Goal: Task Accomplishment & Management: Complete application form

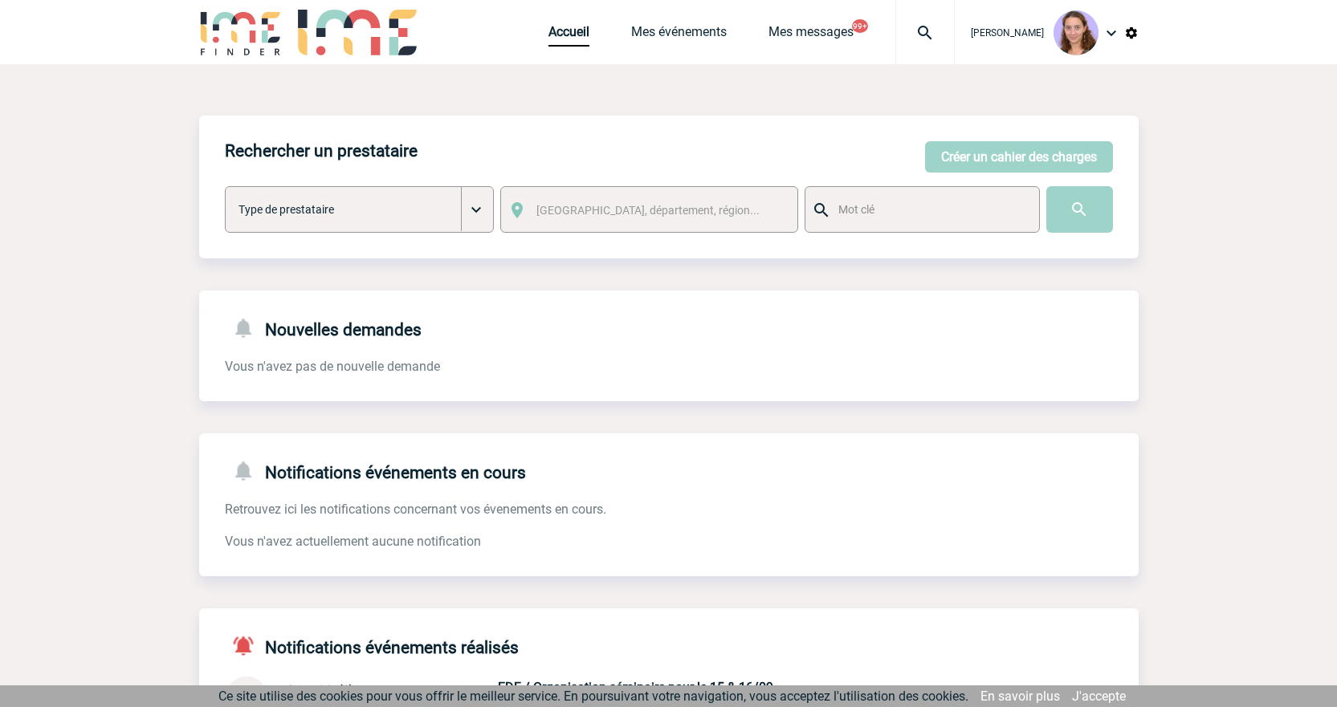
click at [592, 35] on span "Accueil" at bounding box center [589, 31] width 83 height 15
click at [575, 35] on link "Accueil" at bounding box center [568, 35] width 41 height 22
click at [933, 30] on img at bounding box center [925, 32] width 58 height 19
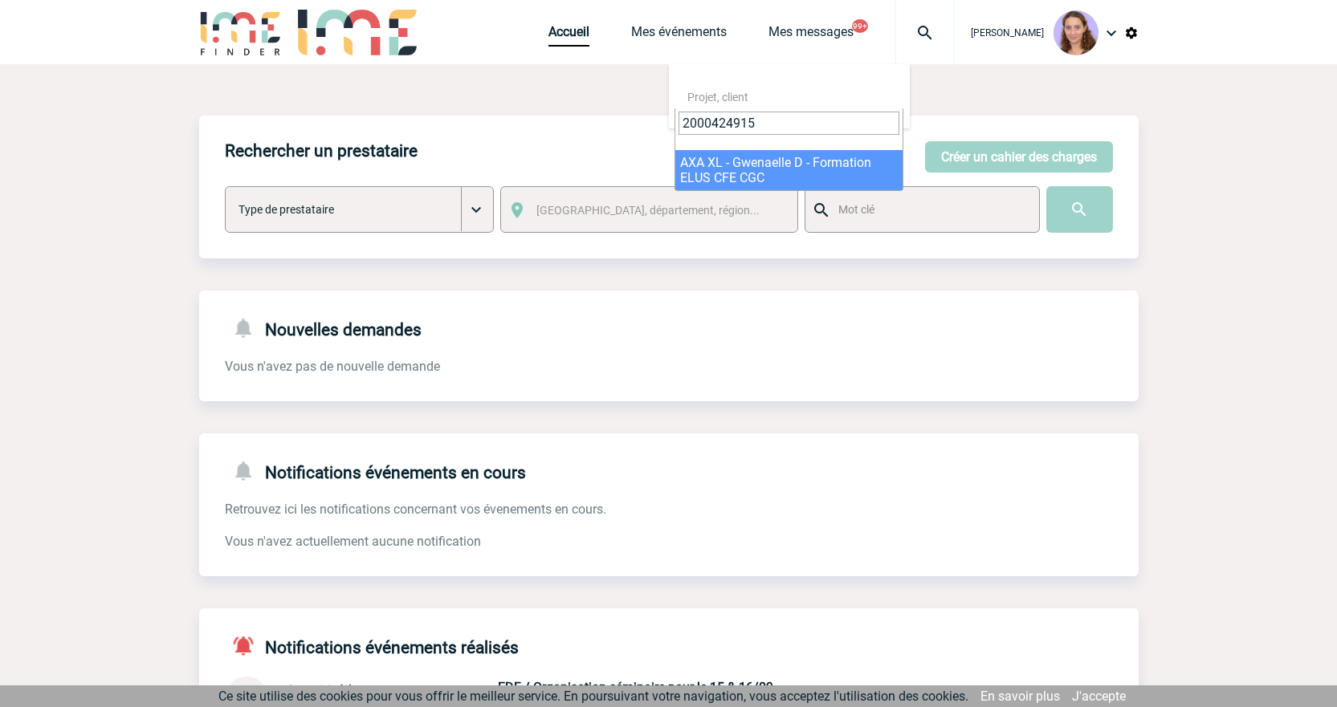
type input "2000424915"
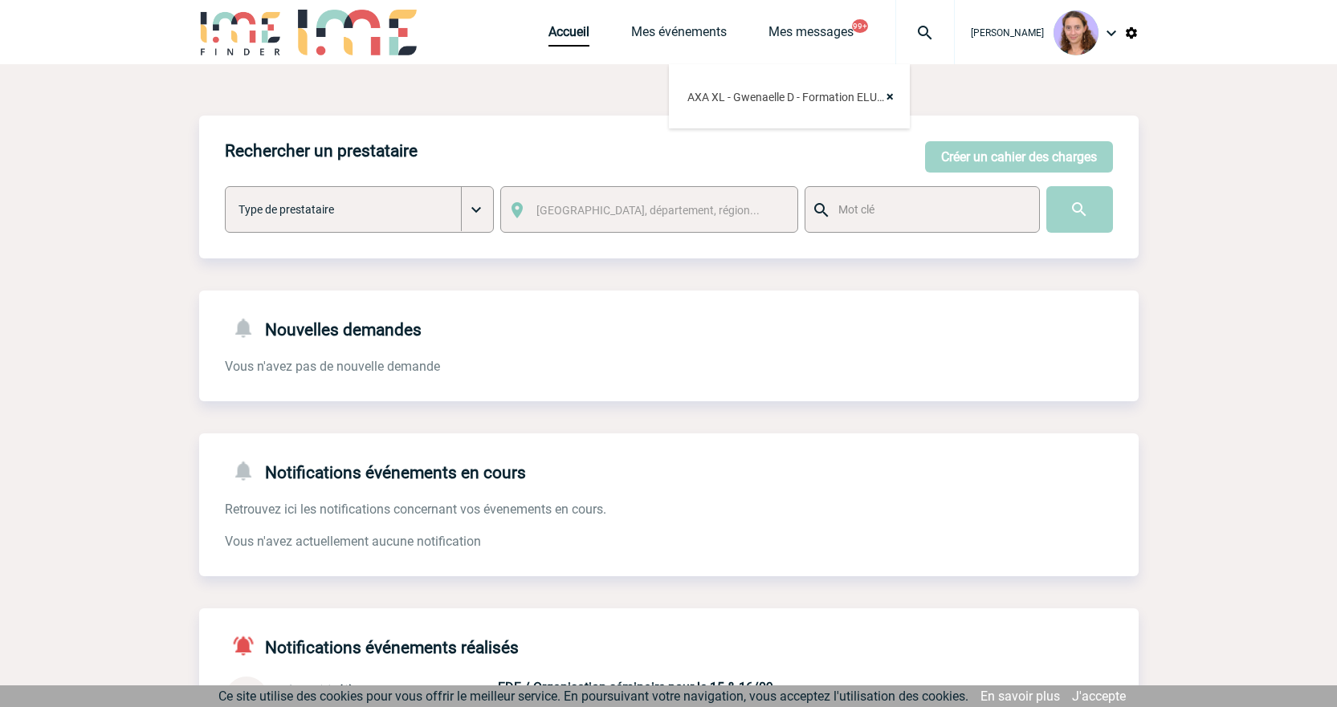
select select "24416"
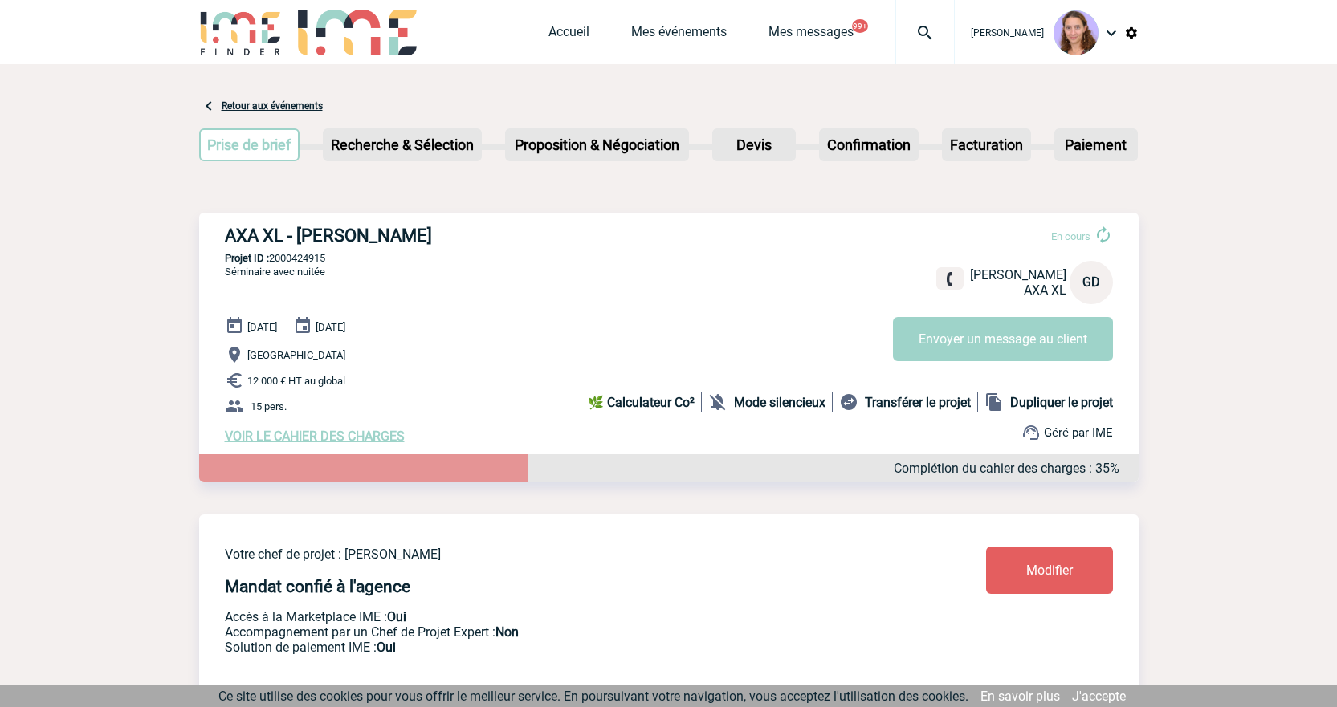
click at [931, 26] on img at bounding box center [925, 32] width 58 height 19
type input "- 2000424916"
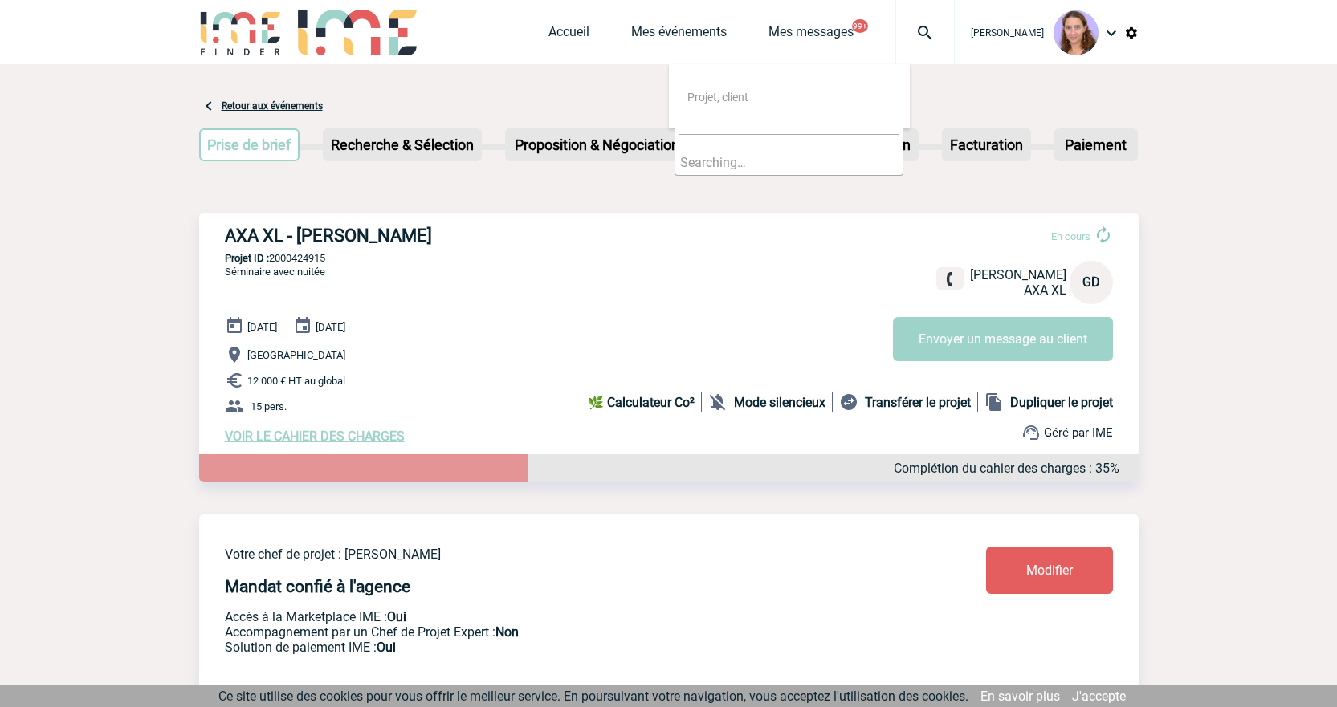
click at [708, 108] on span "Projet, client" at bounding box center [795, 97] width 229 height 22
click at [717, 97] on span "Projet, client" at bounding box center [717, 97] width 61 height 13
drag, startPoint x: 707, startPoint y: 122, endPoint x: 603, endPoint y: 110, distance: 104.3
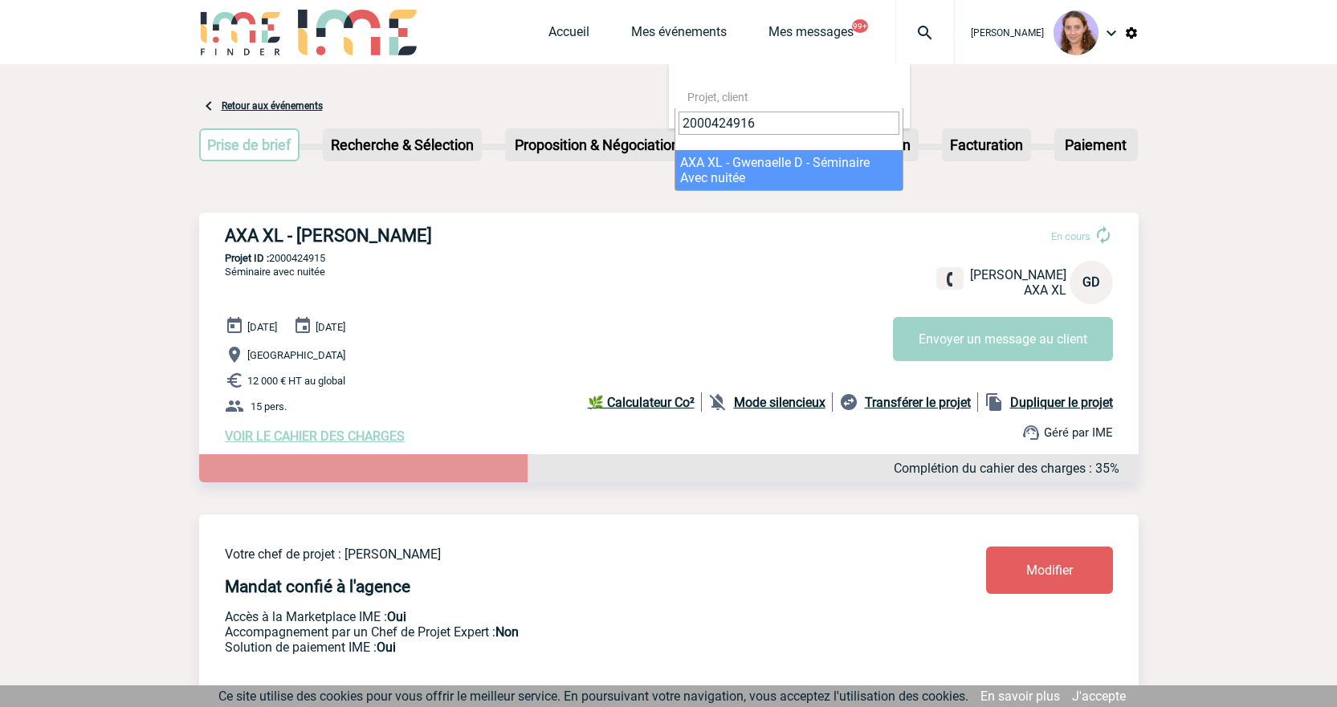
type input "2000424916"
select select "24417"
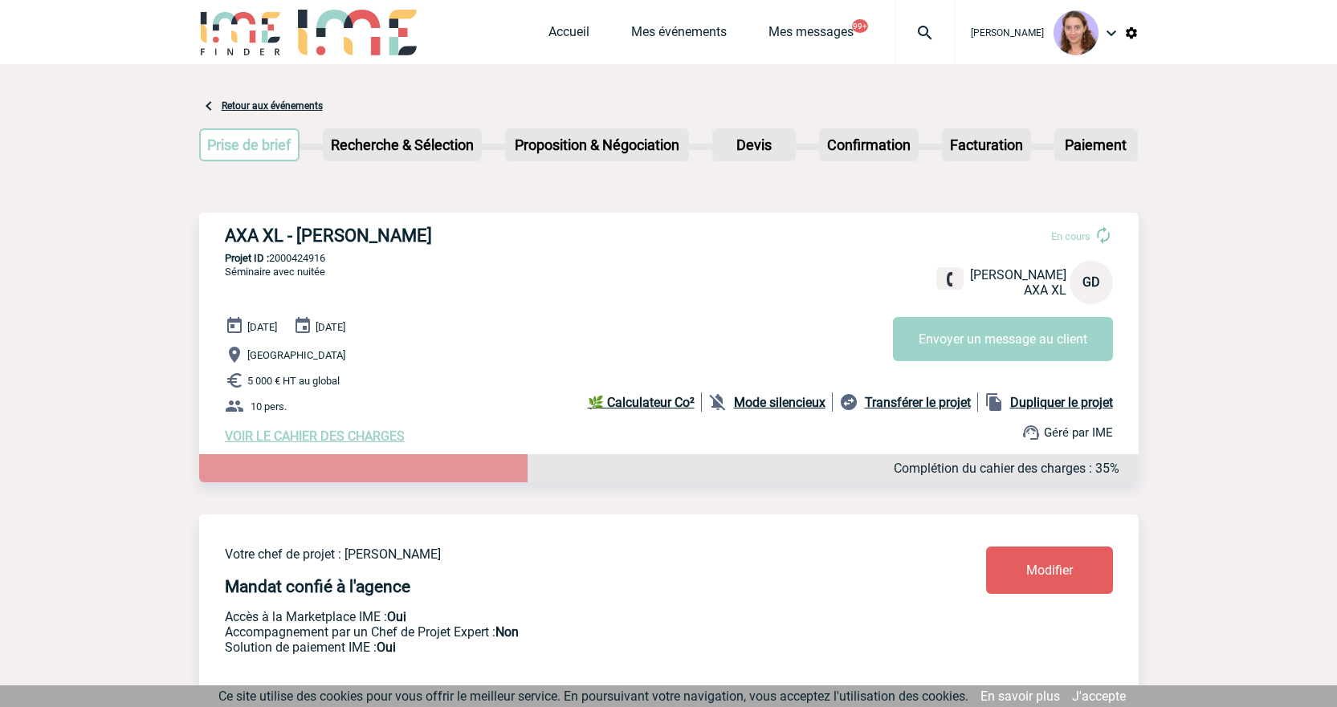
drag, startPoint x: 886, startPoint y: 27, endPoint x: 899, endPoint y: 27, distance: 12.8
click at [889, 27] on span "Mes messages" at bounding box center [831, 31] width 127 height 15
click at [914, 28] on img at bounding box center [925, 32] width 58 height 19
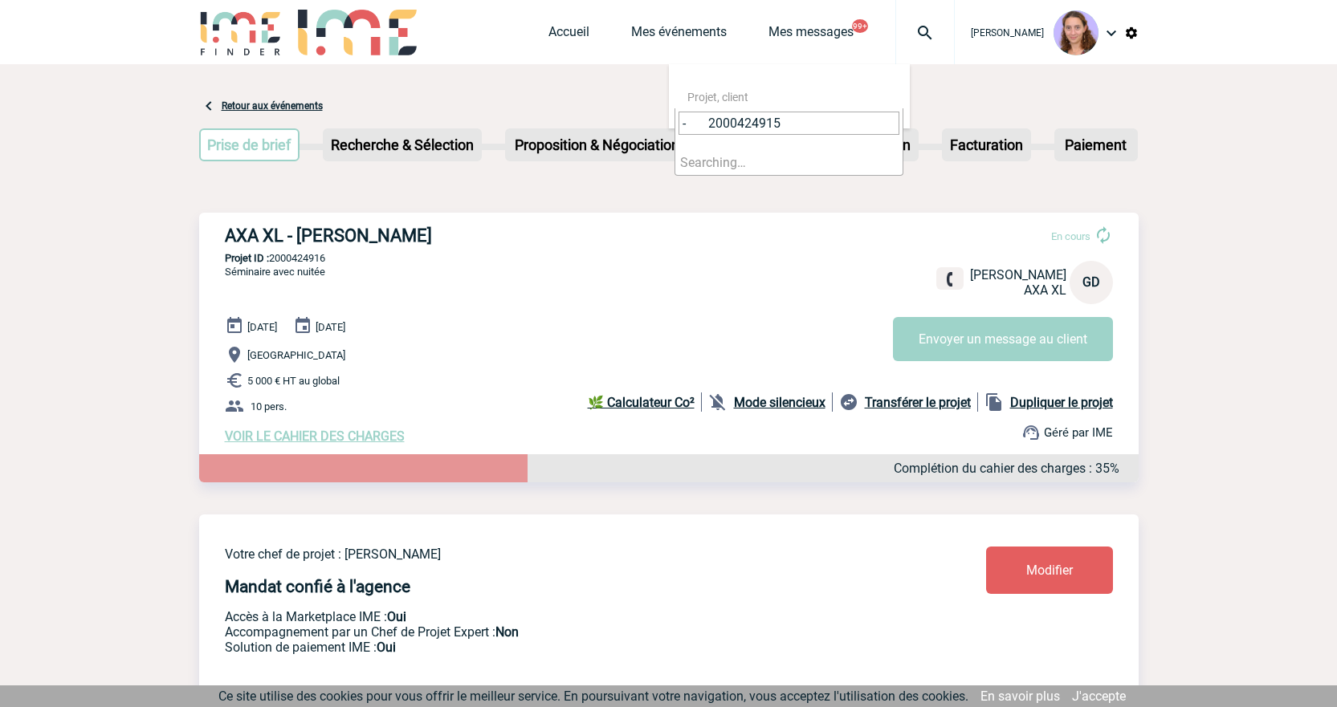
click at [710, 124] on input "- 2000424915" at bounding box center [789, 123] width 221 height 23
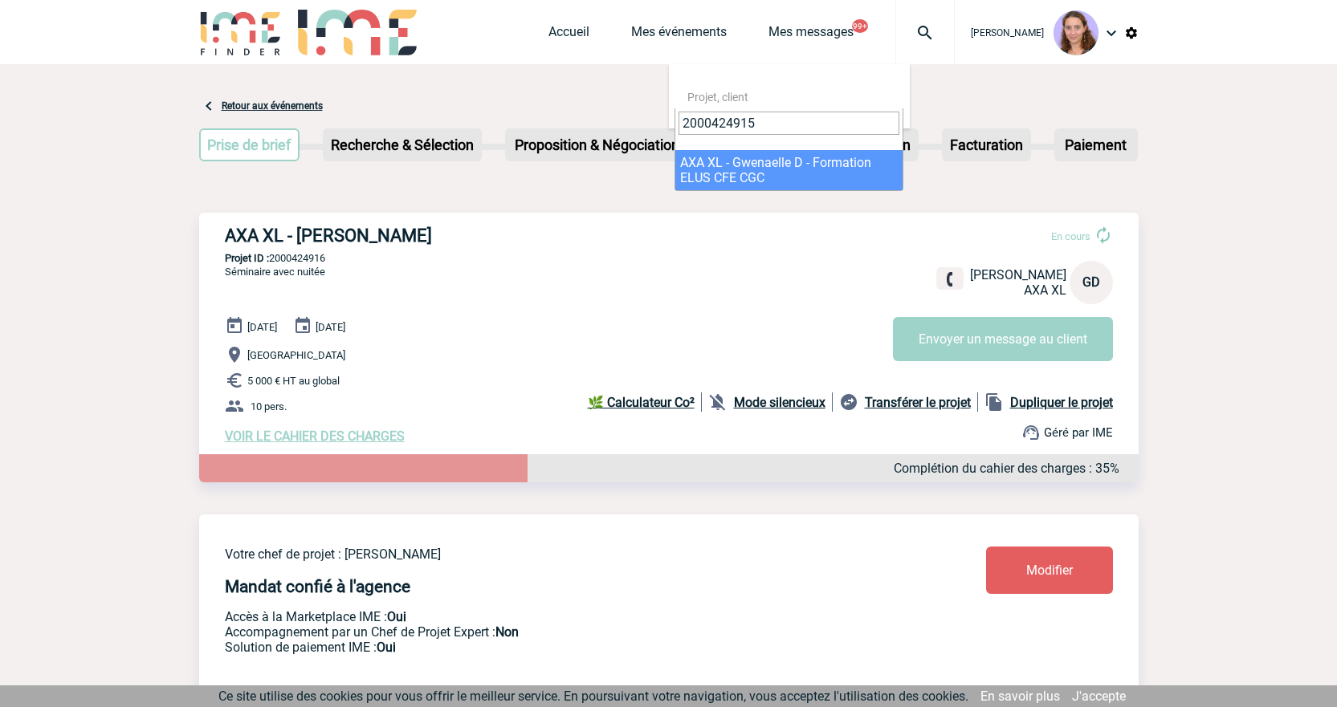
type input "2000424915"
select select "24416"
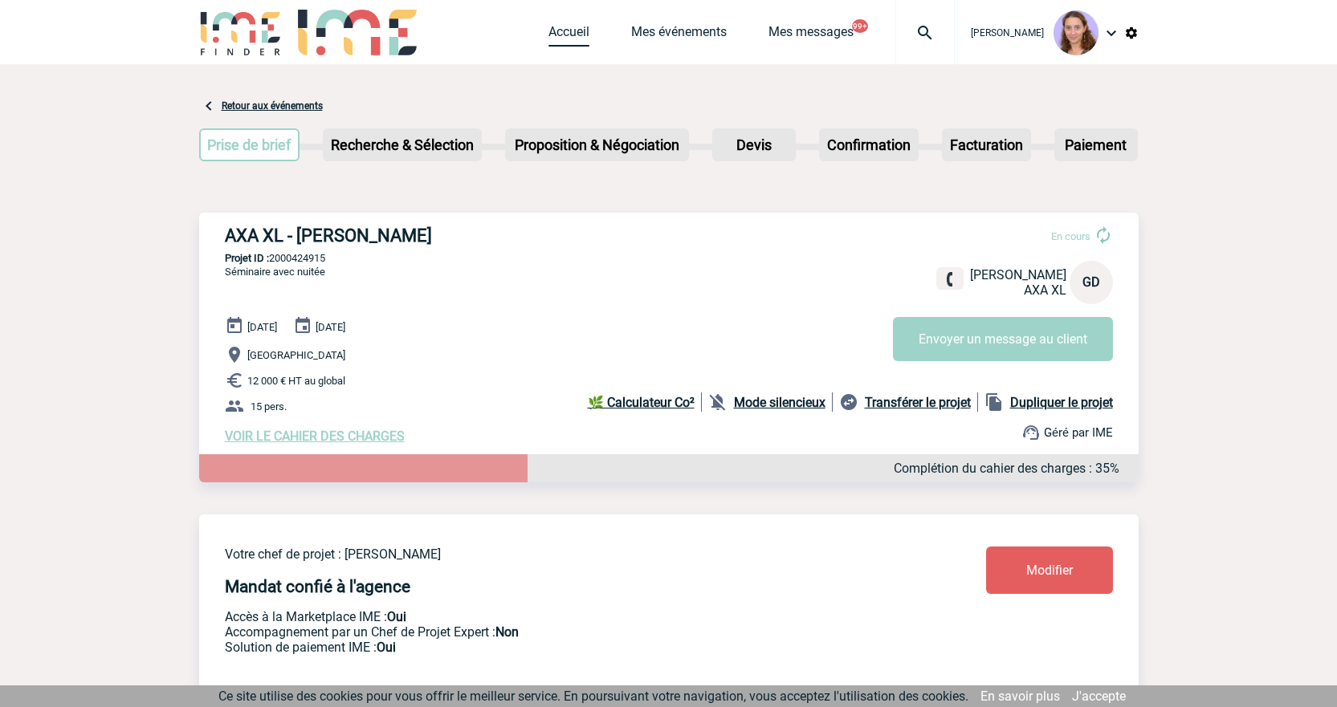
click at [557, 31] on link "Accueil" at bounding box center [568, 35] width 41 height 22
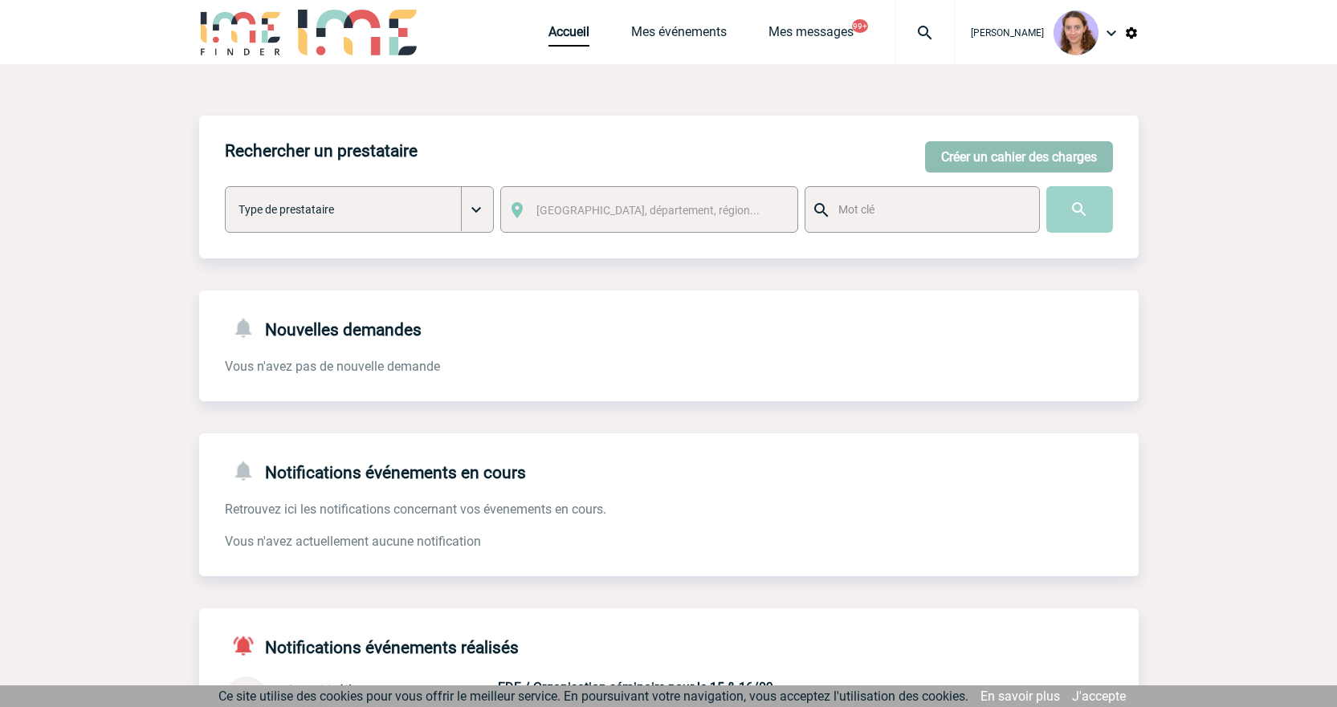
click at [994, 164] on button "Créer un cahier des charges" at bounding box center [1019, 156] width 188 height 31
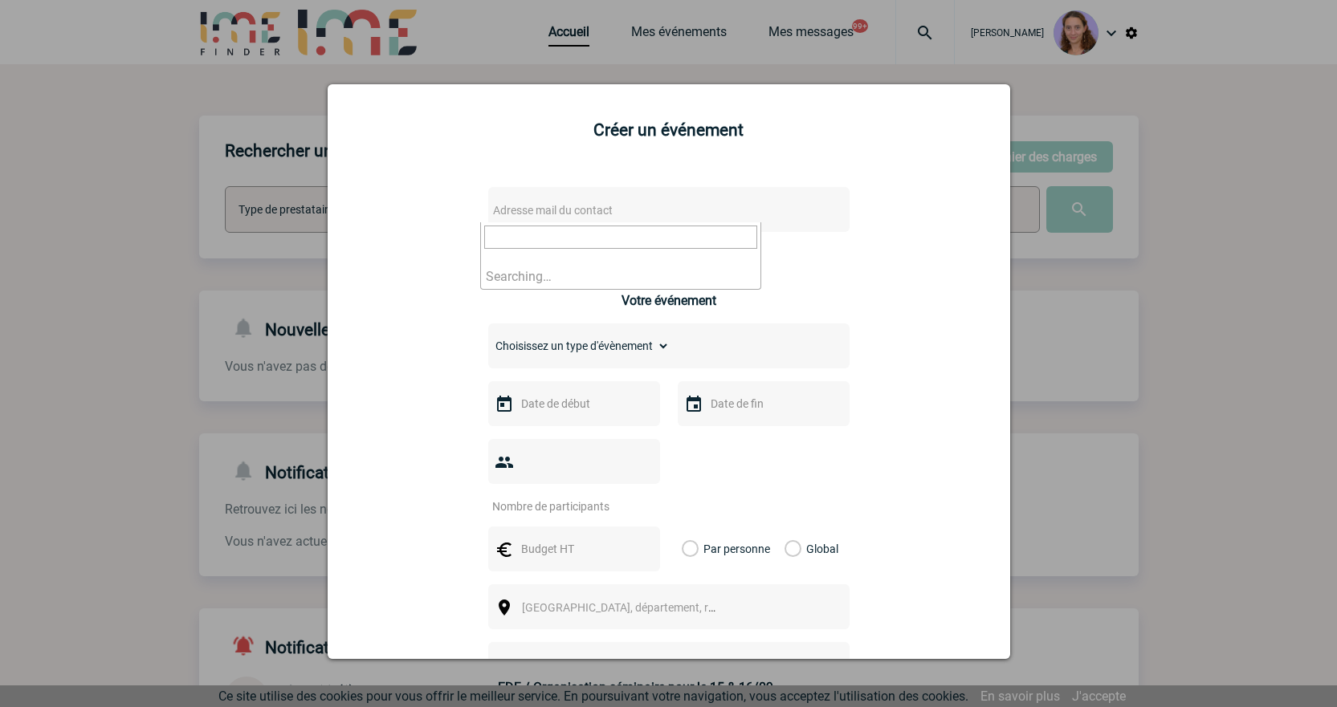
drag, startPoint x: 562, startPoint y: 213, endPoint x: 544, endPoint y: 211, distance: 17.7
click at [561, 213] on span "Adresse mail du contact" at bounding box center [553, 210] width 120 height 13
drag, startPoint x: 558, startPoint y: 242, endPoint x: 370, endPoint y: 214, distance: 189.9
click at [370, 214] on body "Claudia MILAZZO Accueil Mes événements 99+ 99+" at bounding box center [668, 496] width 1337 height 993
click at [727, 243] on input "CWANTIEZ@bouyguestelecom.fr>" at bounding box center [620, 237] width 273 height 23
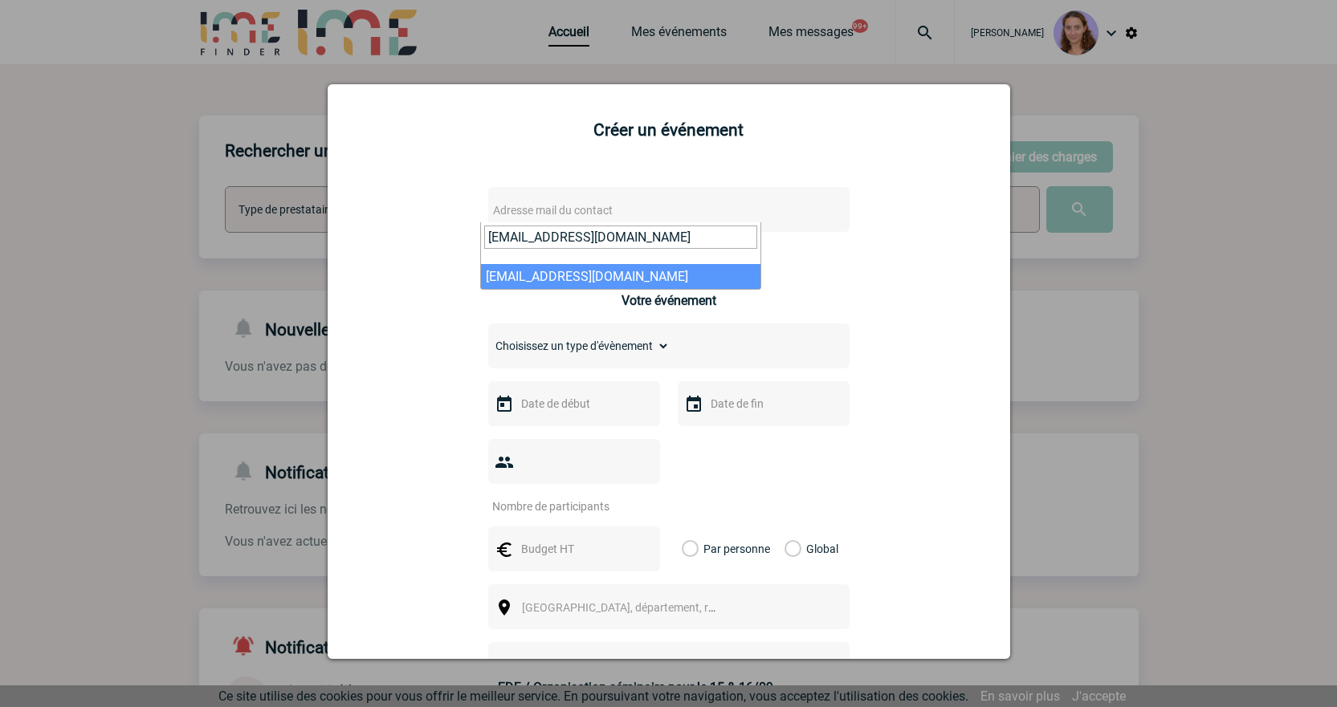
type input "CWANTIEZ@bouyguestelecom.fr"
select select "105715"
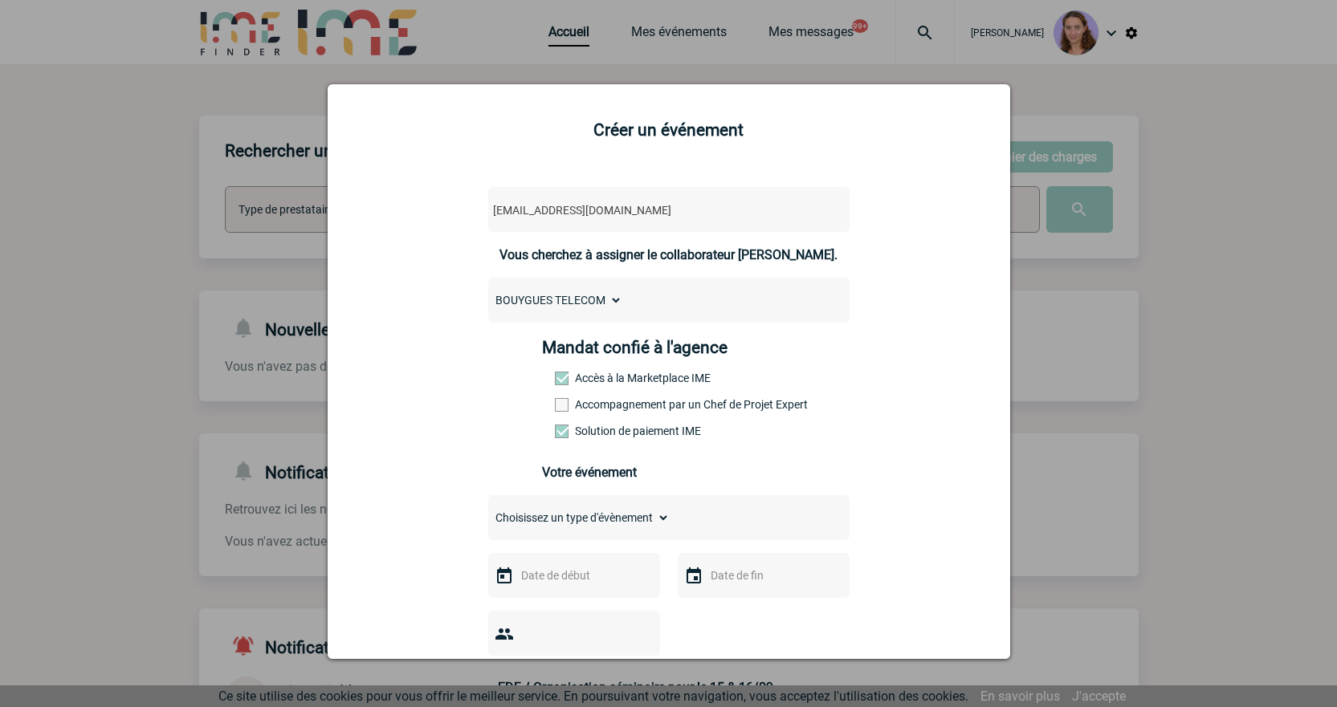
scroll to position [321, 0]
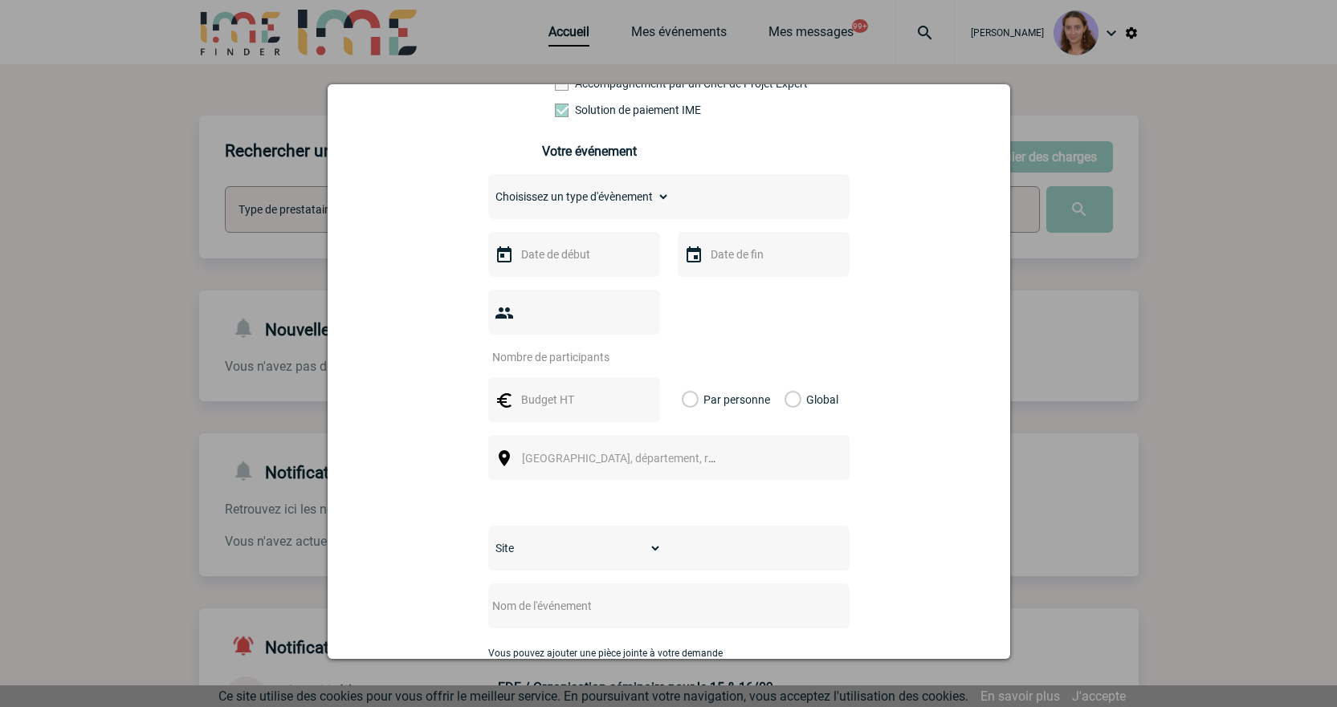
click at [551, 208] on select "Choisissez un type d'évènement Séminaire avec nuitée Séminaire sans nuitée Repa…" at bounding box center [578, 196] width 181 height 22
select select "5"
click at [488, 190] on select "Choisissez un type d'évènement Séminaire avec nuitée Séminaire sans nuitée Repa…" at bounding box center [578, 196] width 181 height 22
click at [573, 248] on input "text" at bounding box center [572, 254] width 111 height 21
click at [728, 279] on link "Suivant" at bounding box center [718, 286] width 23 height 23
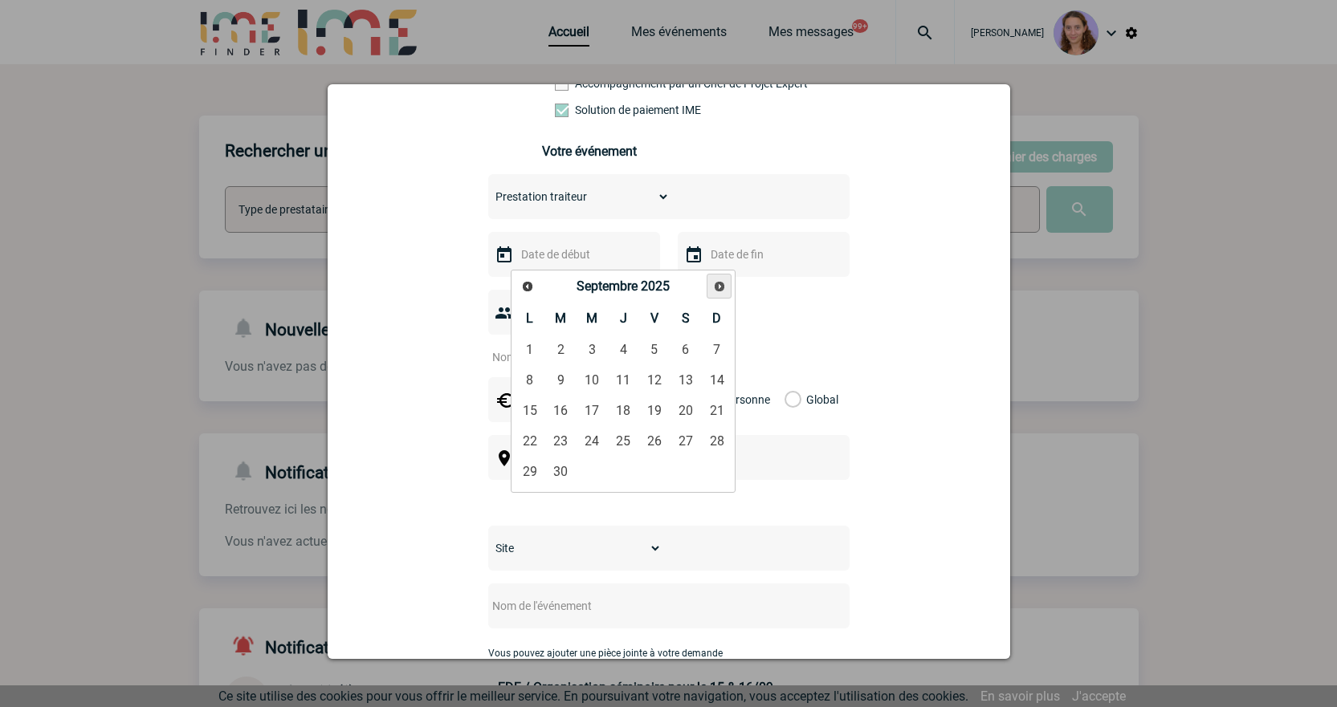
click at [724, 280] on span "Suivant" at bounding box center [719, 286] width 13 height 13
click at [523, 281] on span "Précédent" at bounding box center [527, 286] width 13 height 13
click at [527, 345] on link "1" at bounding box center [530, 350] width 30 height 29
type input "01-09-2025"
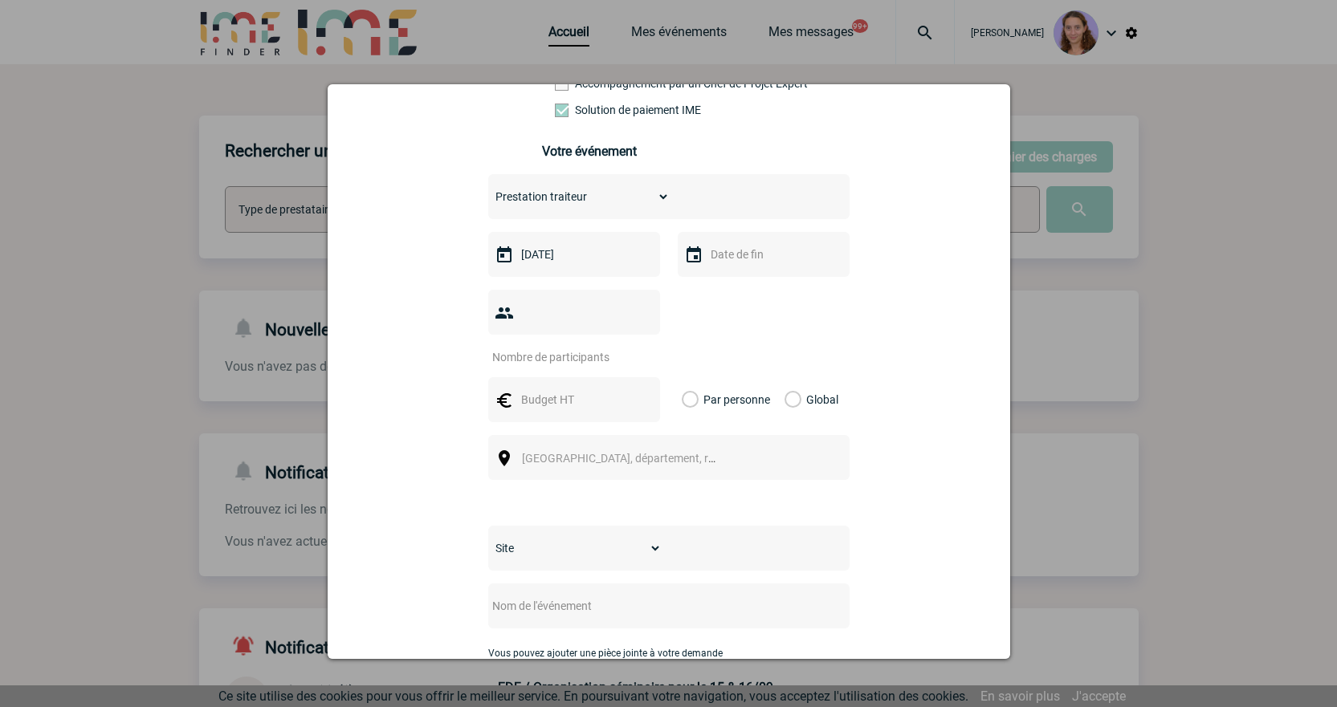
click at [556, 347] on input "number" at bounding box center [563, 357] width 151 height 21
type input "80"
click at [585, 389] on input "text" at bounding box center [572, 399] width 111 height 21
type input "808"
click at [552, 447] on span "Ville, département, région..." at bounding box center [626, 458] width 221 height 22
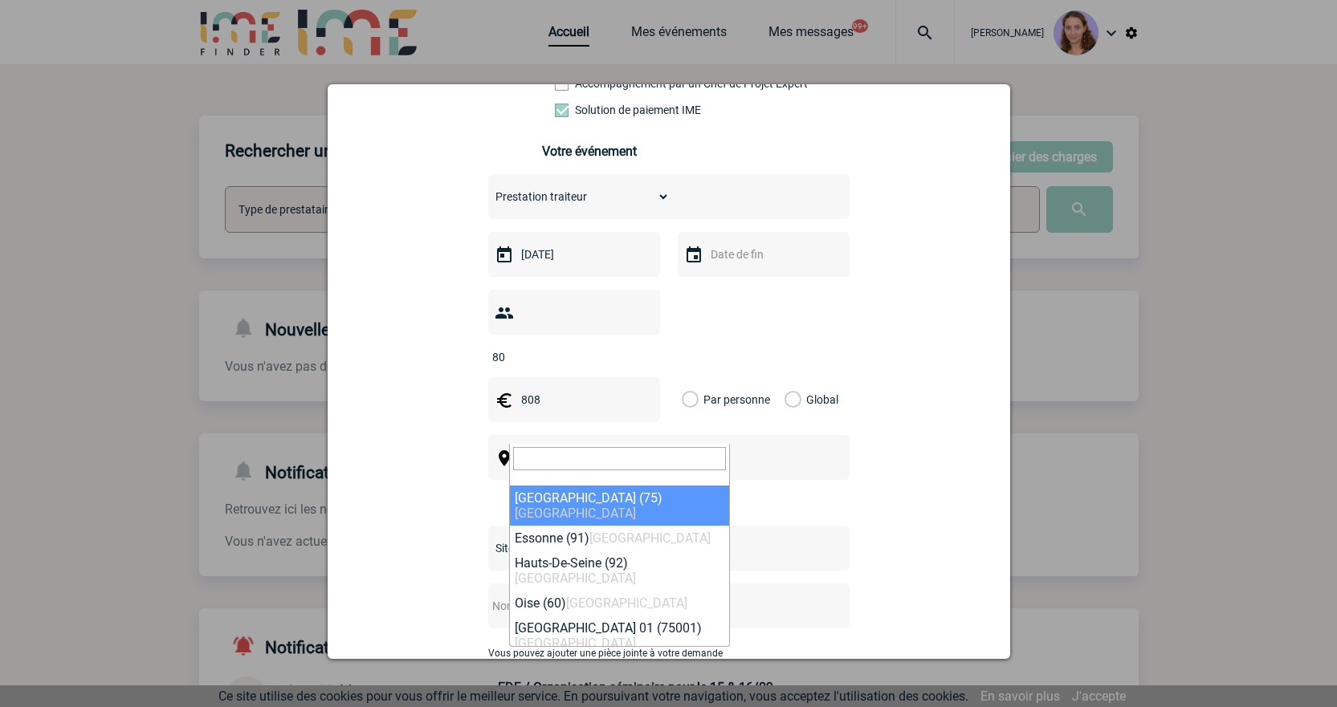
click at [548, 460] on input "search" at bounding box center [619, 458] width 213 height 23
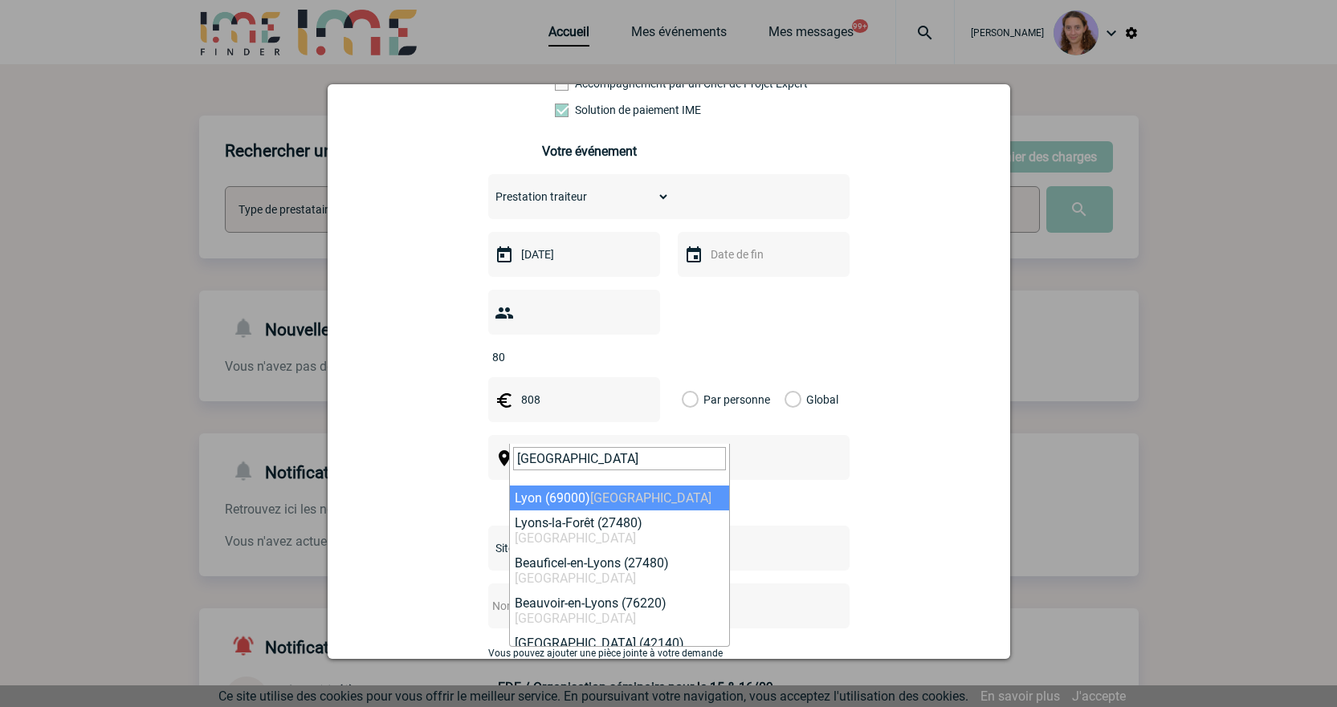
type input "LYON"
select select "36544"
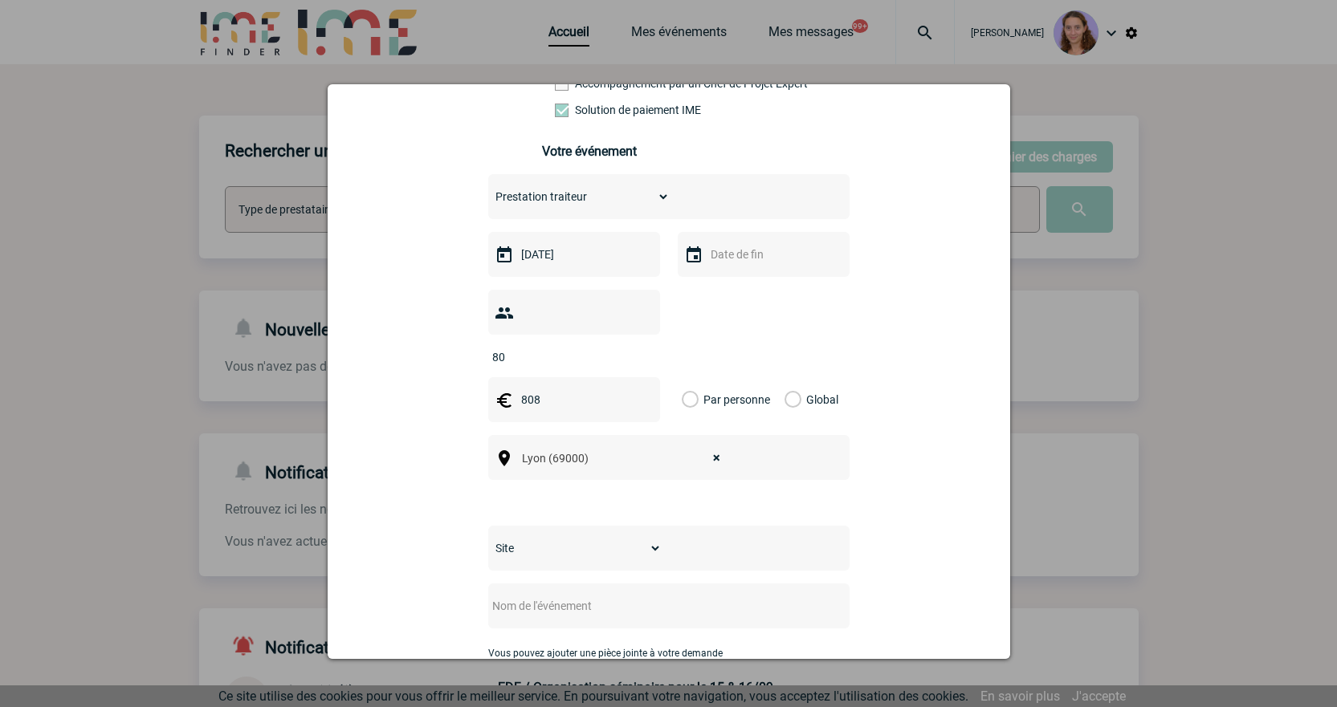
click at [544, 537] on select "Site SITE DE BOULOGNE-BILLANCOURT" at bounding box center [574, 548] width 173 height 22
select select "26"
click at [488, 537] on select "Site SITE DE BOULOGNE-BILLANCOURT" at bounding box center [574, 548] width 173 height 22
click at [521, 584] on div at bounding box center [668, 606] width 361 height 45
click at [521, 596] on input "text" at bounding box center [647, 606] width 319 height 21
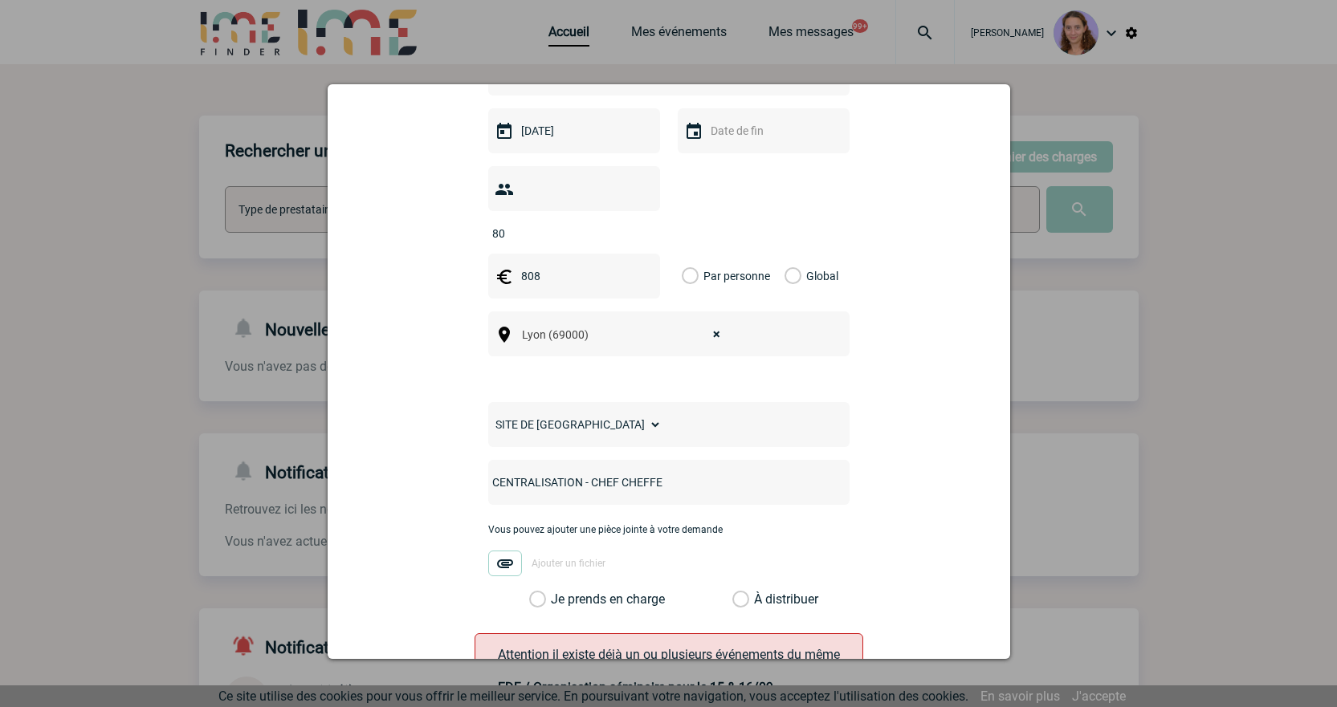
scroll to position [642, 0]
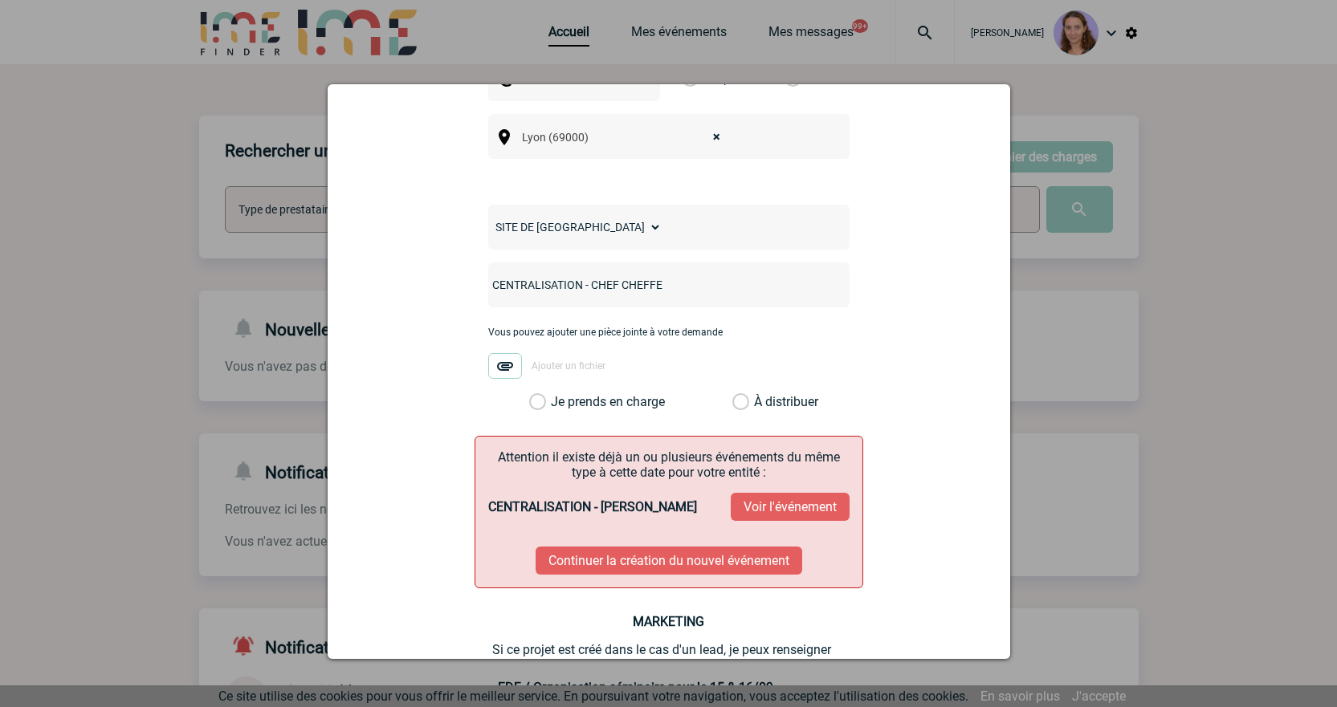
type input "CENTRALISATION - CHEF CHEFFE"
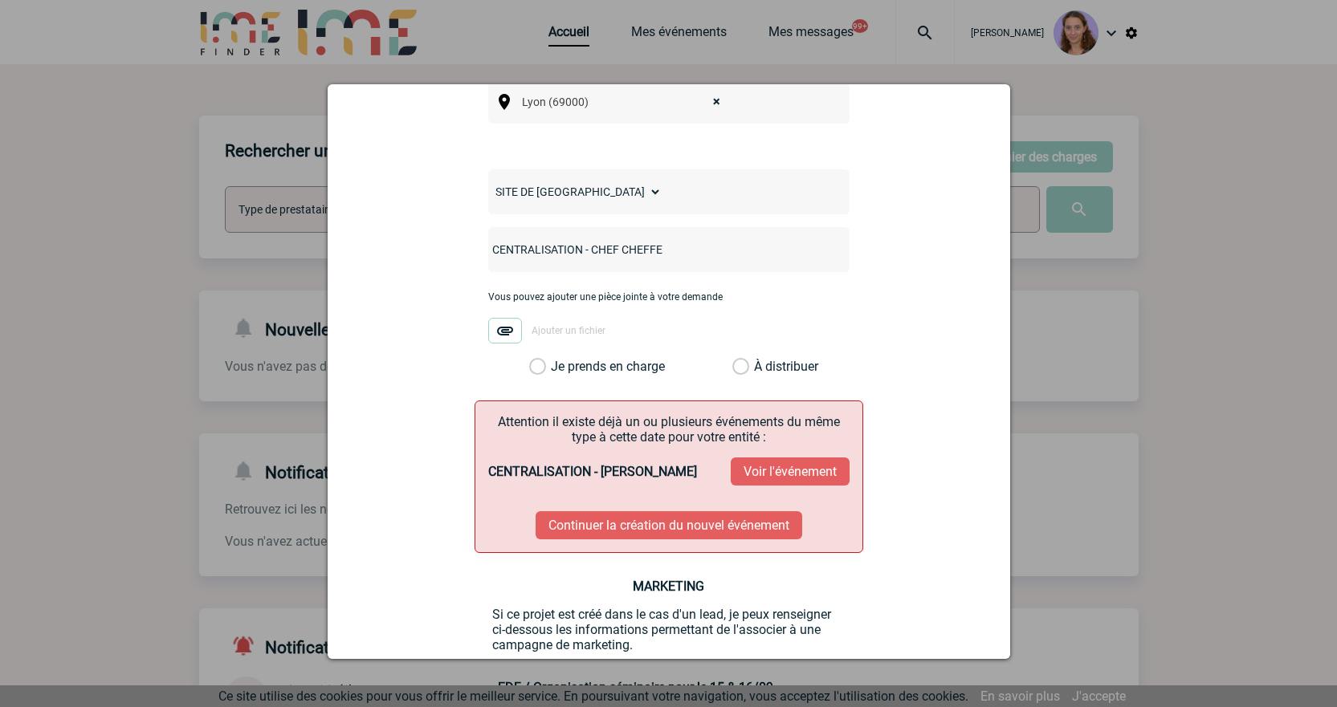
scroll to position [724, 0]
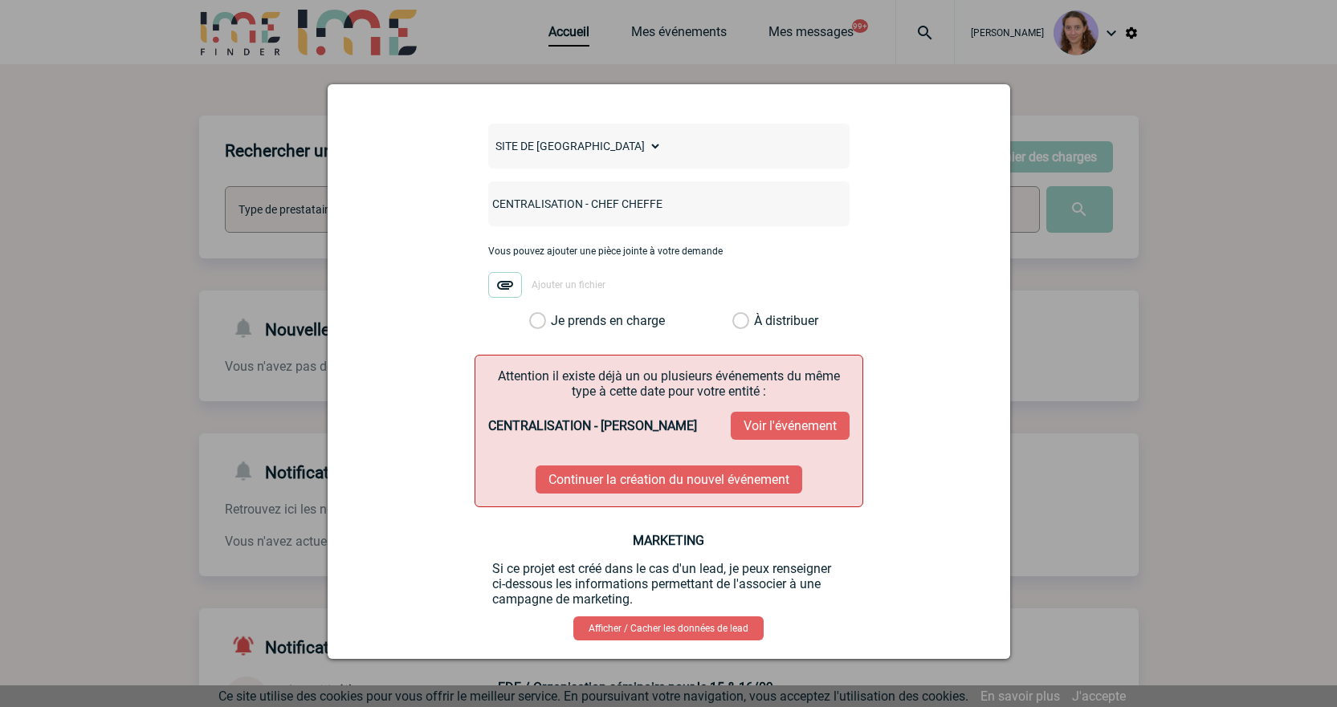
click at [721, 466] on button "Continuer la création du nouvel événement" at bounding box center [669, 480] width 267 height 28
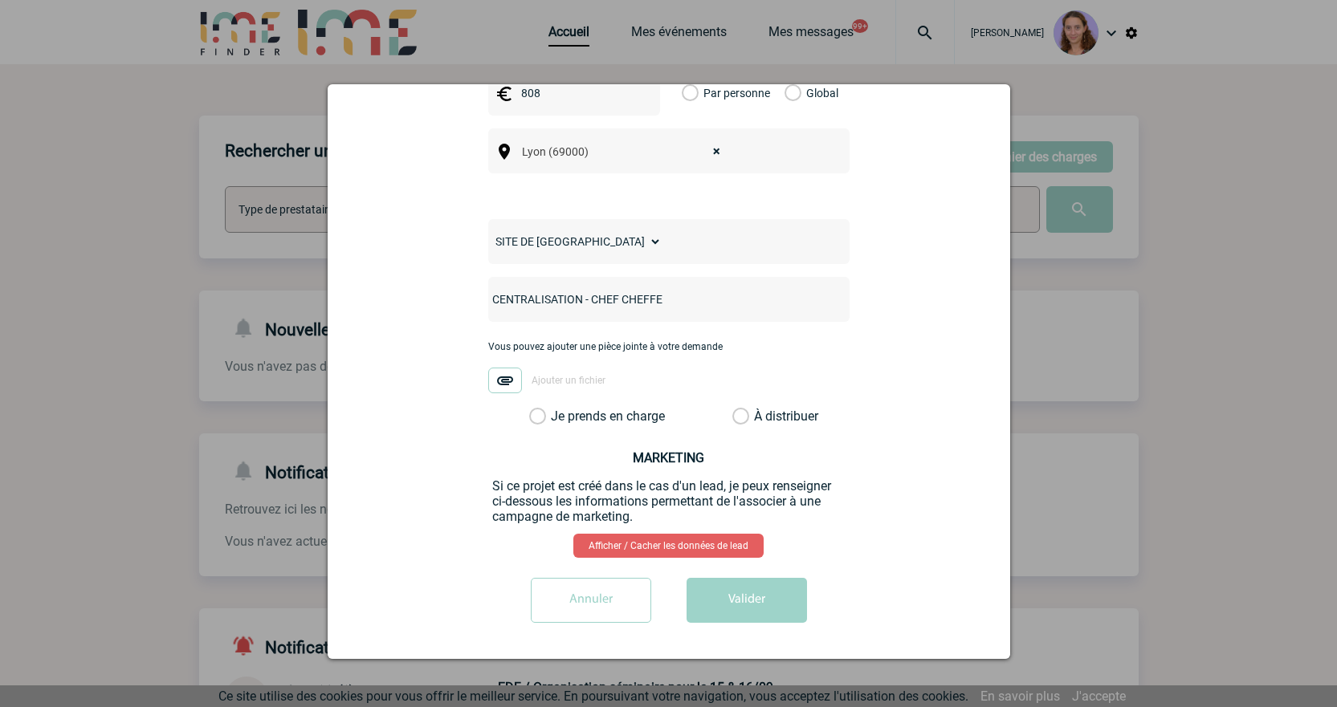
scroll to position [602, 0]
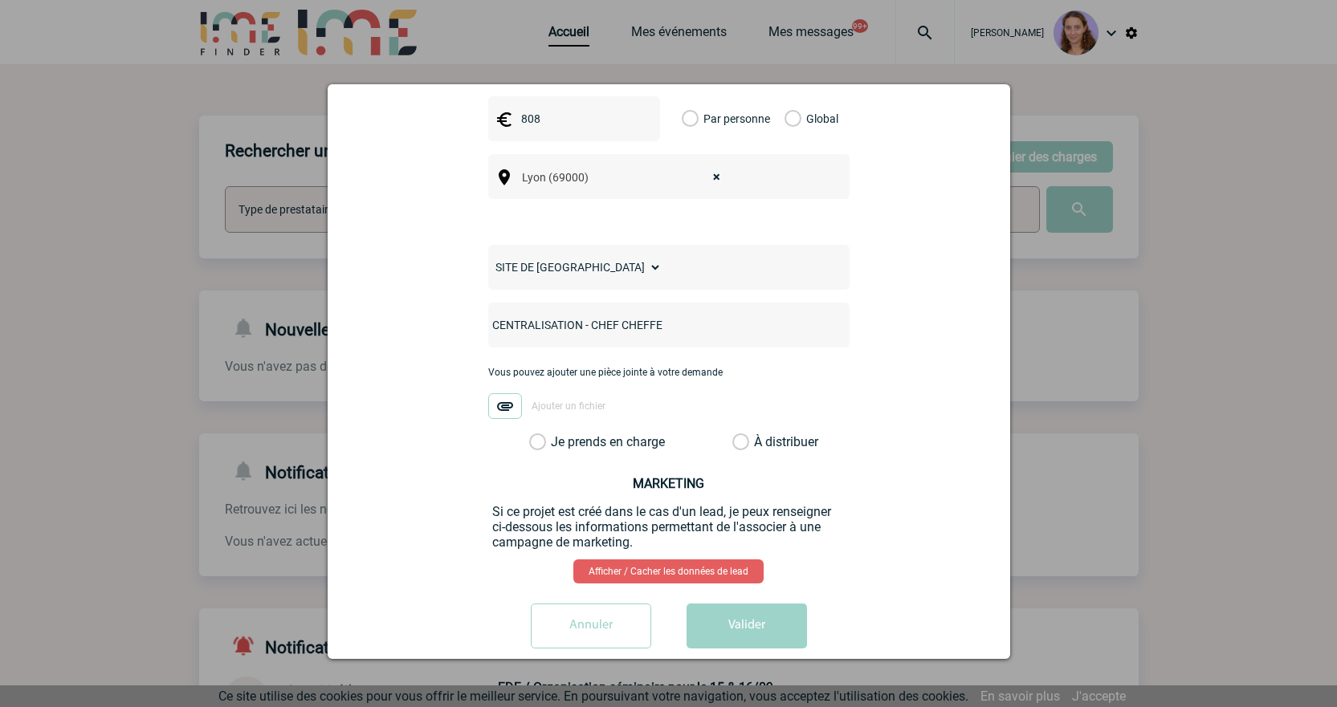
click at [732, 434] on label "À distribuer" at bounding box center [740, 442] width 17 height 16
click at [0, 0] on input "À distribuer" at bounding box center [0, 0] width 0 height 0
click at [743, 604] on button "Valider" at bounding box center [747, 626] width 120 height 45
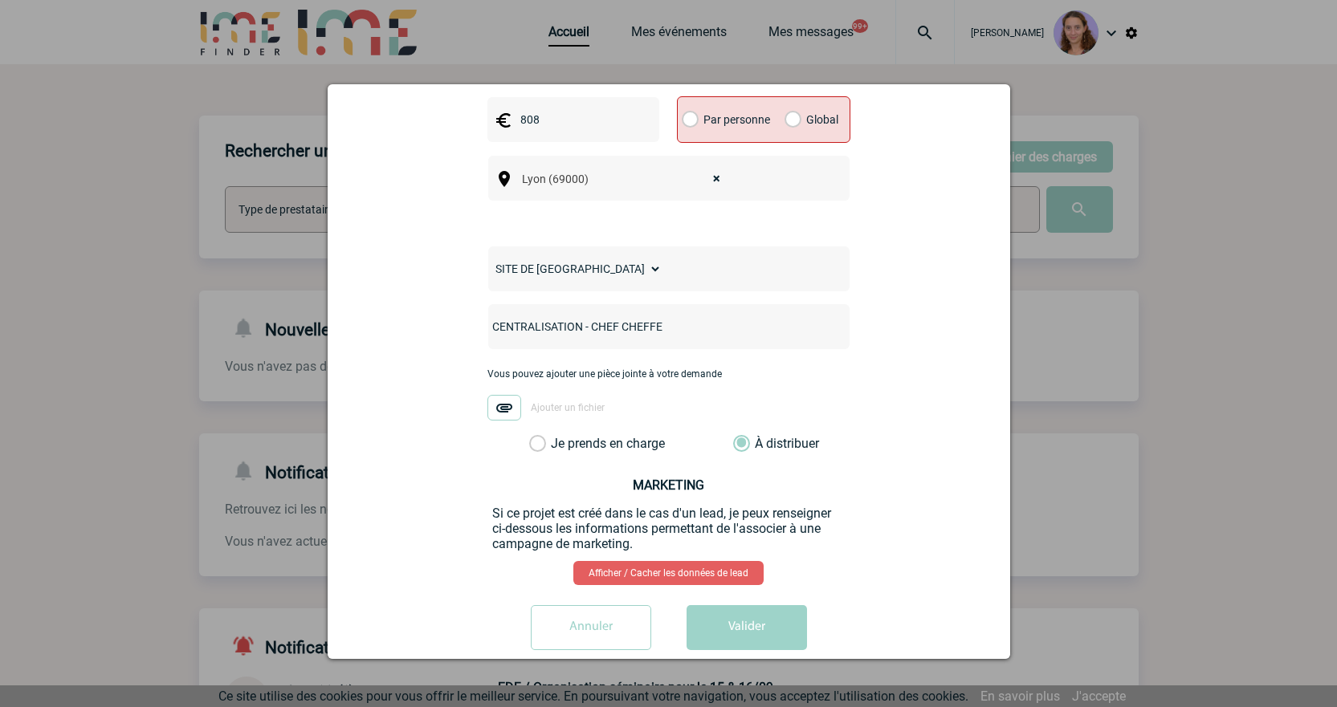
scroll to position [603, 0]
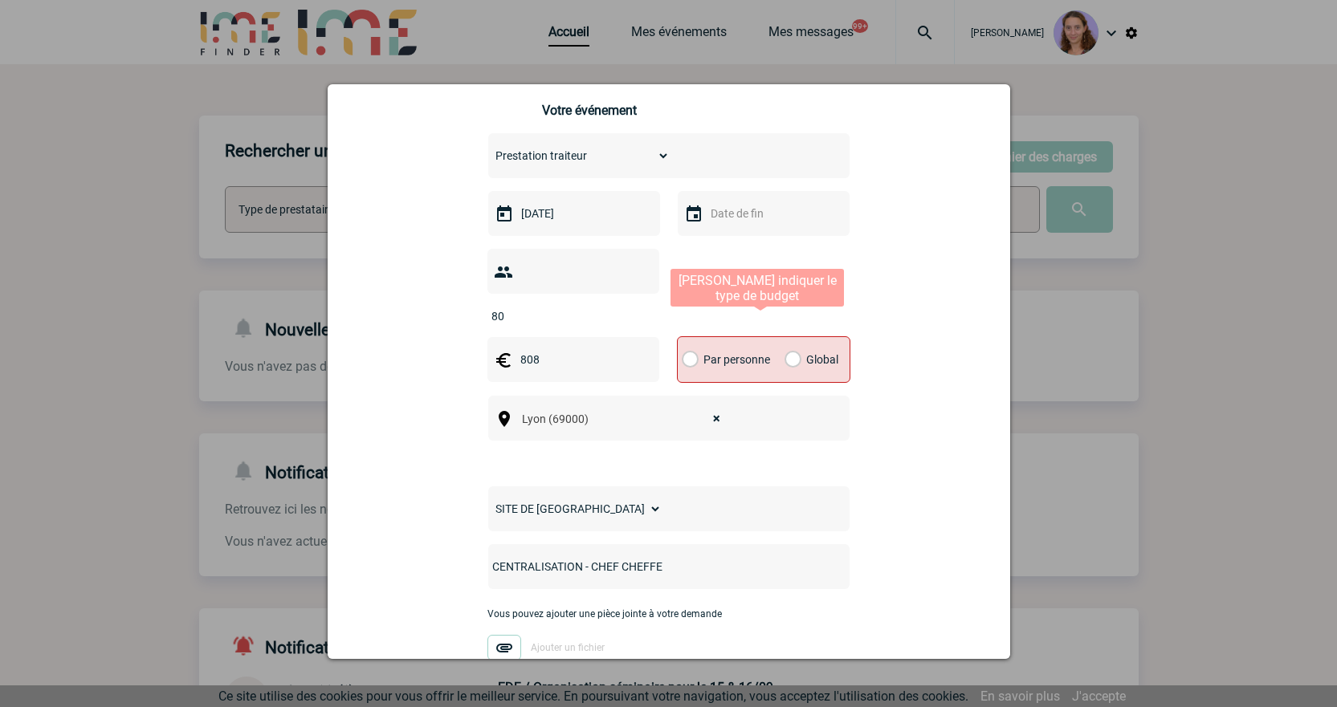
click at [785, 337] on label "Global" at bounding box center [790, 359] width 10 height 45
click at [0, 0] on input "Global" at bounding box center [0, 0] width 0 height 0
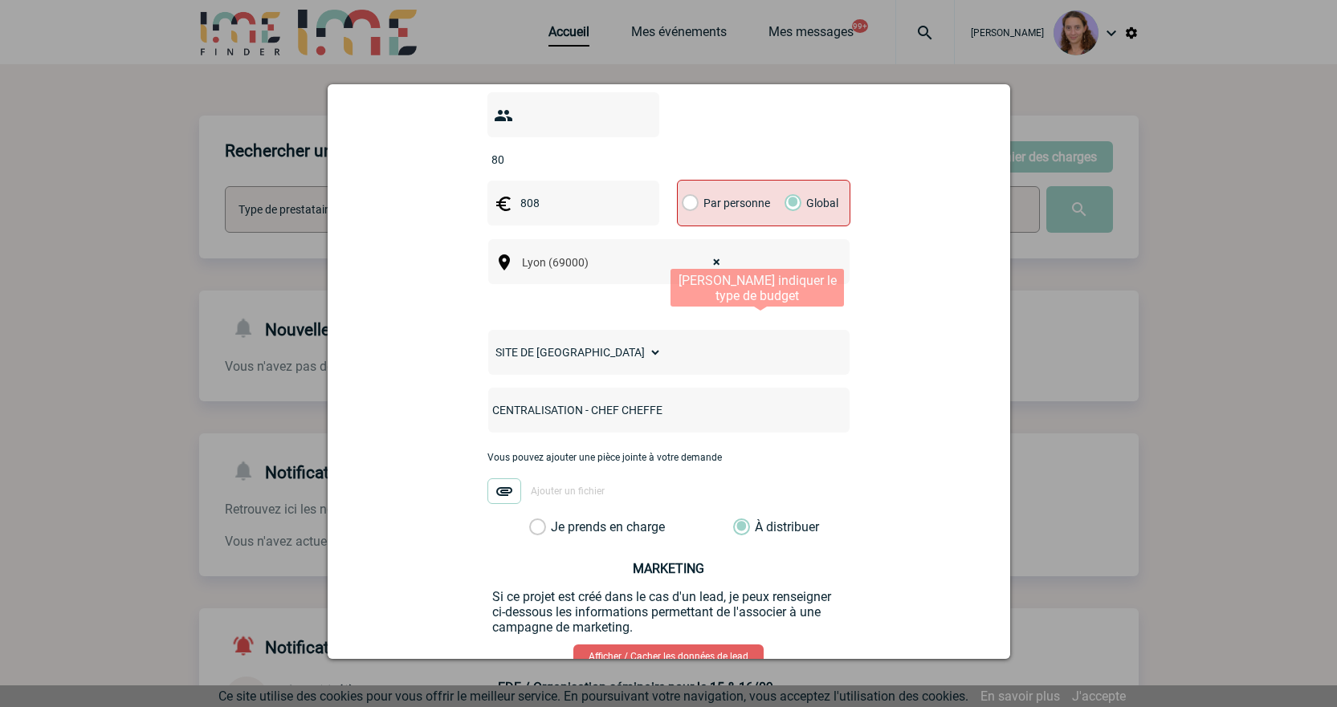
scroll to position [604, 0]
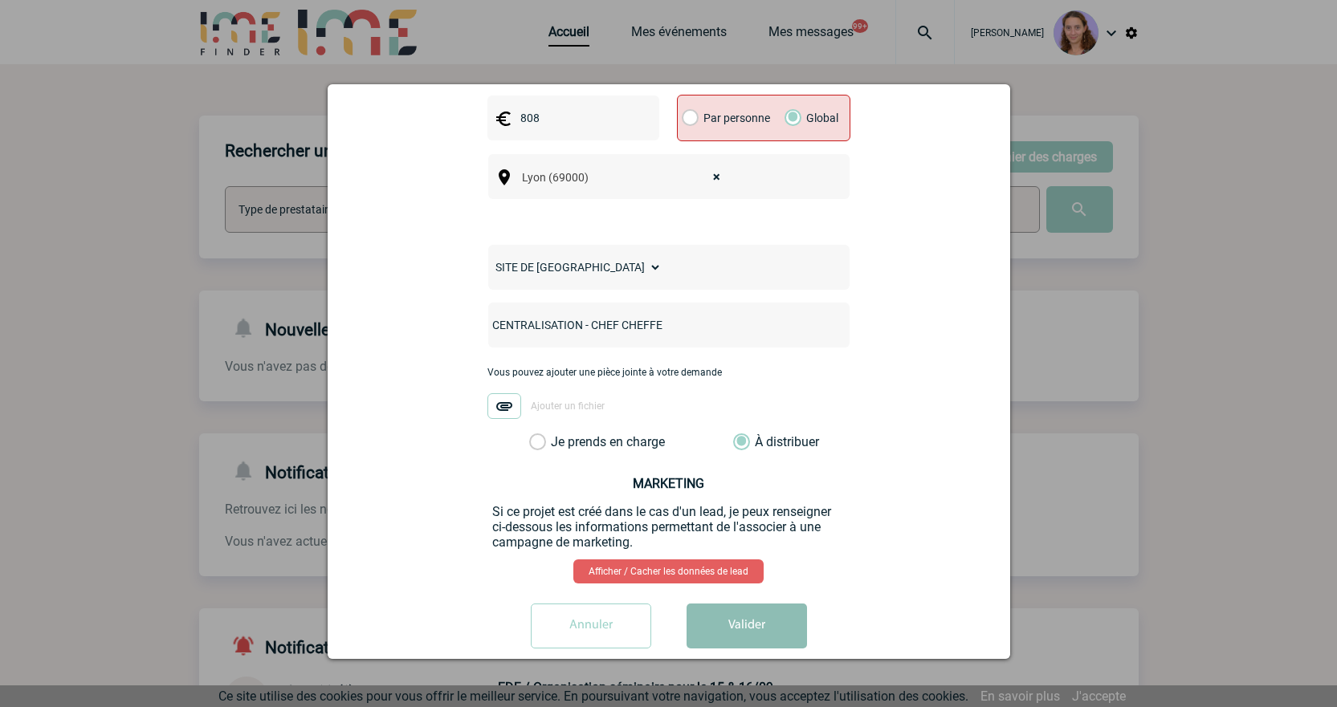
click at [737, 609] on button "Valider" at bounding box center [747, 626] width 120 height 45
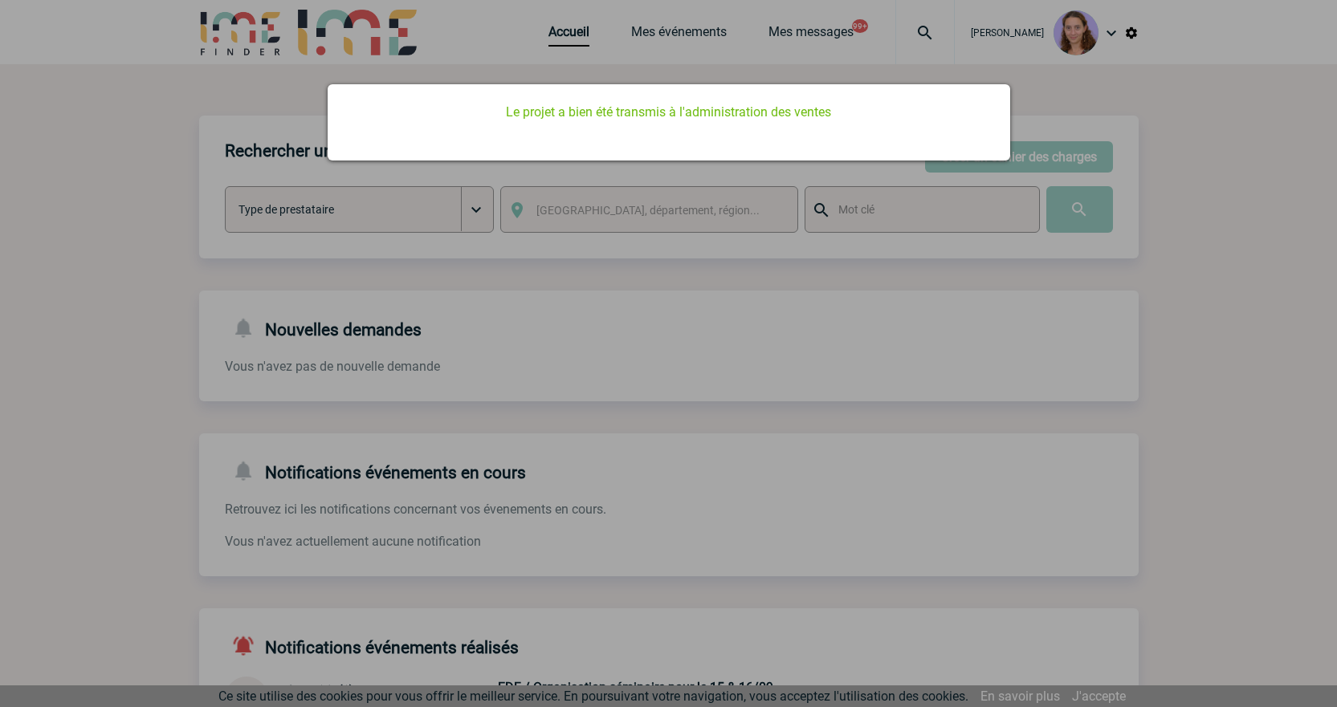
scroll to position [0, 0]
click at [573, 32] on div at bounding box center [668, 353] width 1337 height 707
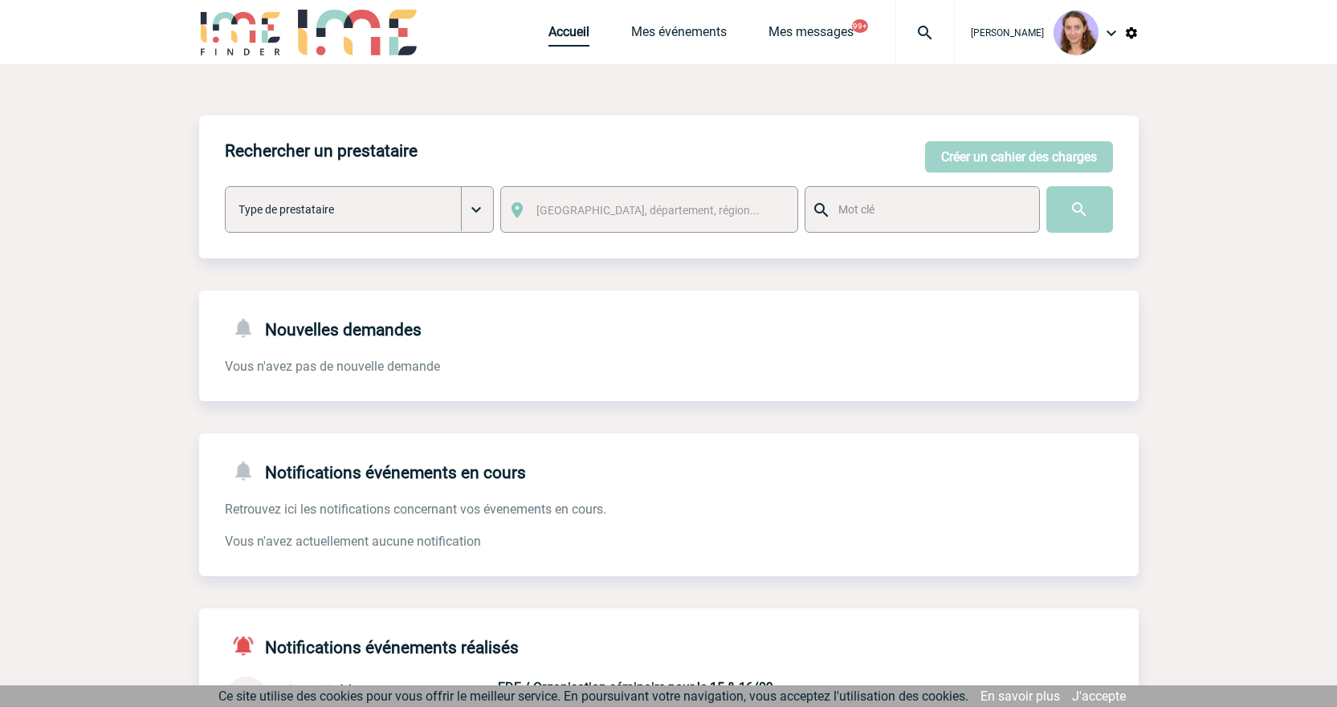
click at [573, 32] on link "Accueil" at bounding box center [568, 35] width 41 height 22
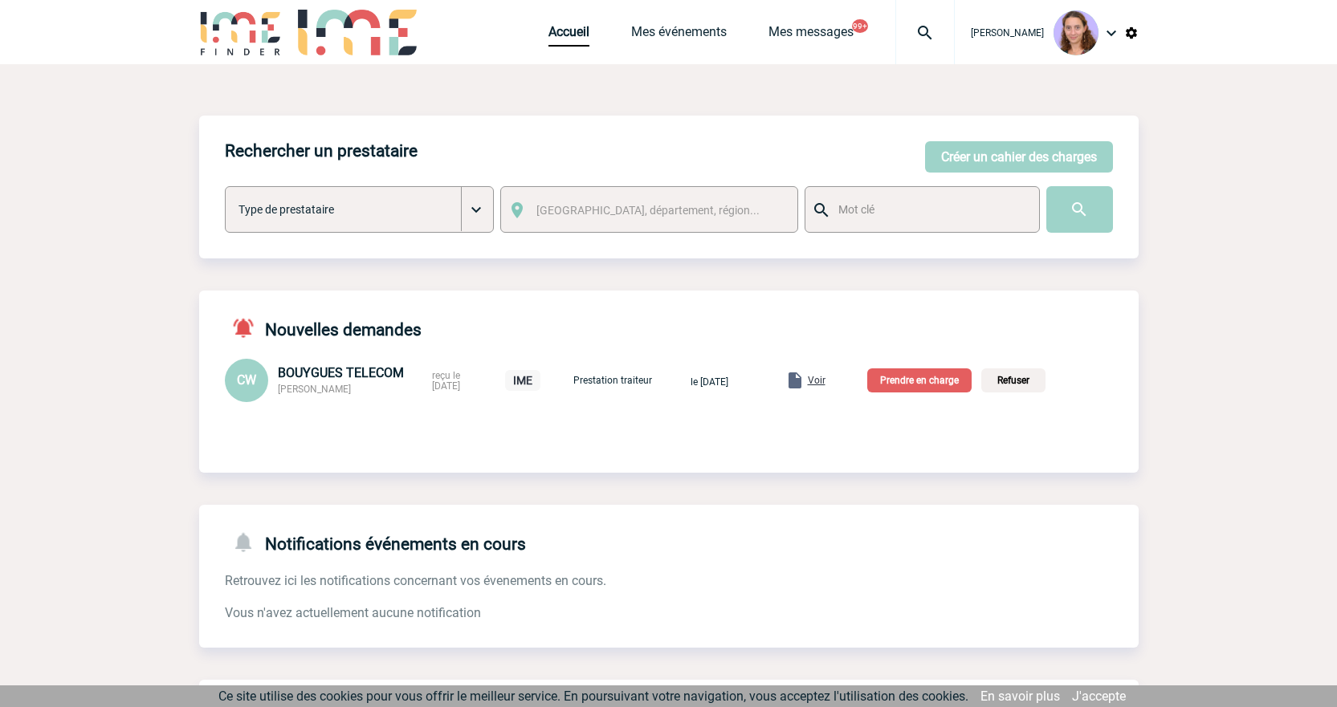
click at [939, 373] on p "Prendre en charge" at bounding box center [919, 381] width 104 height 24
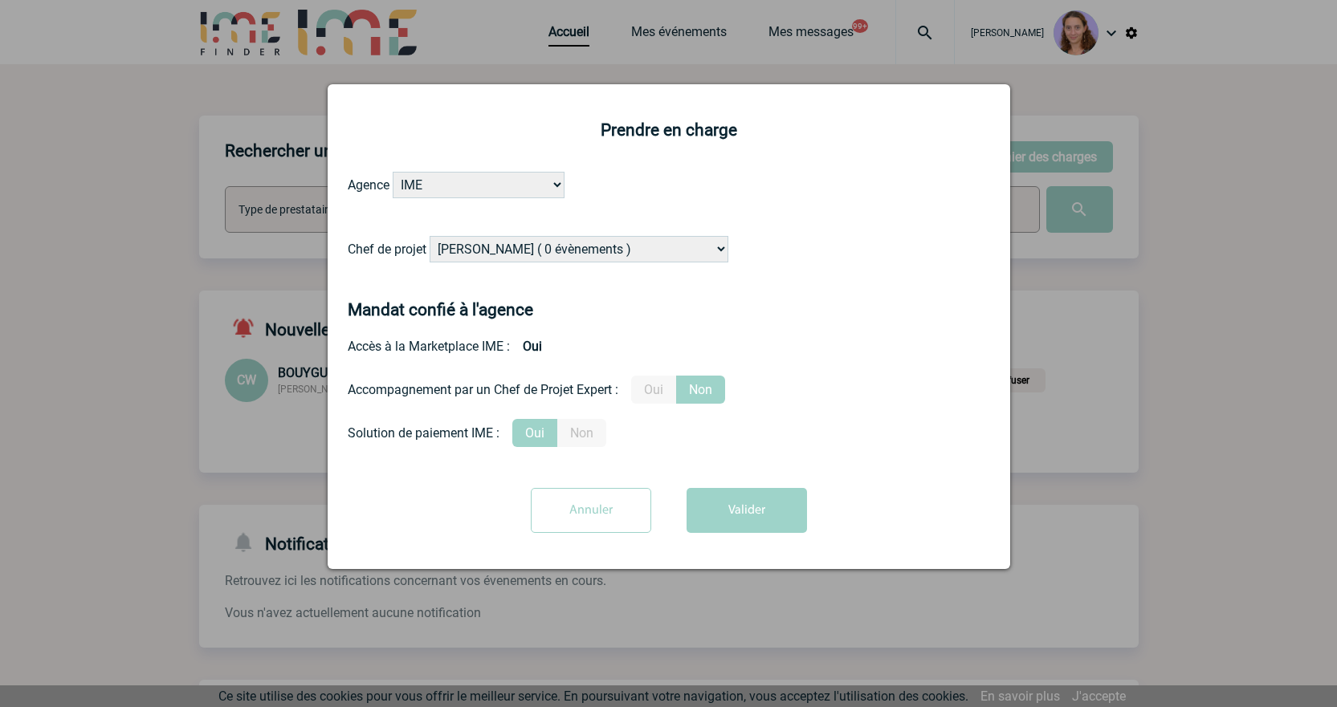
click at [593, 250] on select "Alizée VERLAGUET ( 0 évènements ) Anne GIRAUD ( 1196 évènements ) Anne-François…" at bounding box center [579, 249] width 299 height 26
select select "131347"
click at [430, 237] on select "Alizée VERLAGUET ( 0 évènements ) Anne GIRAUD ( 1196 évènements ) Anne-François…" at bounding box center [579, 249] width 299 height 26
click at [763, 488] on form "Agence IME IME Nantes IME Aix-Marseille Chef de projet Alizée VERLAGUET ( 0 évè…" at bounding box center [669, 358] width 642 height 373
click at [764, 507] on button "Valider" at bounding box center [747, 510] width 120 height 45
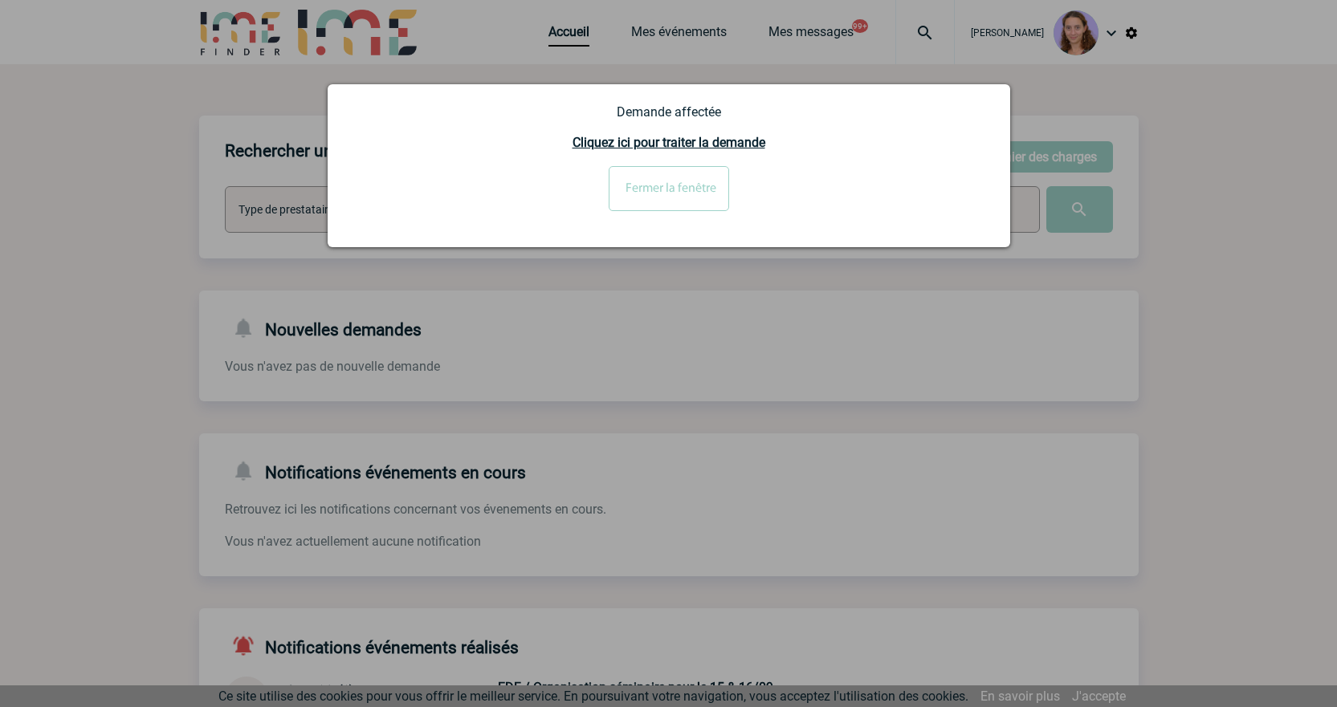
click at [917, 35] on div at bounding box center [668, 353] width 1337 height 707
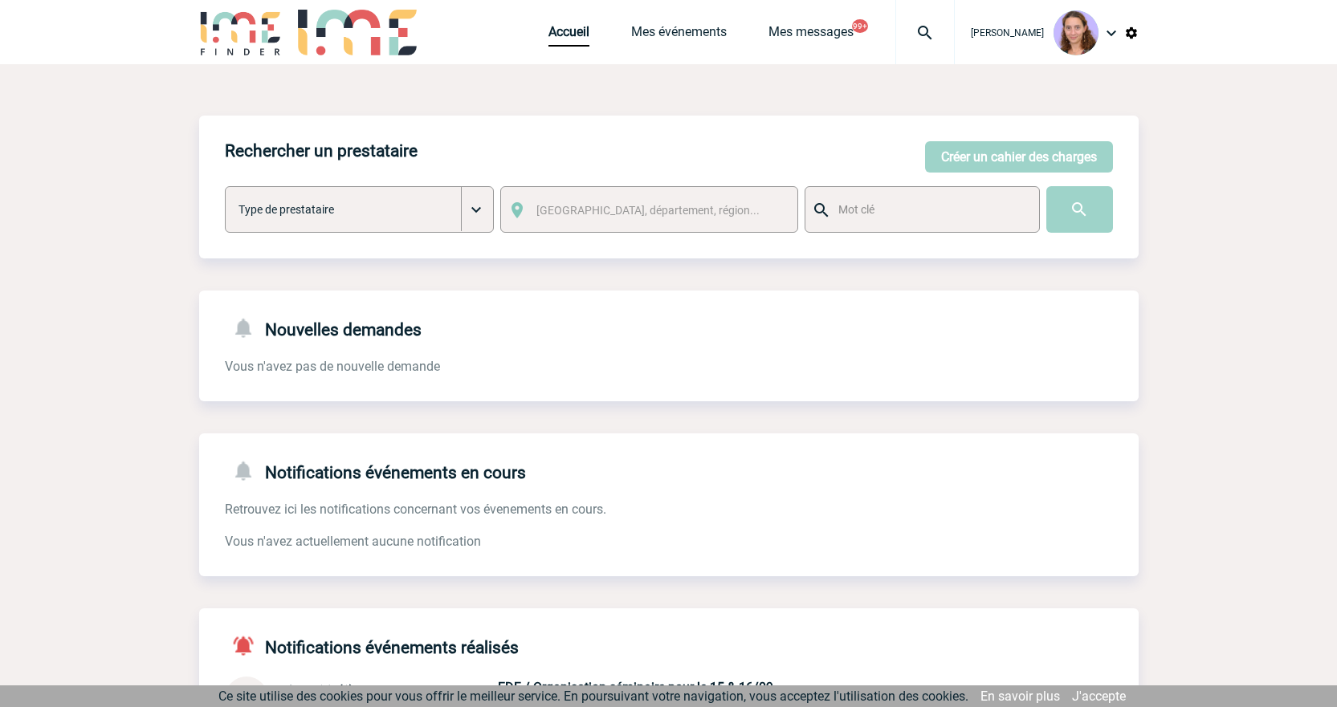
click at [923, 33] on img at bounding box center [925, 32] width 58 height 19
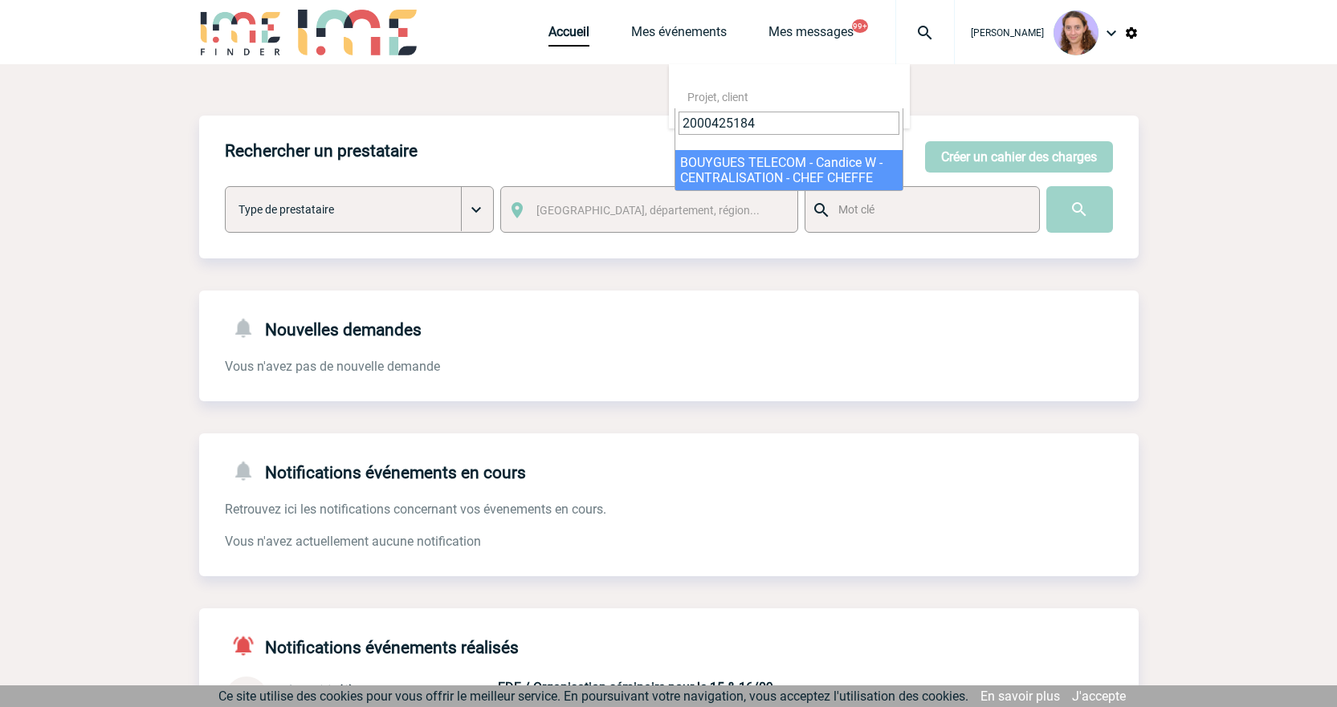
type input "2000425184"
select select "24685"
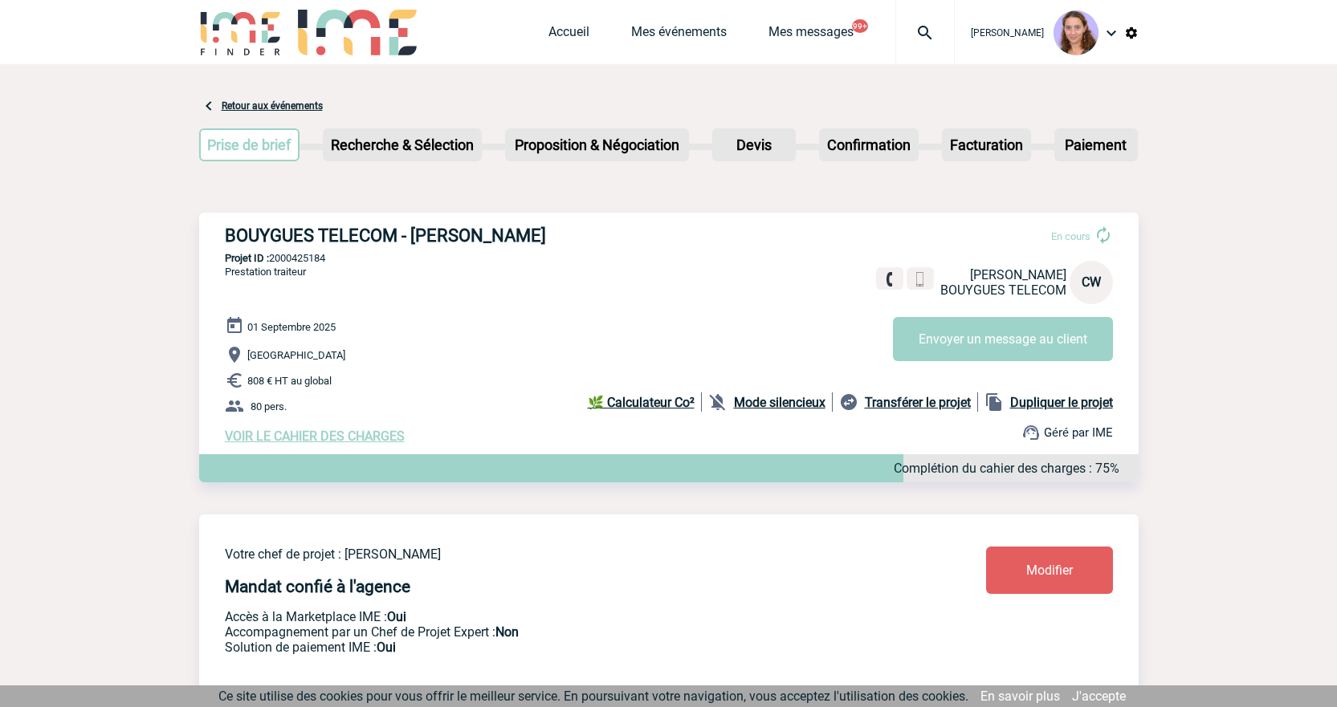
drag, startPoint x: 564, startPoint y: 236, endPoint x: 475, endPoint y: 233, distance: 89.2
click at [475, 233] on h3 "BOUYGUES TELECOM - [PERSON_NAME]" at bounding box center [466, 236] width 482 height 20
copy h3 "WANTIEZ"
click at [319, 262] on p "Projet ID : 2000425184" at bounding box center [669, 258] width 940 height 12
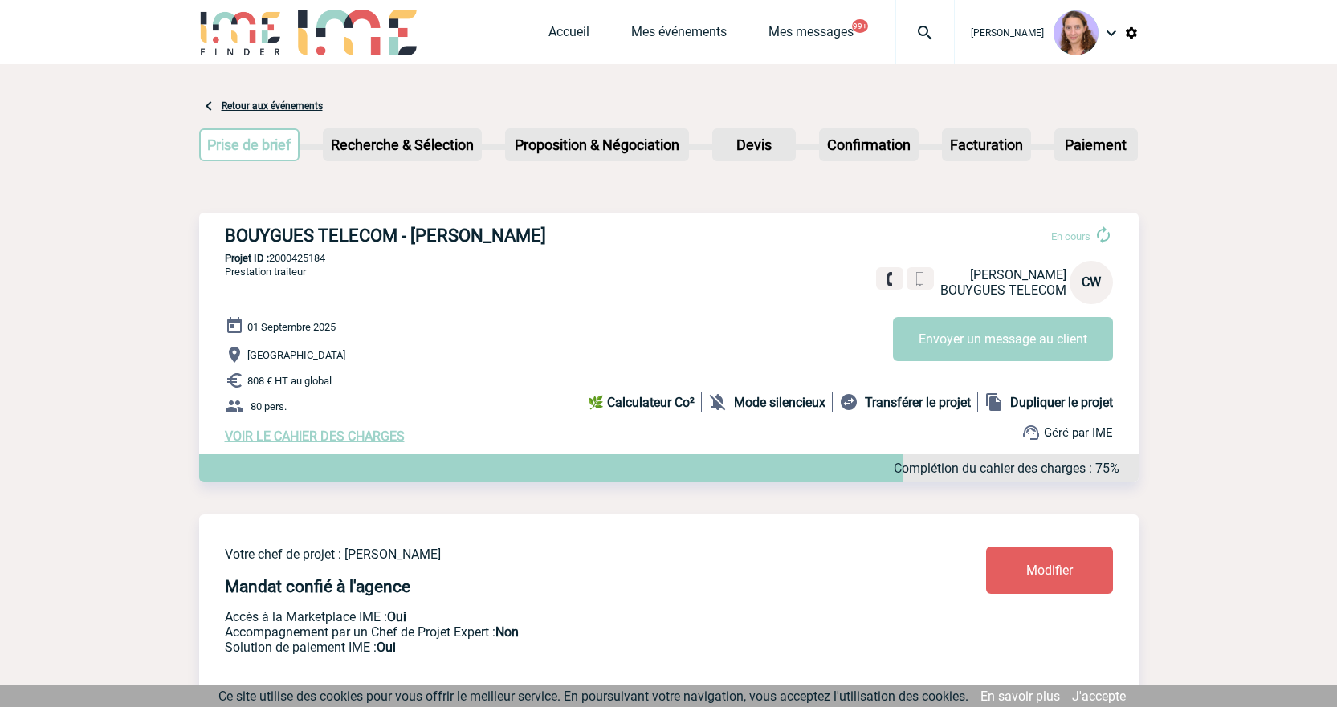
copy p "2000425184"
click at [559, 32] on link "Accueil" at bounding box center [568, 35] width 41 height 22
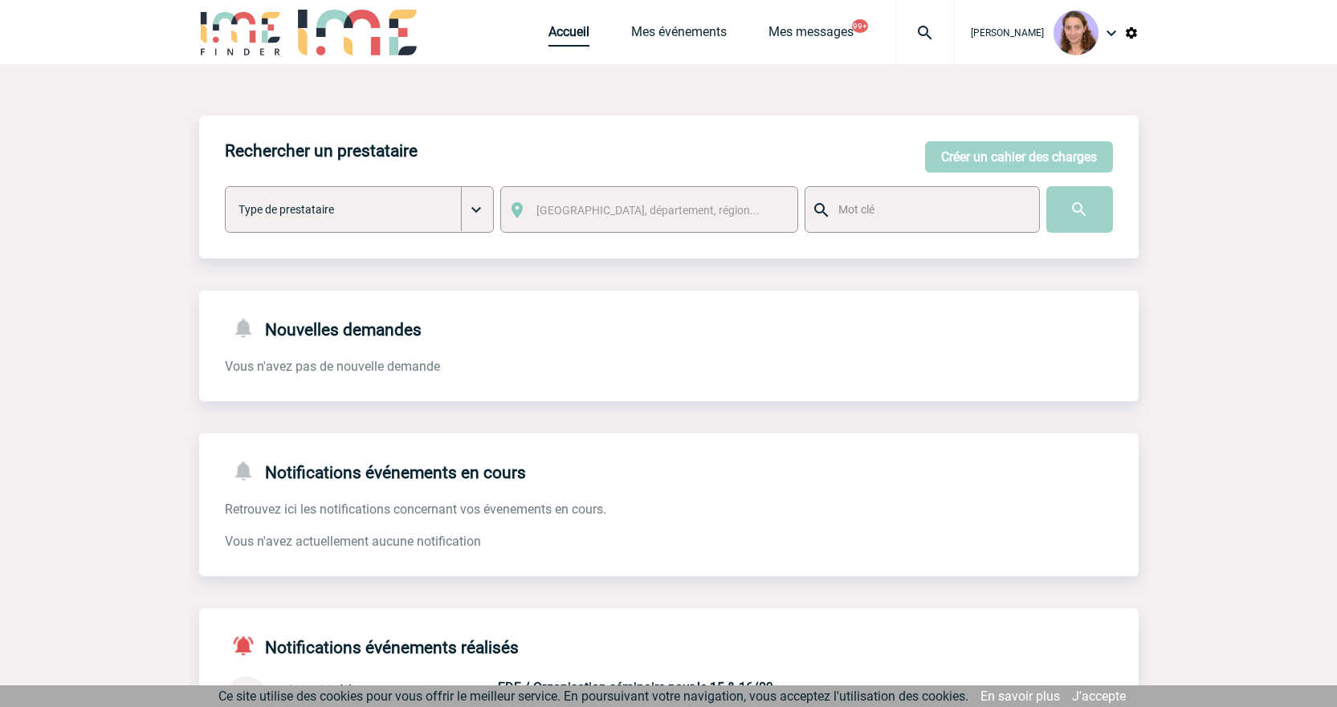
click at [575, 34] on link "Accueil" at bounding box center [568, 35] width 41 height 22
click at [918, 29] on img at bounding box center [925, 32] width 58 height 19
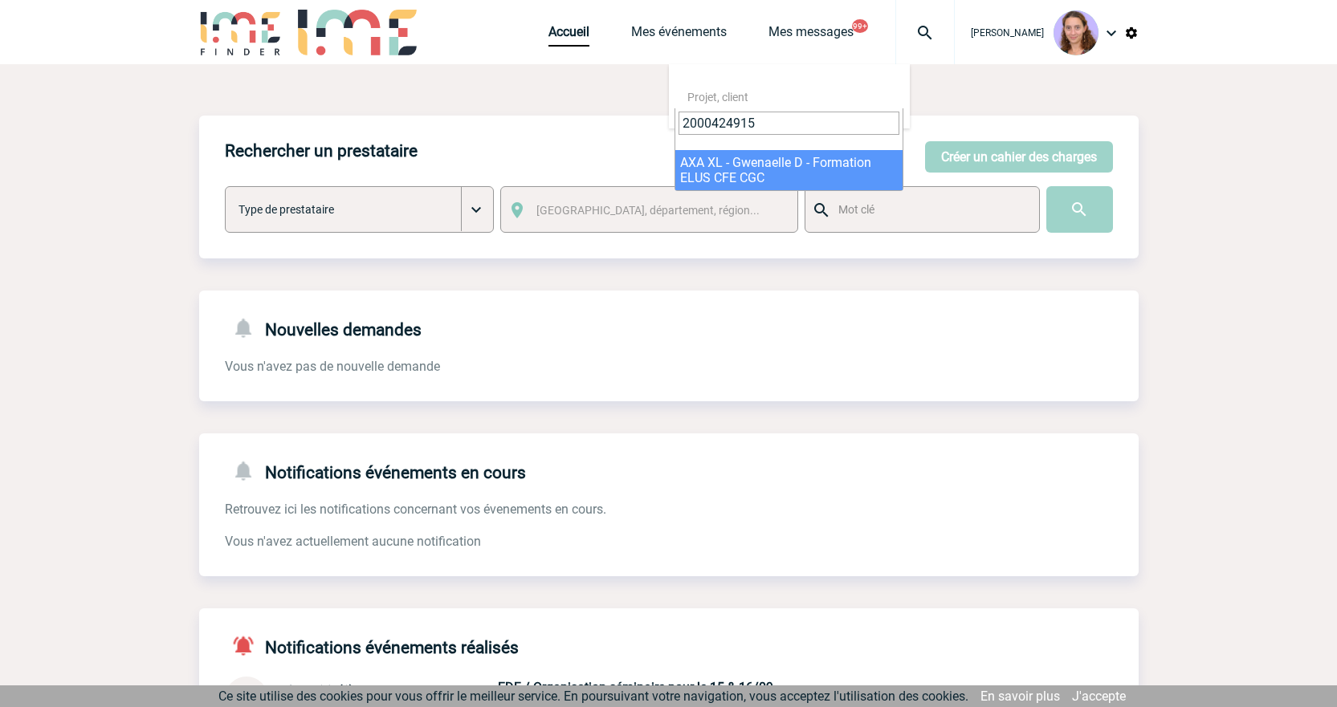
type input "2000424915"
select select "24416"
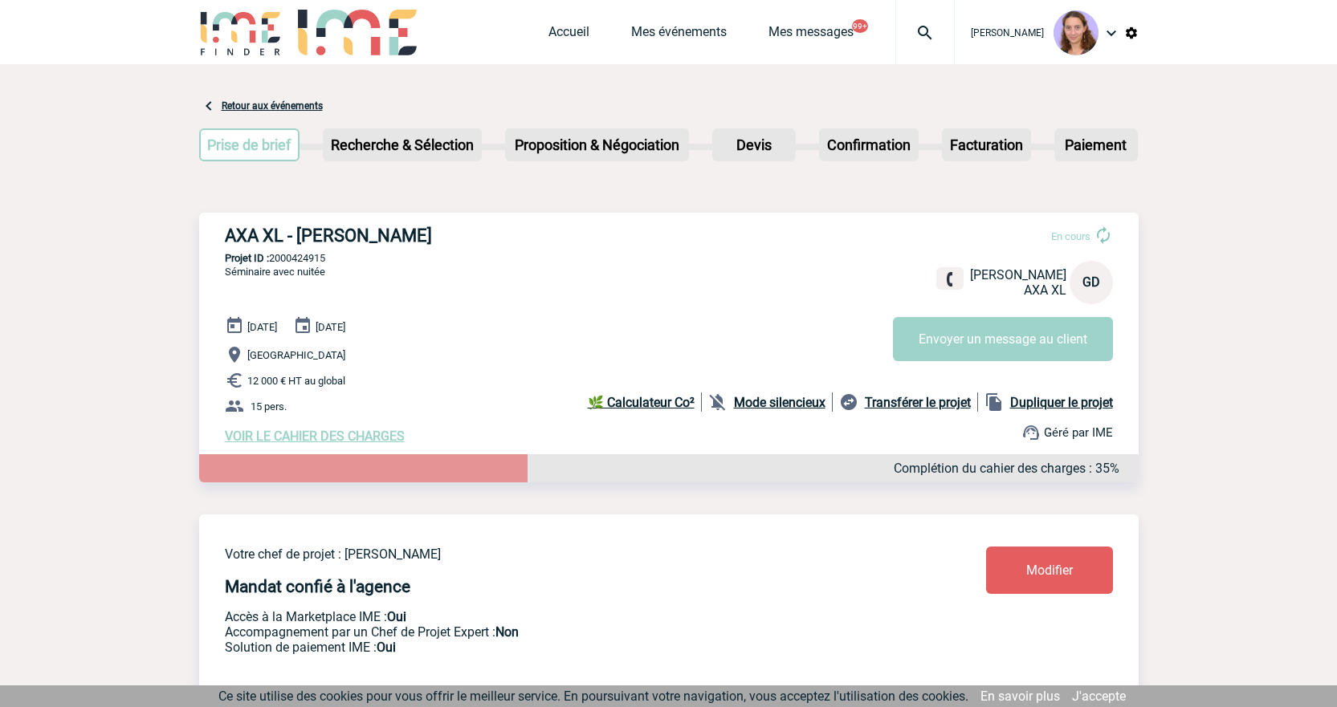
click at [1020, 557] on link "Modifier" at bounding box center [1049, 570] width 127 height 47
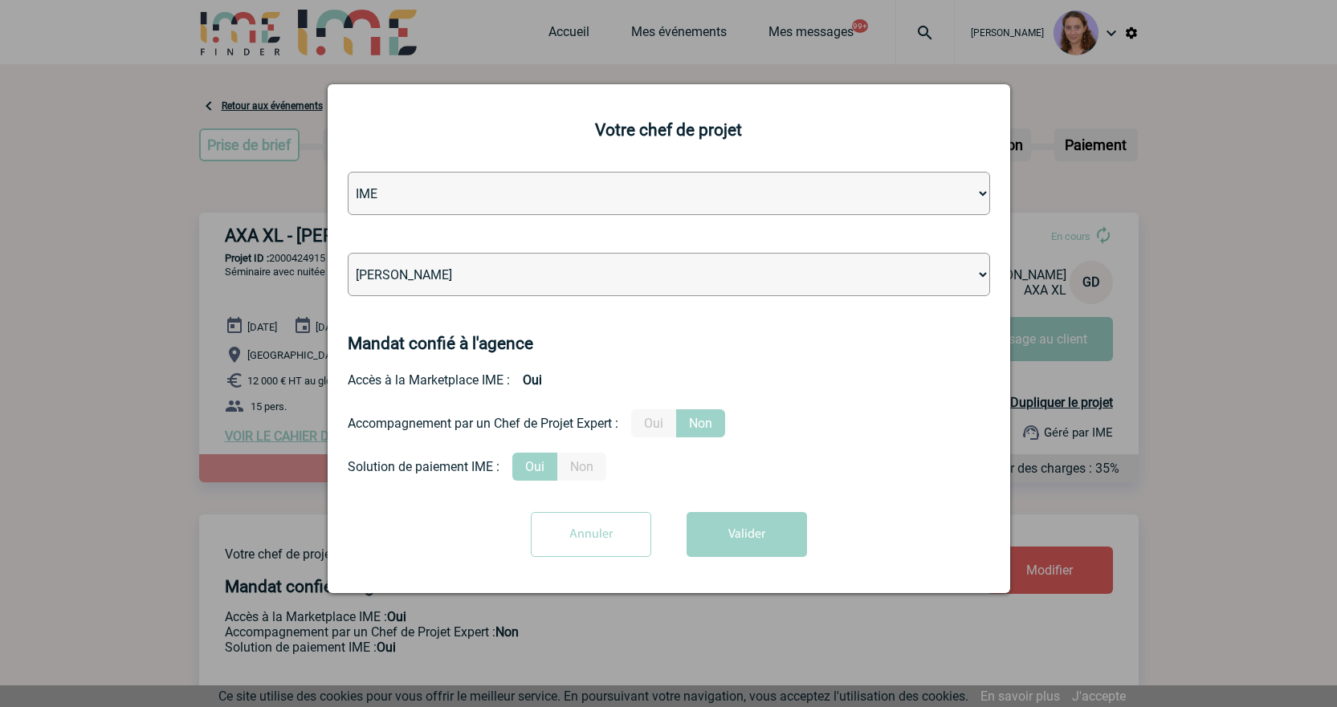
click at [455, 269] on select "[PERSON_NAME] [PERSON_NAME] [PERSON_NAME] Jean-[PERSON_NAME] [PERSON_NAME] [PER…" at bounding box center [669, 274] width 642 height 43
select select "131612"
click at [348, 254] on select "[PERSON_NAME] [PERSON_NAME] [PERSON_NAME] Jean-[PERSON_NAME] [PERSON_NAME] [PER…" at bounding box center [669, 274] width 642 height 43
click at [776, 529] on button "Valider" at bounding box center [747, 534] width 120 height 45
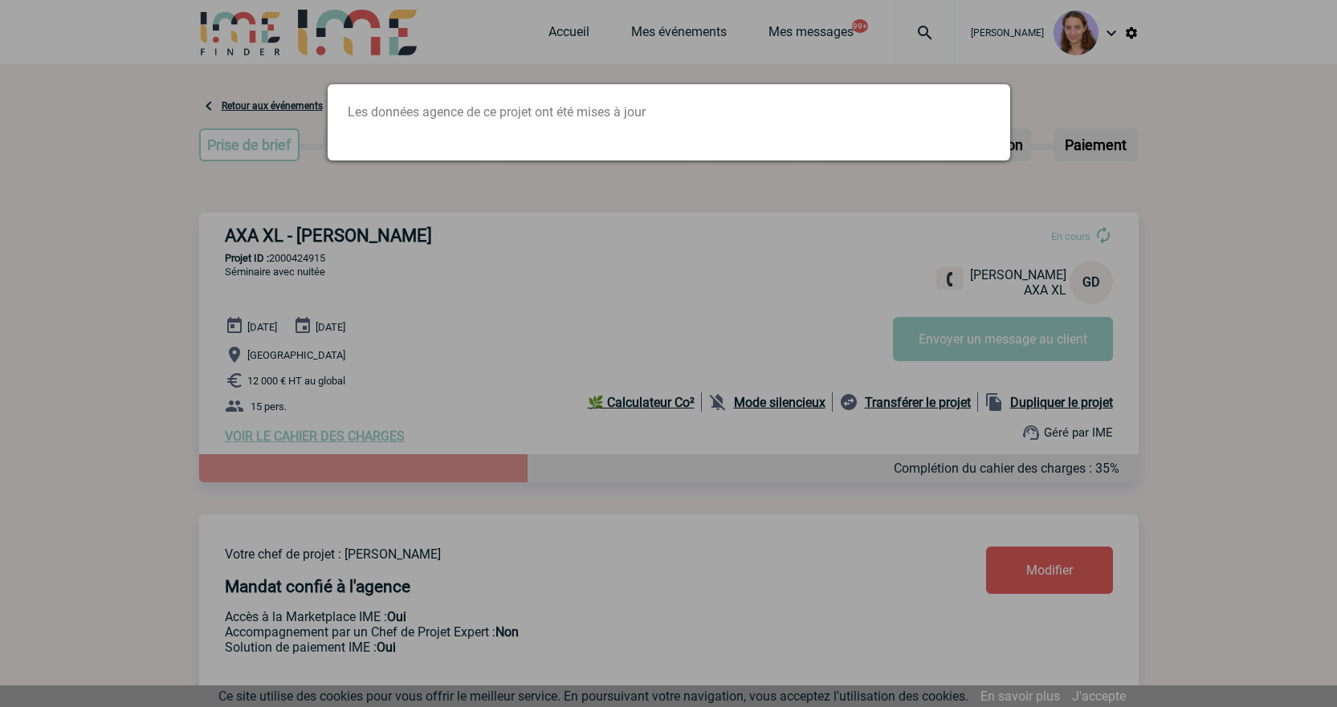
drag, startPoint x: 908, startPoint y: 23, endPoint x: 926, endPoint y: 31, distance: 19.1
click at [910, 23] on div at bounding box center [668, 353] width 1337 height 707
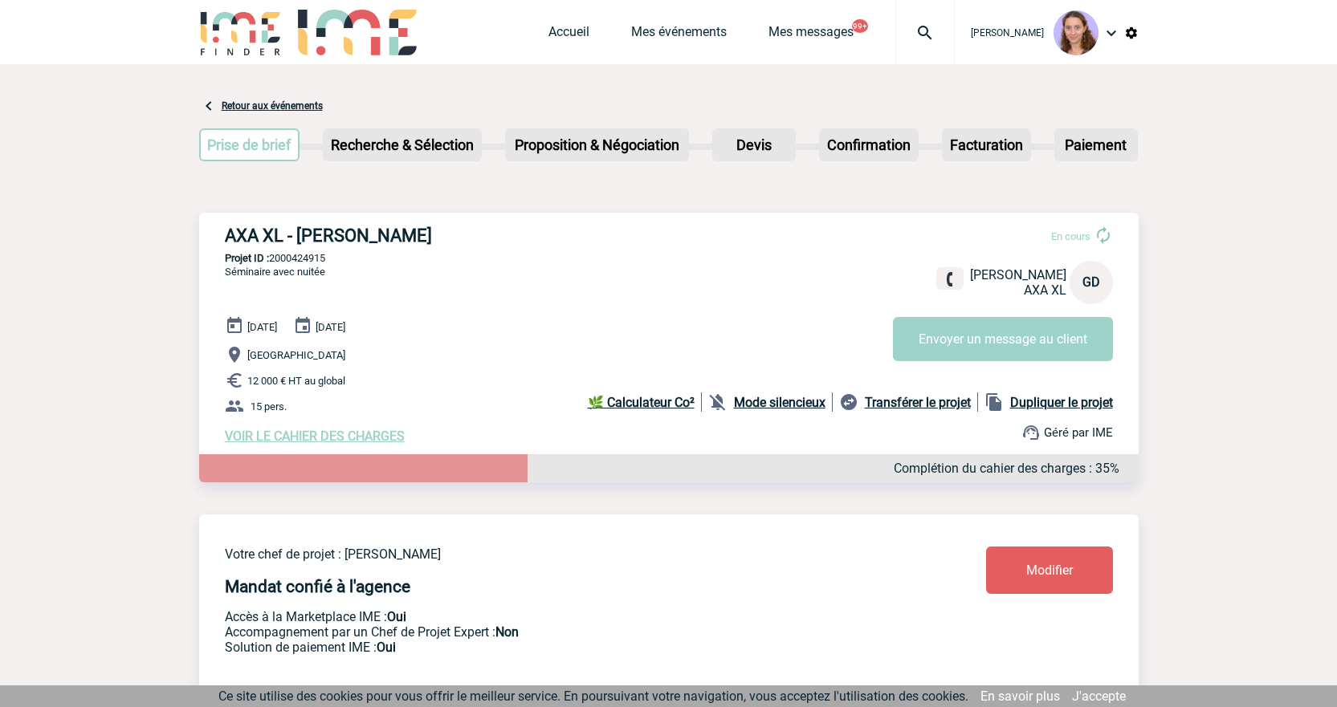
click at [920, 39] on img at bounding box center [925, 32] width 58 height 19
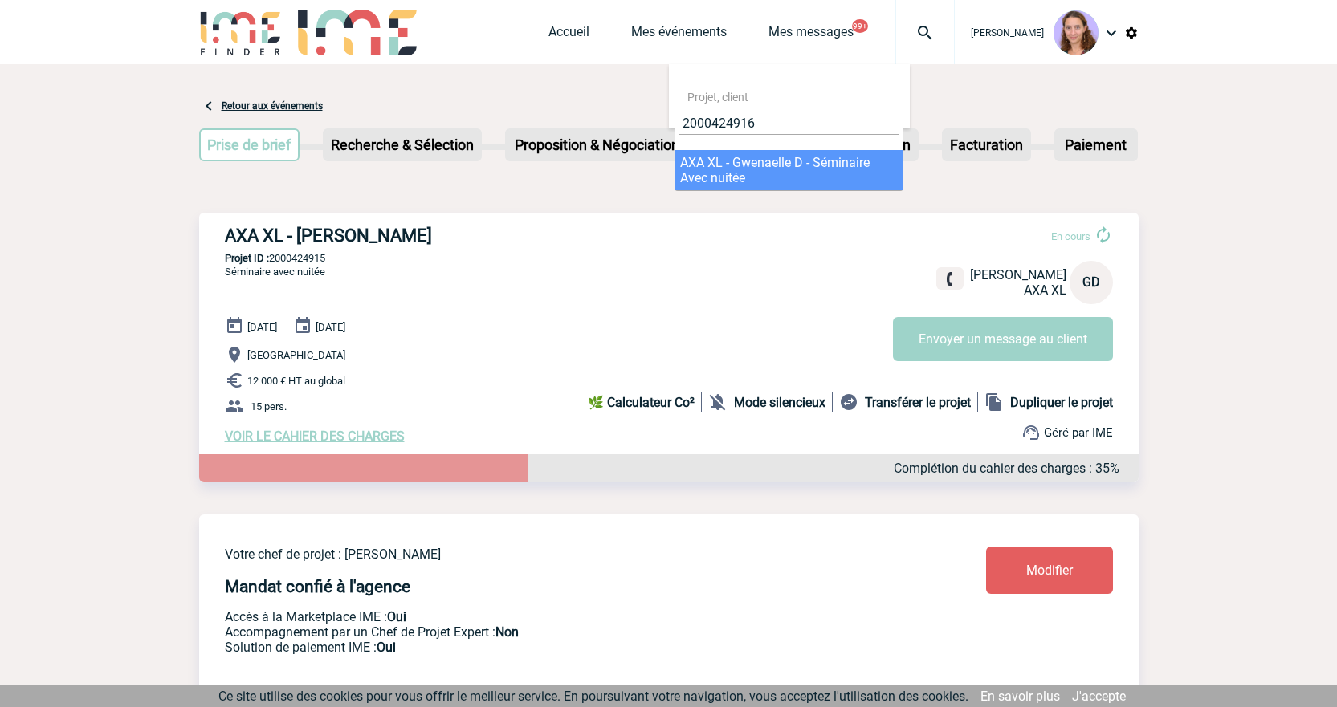
type input "2000424916"
select select "24417"
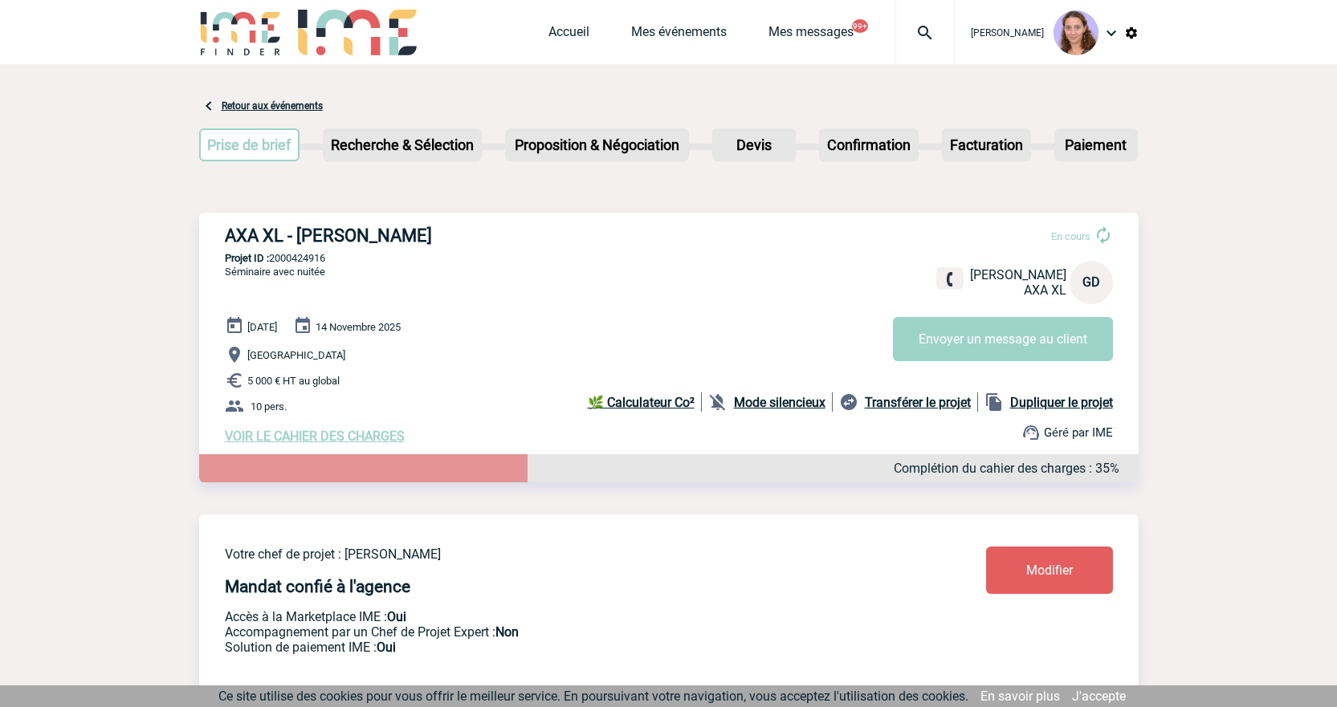
click at [1051, 568] on span "Modifier" at bounding box center [1049, 570] width 47 height 15
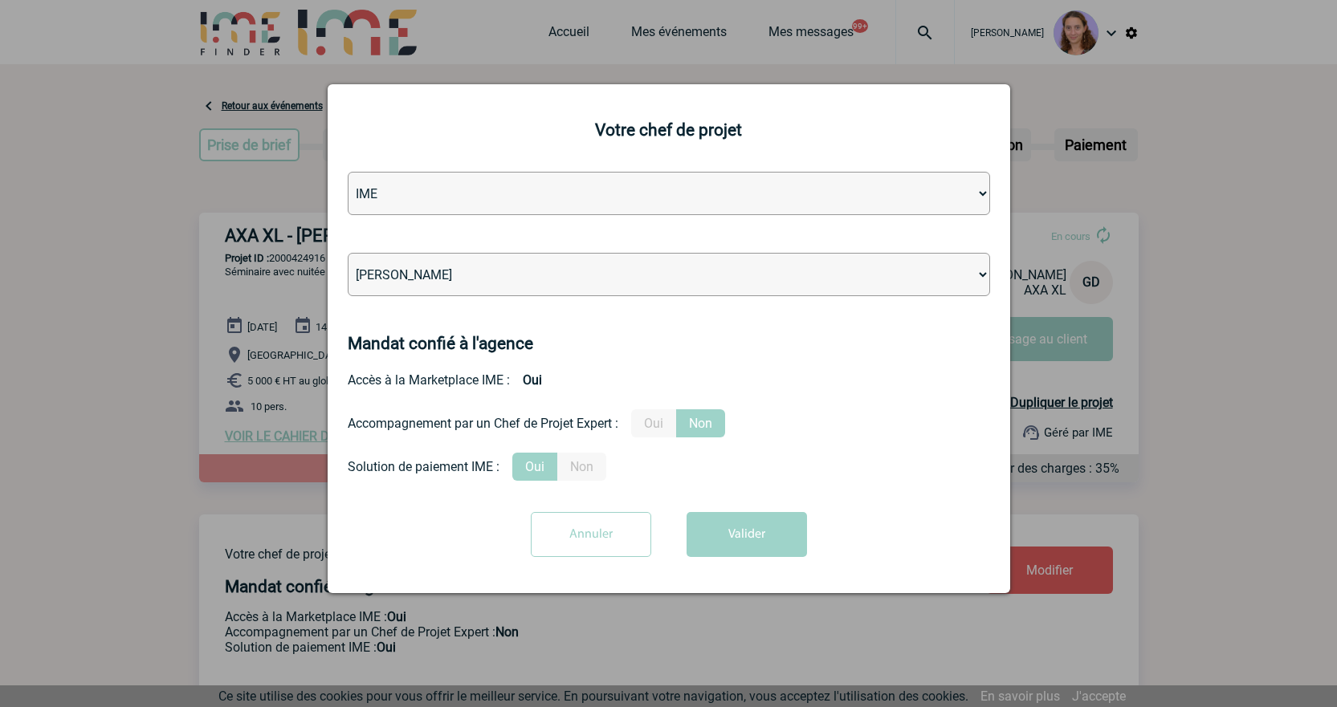
click at [700, 295] on select "Léa PITTIGLIO Yanis DE CLERCQ Victor KALB Jean-Chris NTAMACK Stefan MILADINOVIC…" at bounding box center [669, 274] width 642 height 43
select select "131612"
click at [348, 254] on select "Léa PITTIGLIO Yanis DE CLERCQ Victor KALB Jean-Chris NTAMACK Stefan MILADINOVIC…" at bounding box center [669, 274] width 642 height 43
click at [785, 518] on button "Valider" at bounding box center [747, 534] width 120 height 45
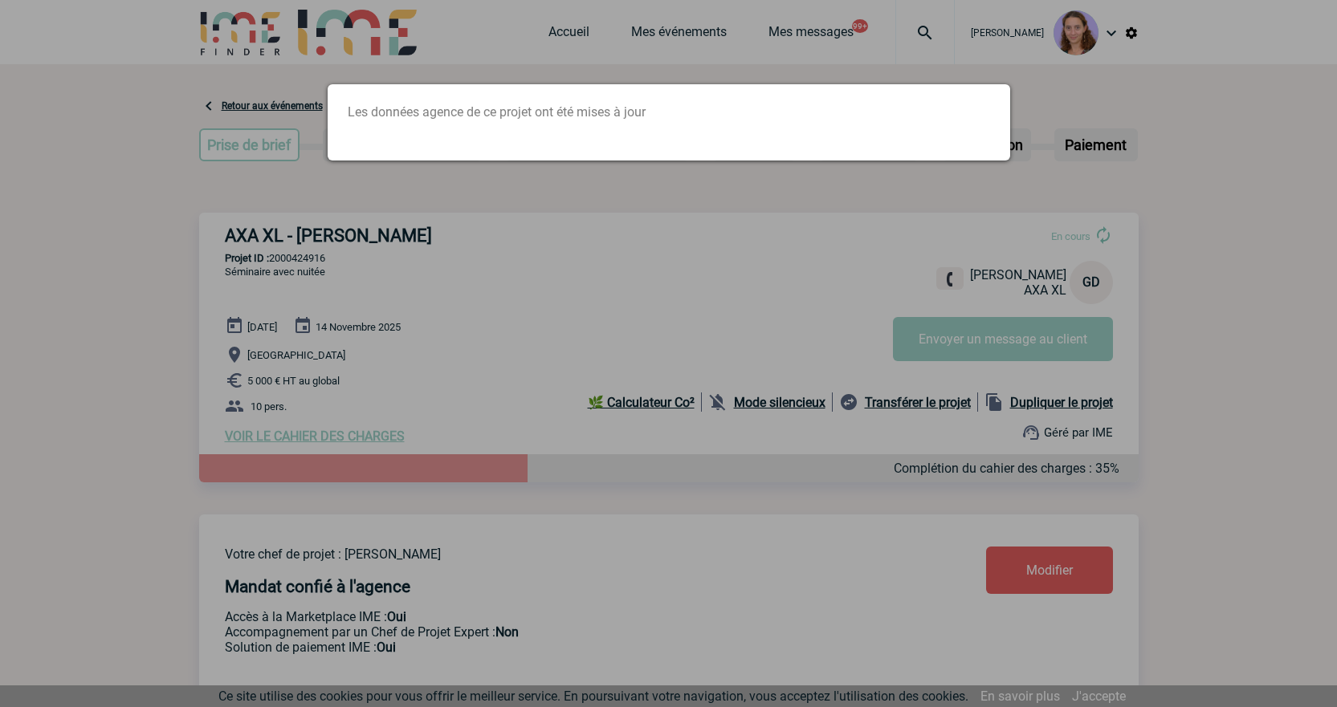
click at [206, 340] on div at bounding box center [668, 353] width 1337 height 707
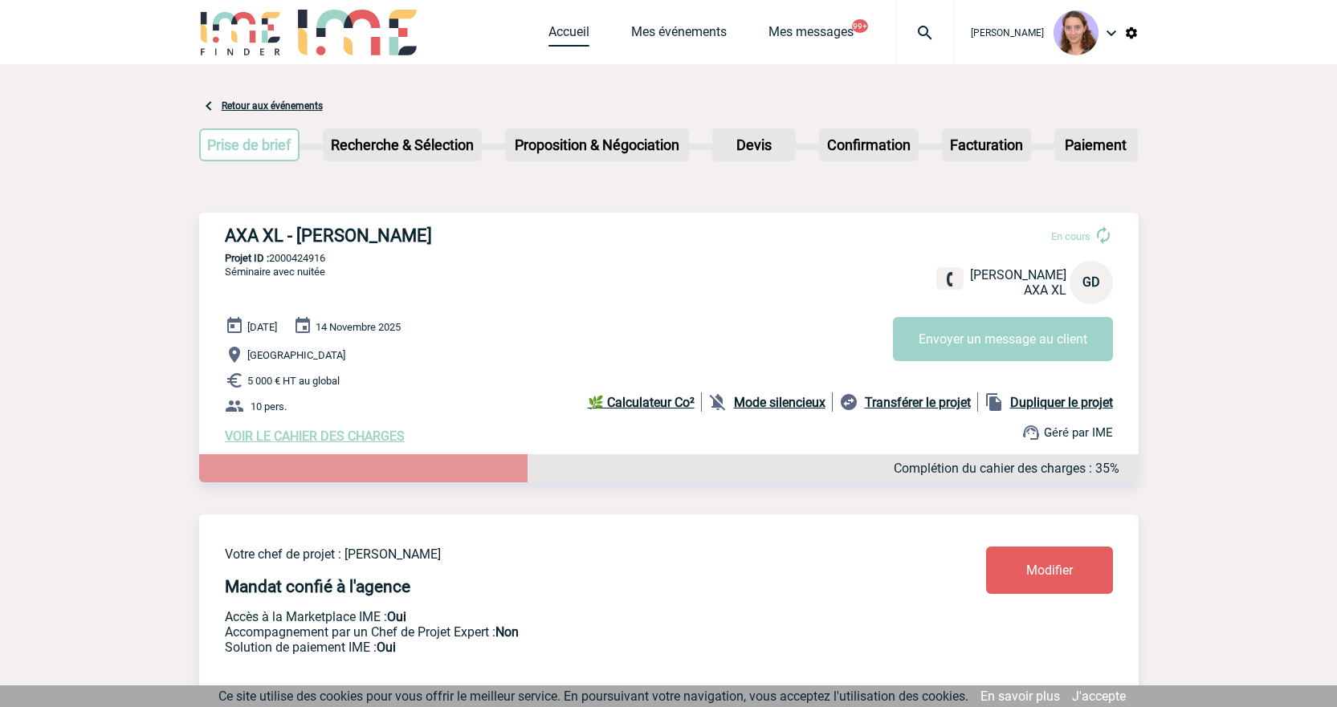
click at [584, 29] on link "Accueil" at bounding box center [568, 35] width 41 height 22
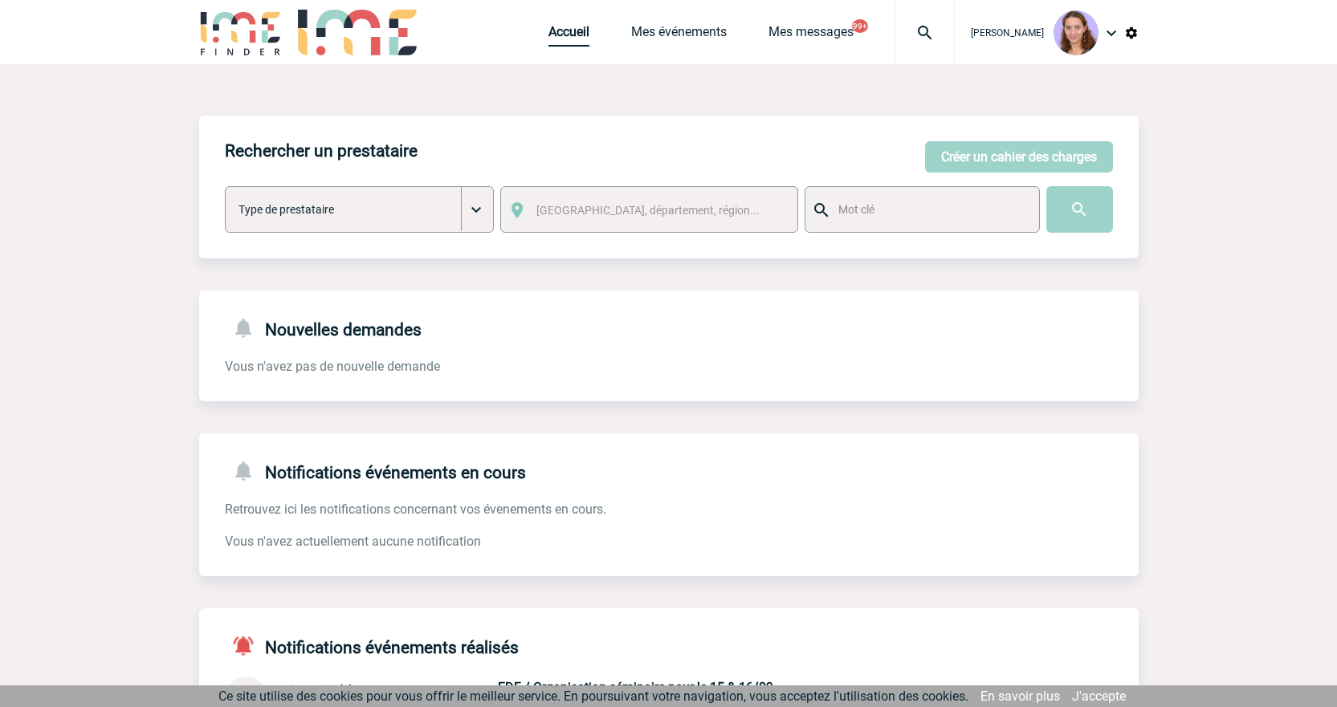
click at [582, 46] on link "Accueil" at bounding box center [568, 35] width 41 height 22
drag, startPoint x: 565, startPoint y: 39, endPoint x: 520, endPoint y: 27, distance: 45.6
click at [565, 39] on link "Accueil" at bounding box center [568, 35] width 41 height 22
click at [579, 36] on link "Accueil" at bounding box center [568, 35] width 41 height 22
click at [577, 35] on link "Accueil" at bounding box center [568, 35] width 41 height 22
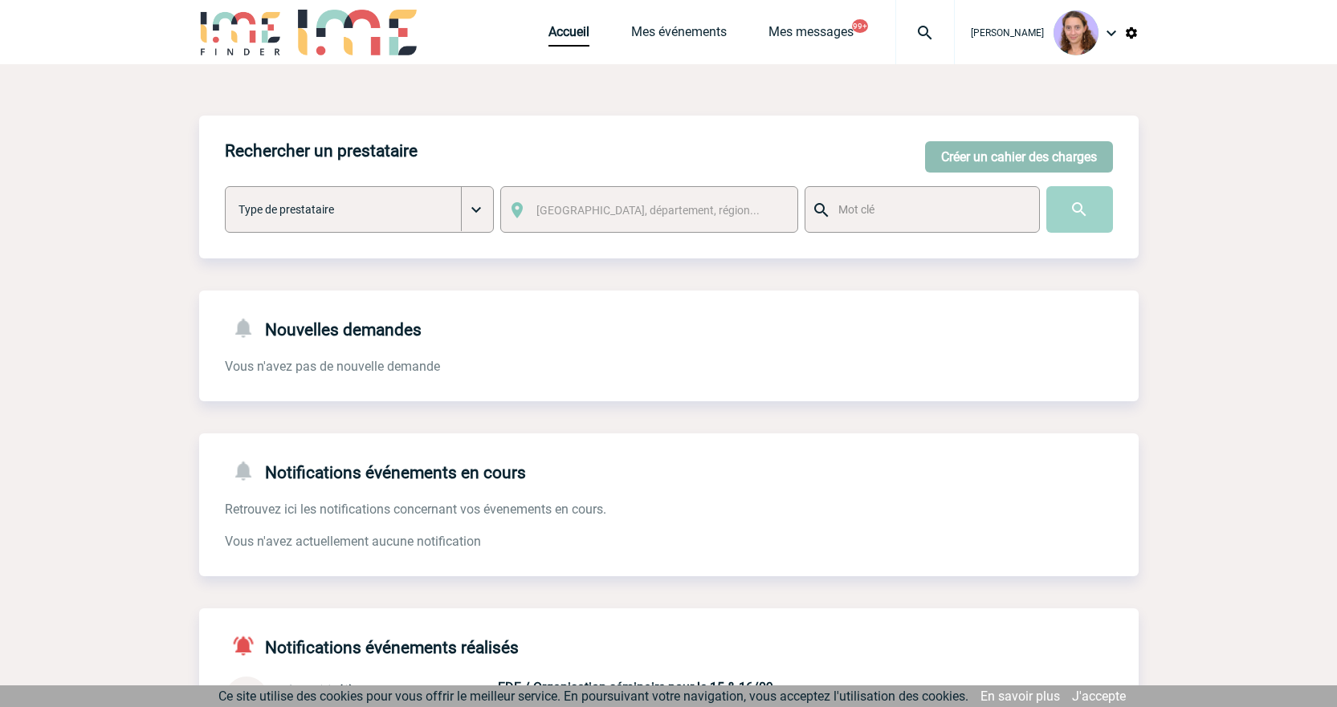
click at [950, 156] on button "Créer un cahier des charges" at bounding box center [1019, 156] width 188 height 31
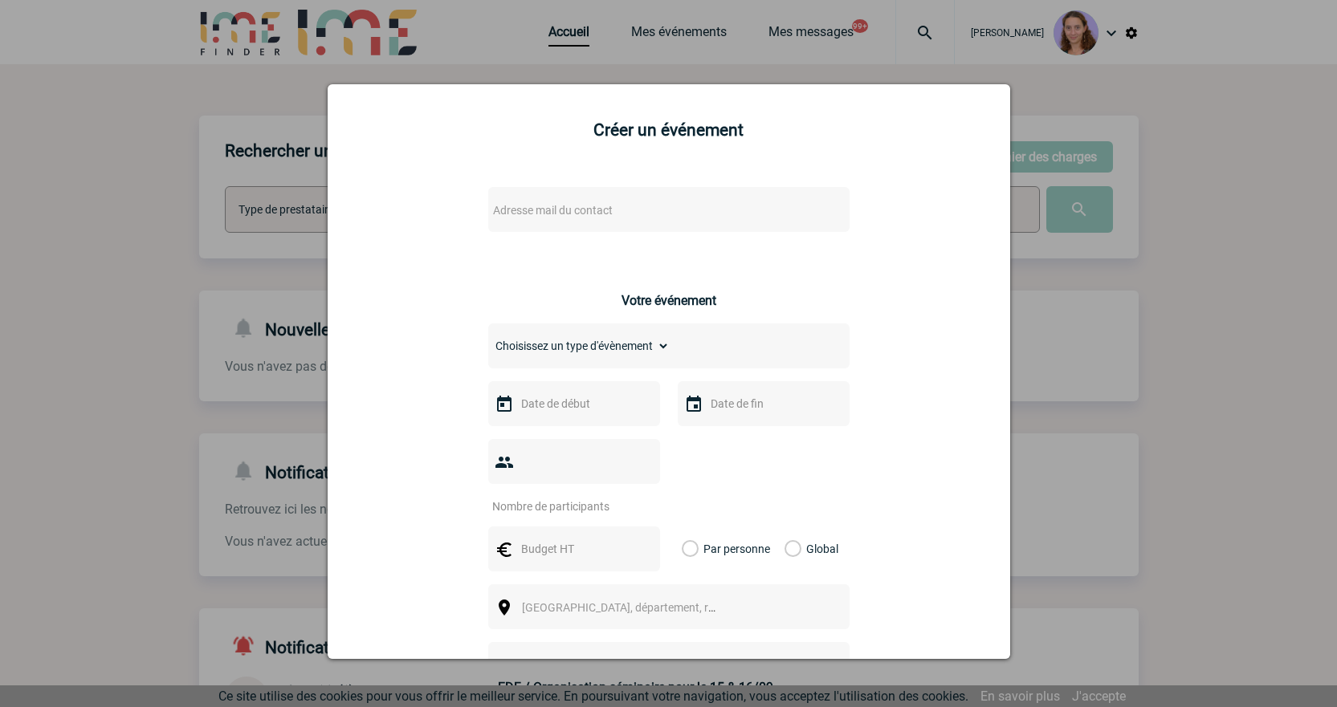
click at [752, 197] on div "Adresse mail du contact" at bounding box center [668, 209] width 361 height 45
click at [728, 205] on span "Adresse mail du contact" at bounding box center [627, 210] width 281 height 22
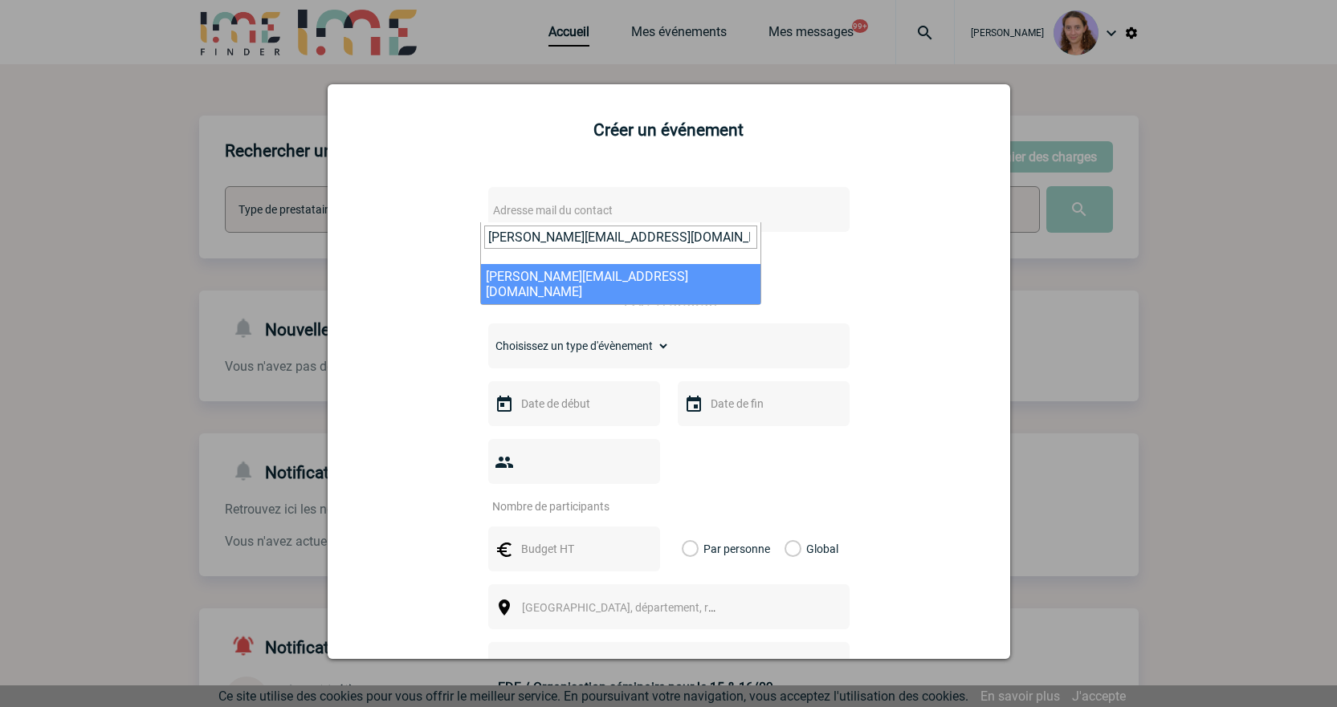
type input "v.cholet@manitou-group.com"
select select "130469"
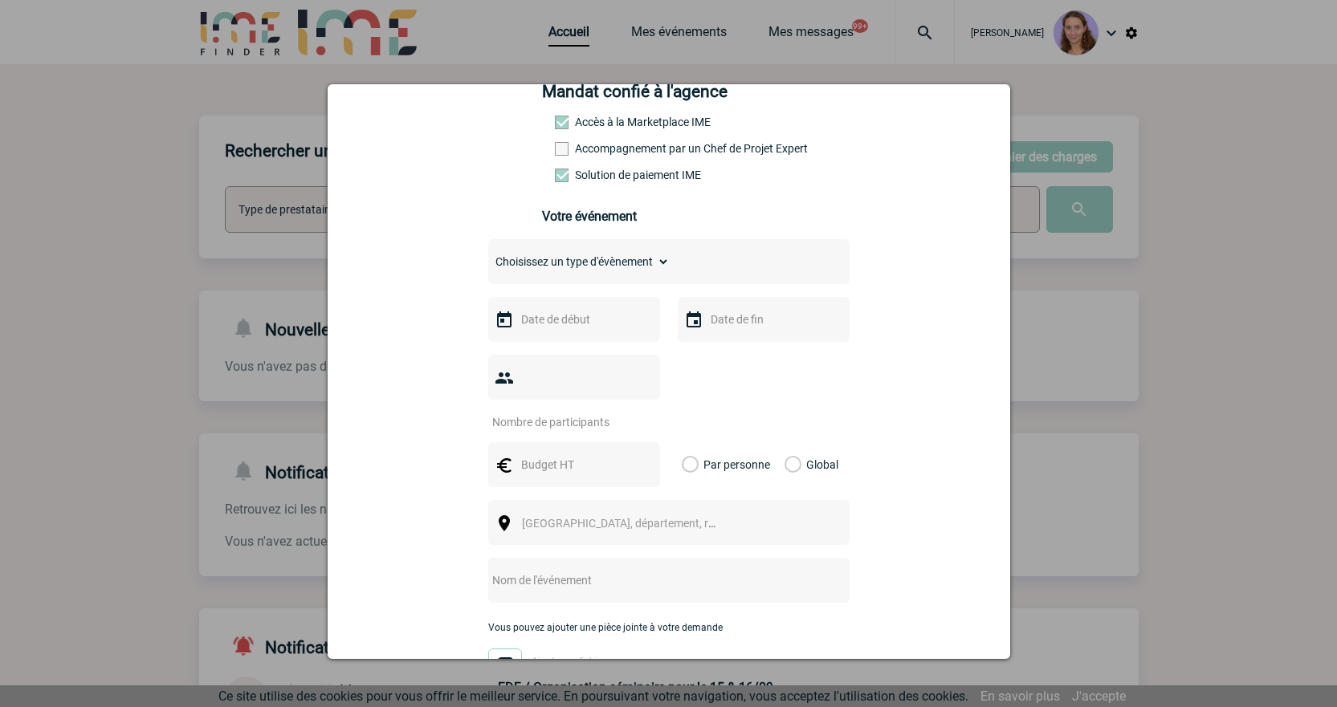
scroll to position [321, 0]
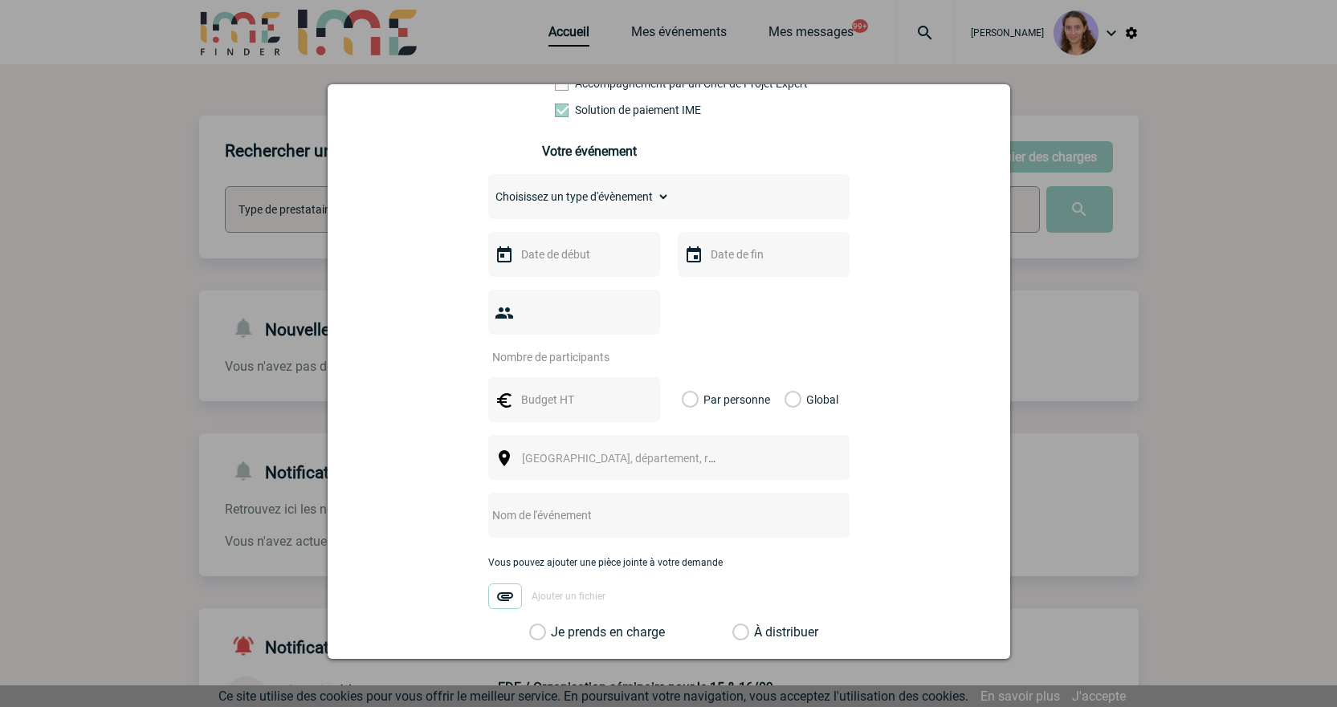
click at [580, 208] on select "Choisissez un type d'évènement Séminaire avec nuitée Séminaire sans nuitée Repa…" at bounding box center [578, 196] width 181 height 22
select select "3"
click at [488, 190] on select "Choisissez un type d'évènement Séminaire avec nuitée Séminaire sans nuitée Repa…" at bounding box center [578, 196] width 181 height 22
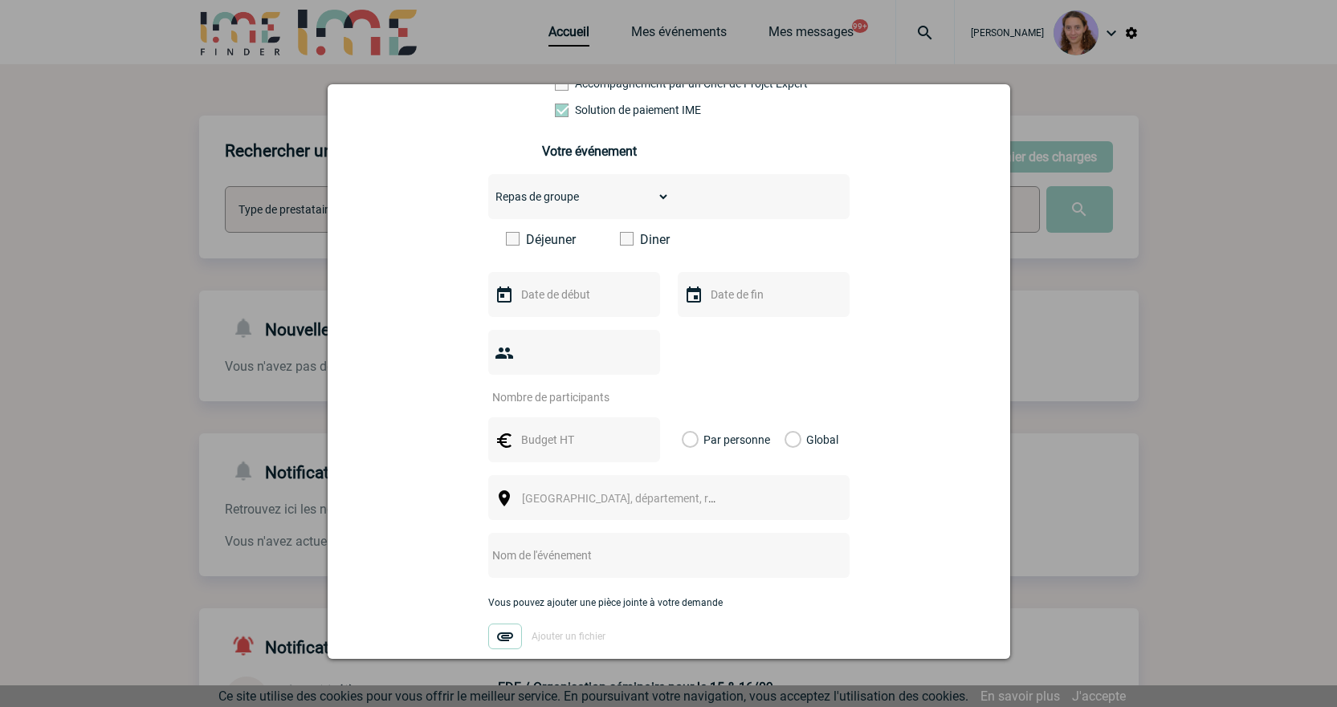
click at [567, 289] on input "text" at bounding box center [572, 294] width 111 height 21
click at [732, 330] on div "Précédent Suivant Aout 2025" at bounding box center [623, 327] width 218 height 28
click at [725, 328] on span "Suivant" at bounding box center [719, 326] width 13 height 13
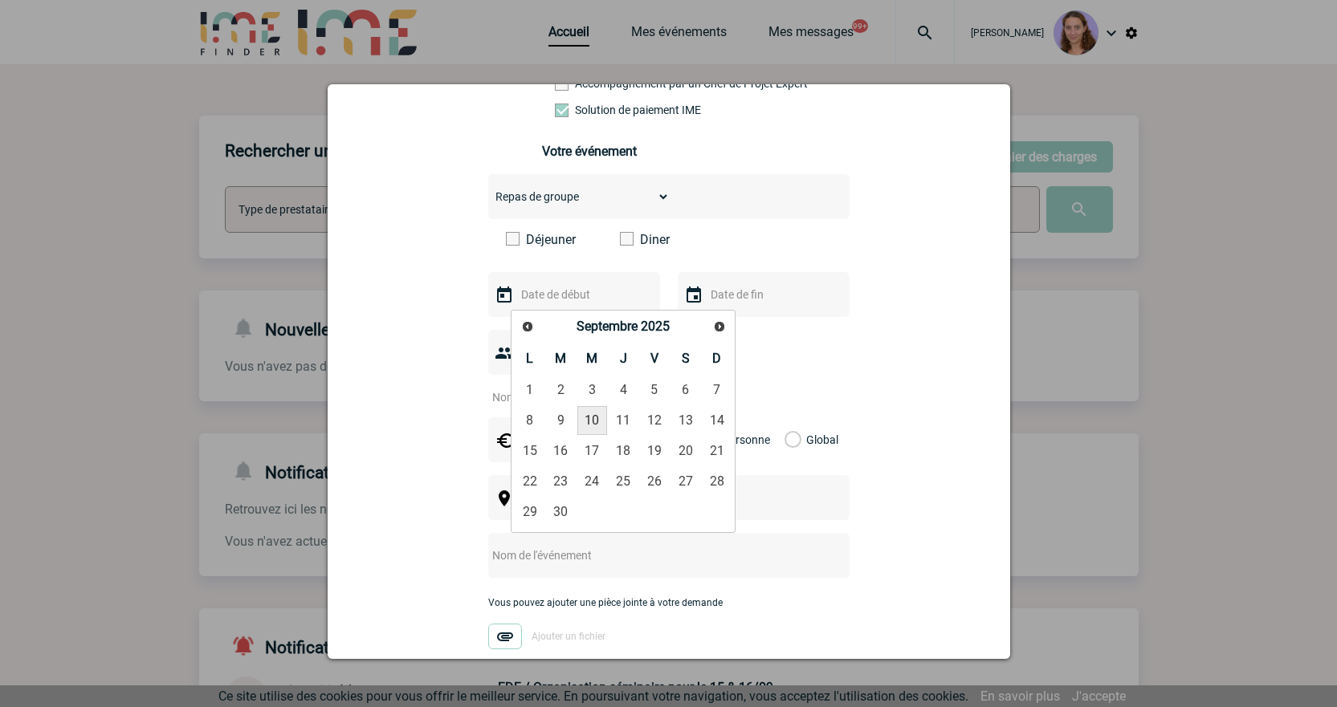
click at [593, 423] on link "10" at bounding box center [592, 420] width 30 height 29
type input "10-09-2025"
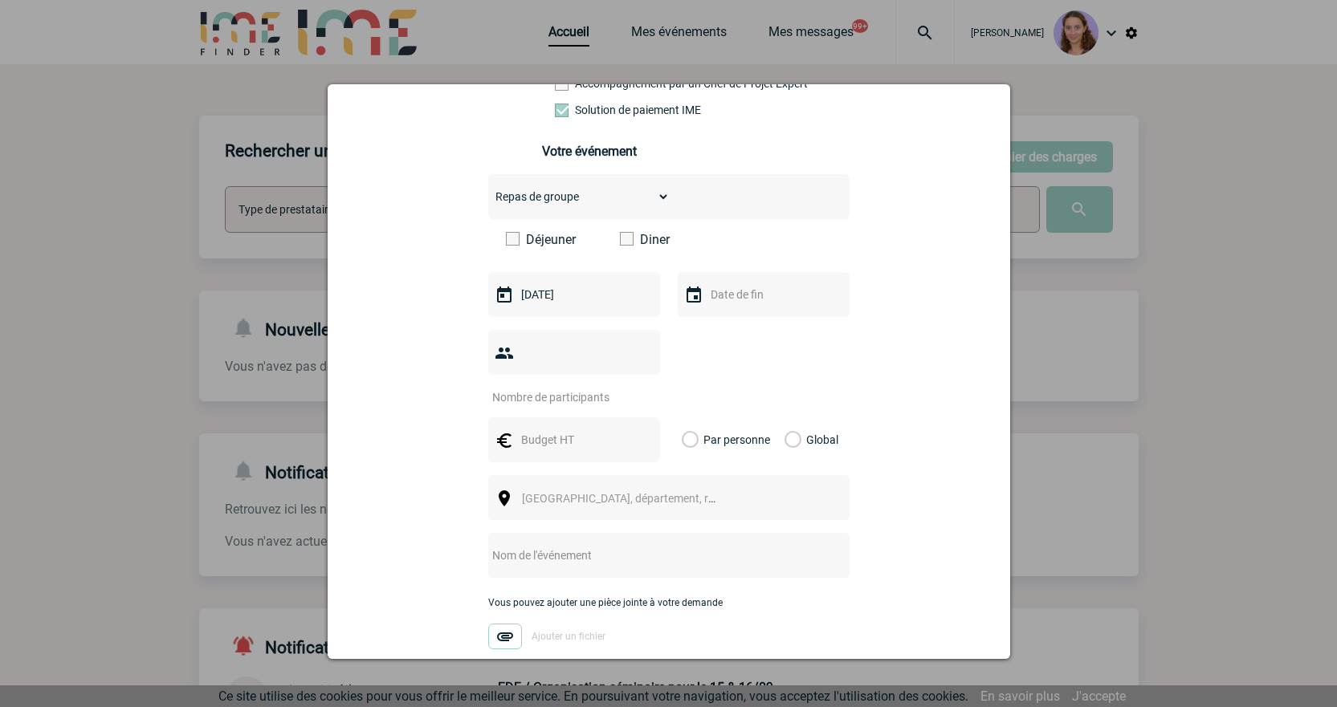
click at [604, 387] on input "number" at bounding box center [563, 397] width 151 height 21
click at [532, 387] on input "number" at bounding box center [563, 397] width 151 height 21
type input "1"
click at [566, 430] on input "text" at bounding box center [572, 440] width 111 height 21
type input "822.4"
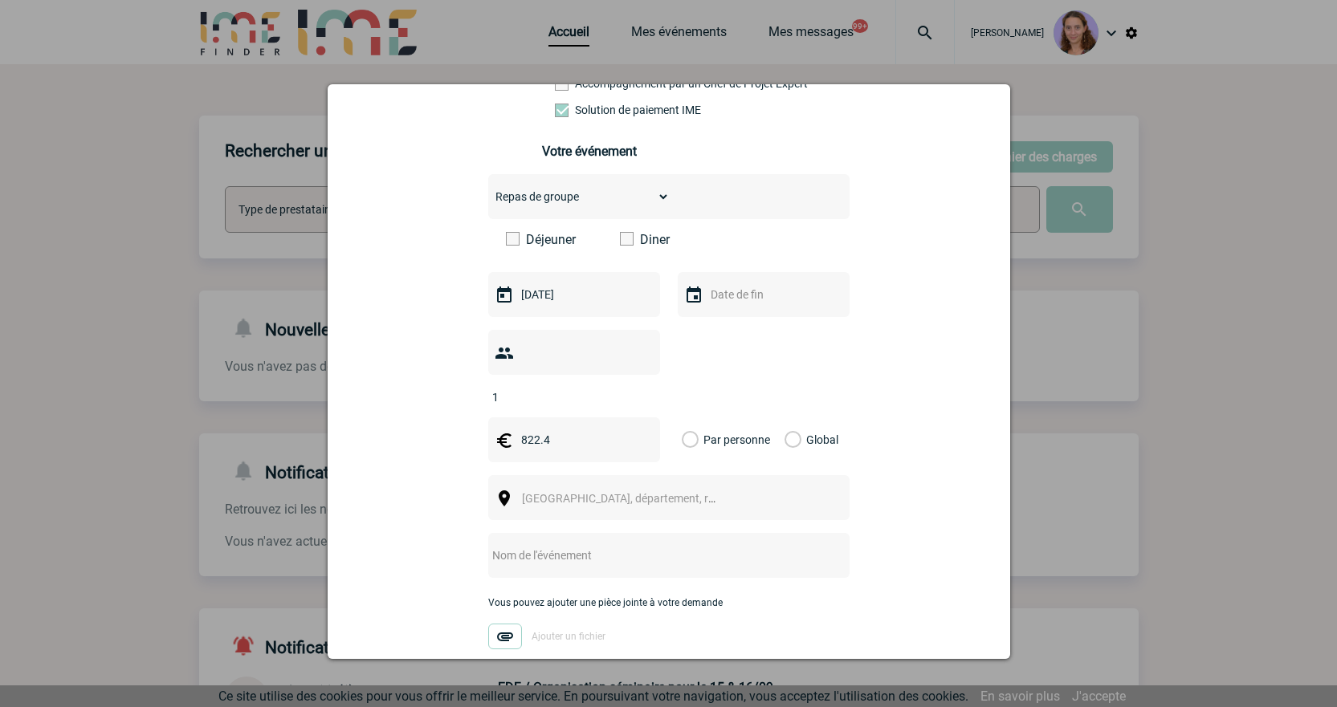
drag, startPoint x: 780, startPoint y: 406, endPoint x: 788, endPoint y: 407, distance: 8.1
click at [785, 418] on label "Global" at bounding box center [790, 440] width 10 height 45
click at [0, 0] on input "Global" at bounding box center [0, 0] width 0 height 0
click at [590, 487] on span "Ville, département, région..." at bounding box center [626, 498] width 221 height 22
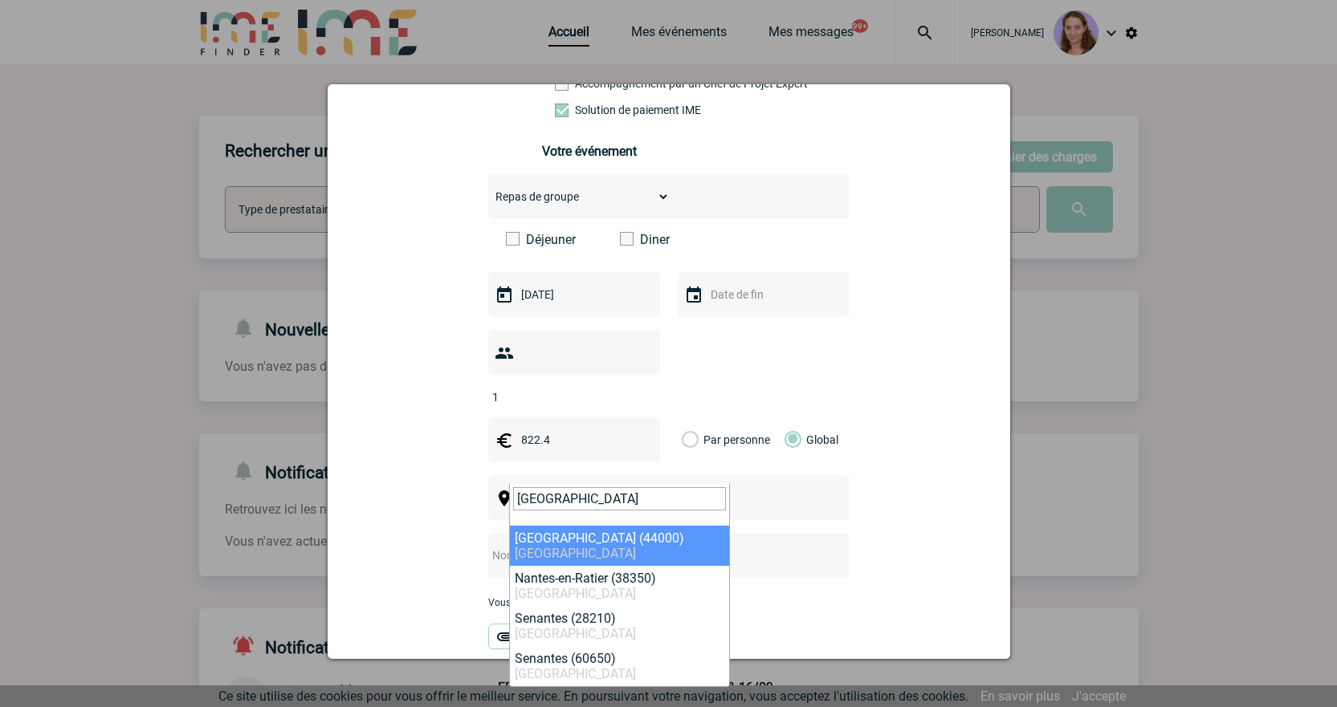
type input "NANTES"
select select "5250"
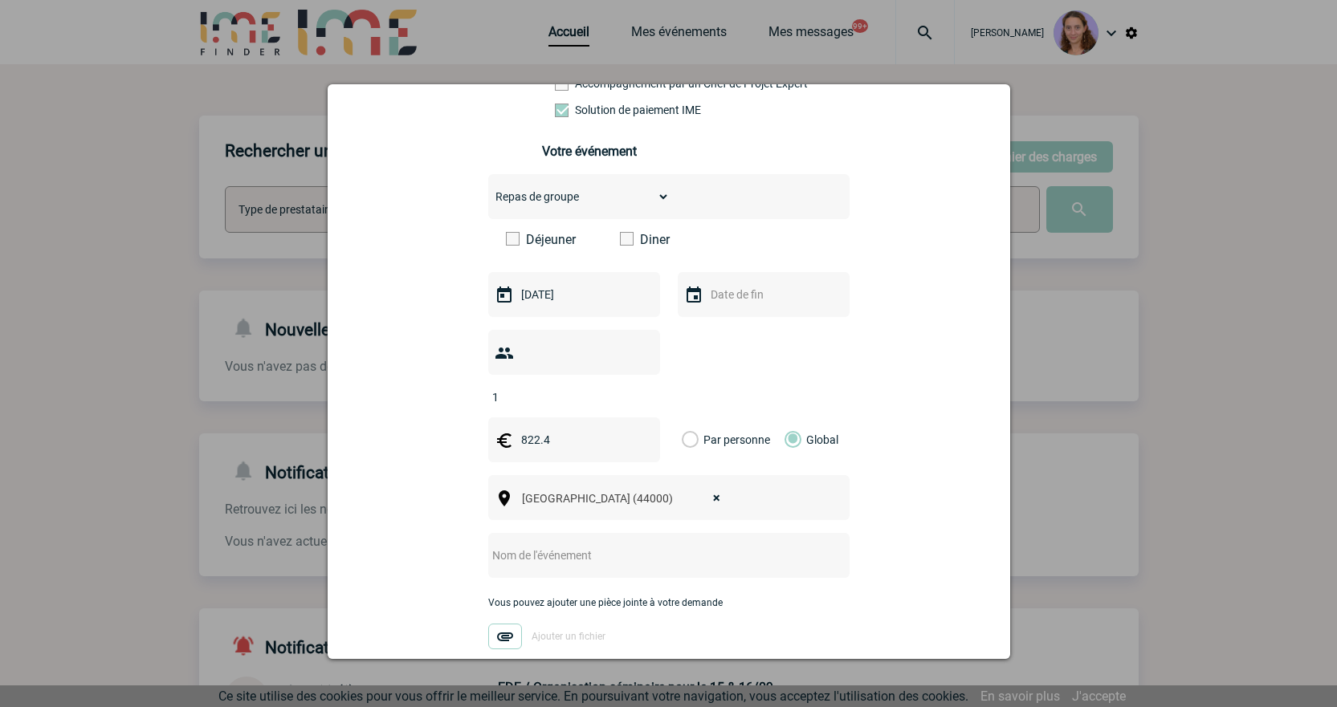
click at [589, 545] on input "text" at bounding box center [647, 555] width 319 height 21
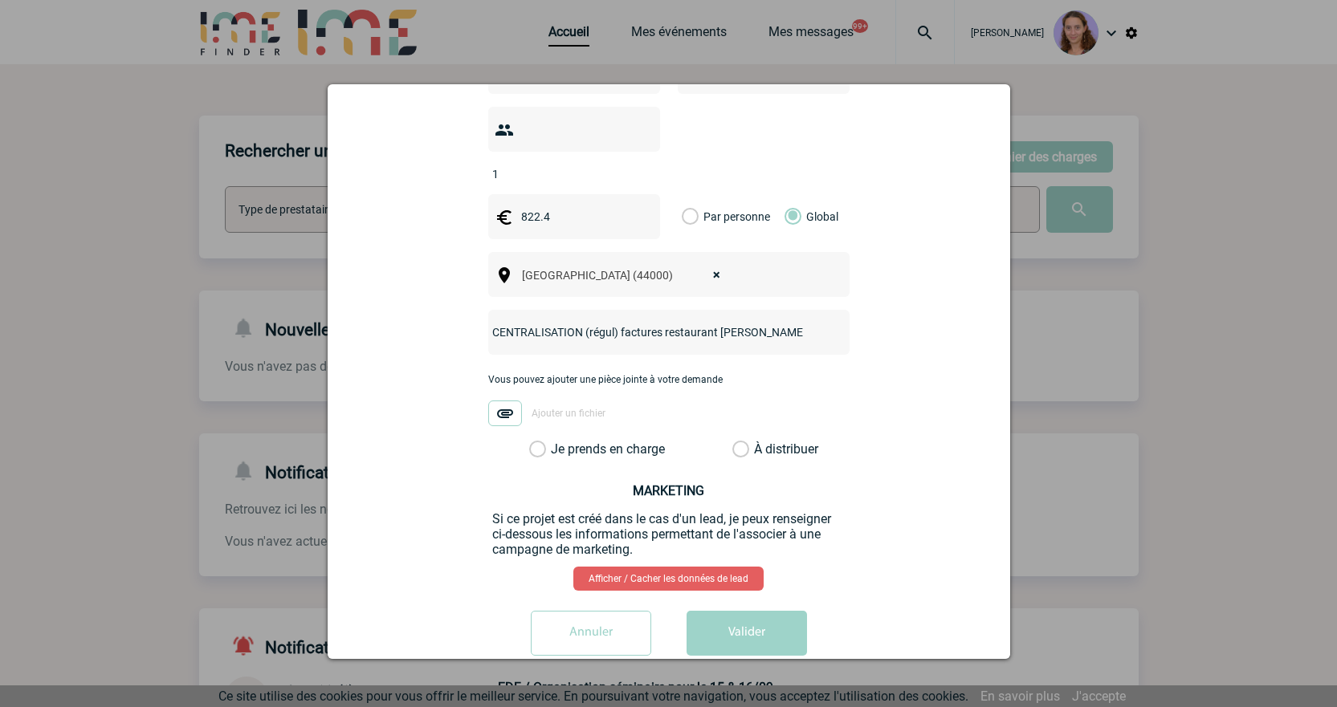
scroll to position [552, 0]
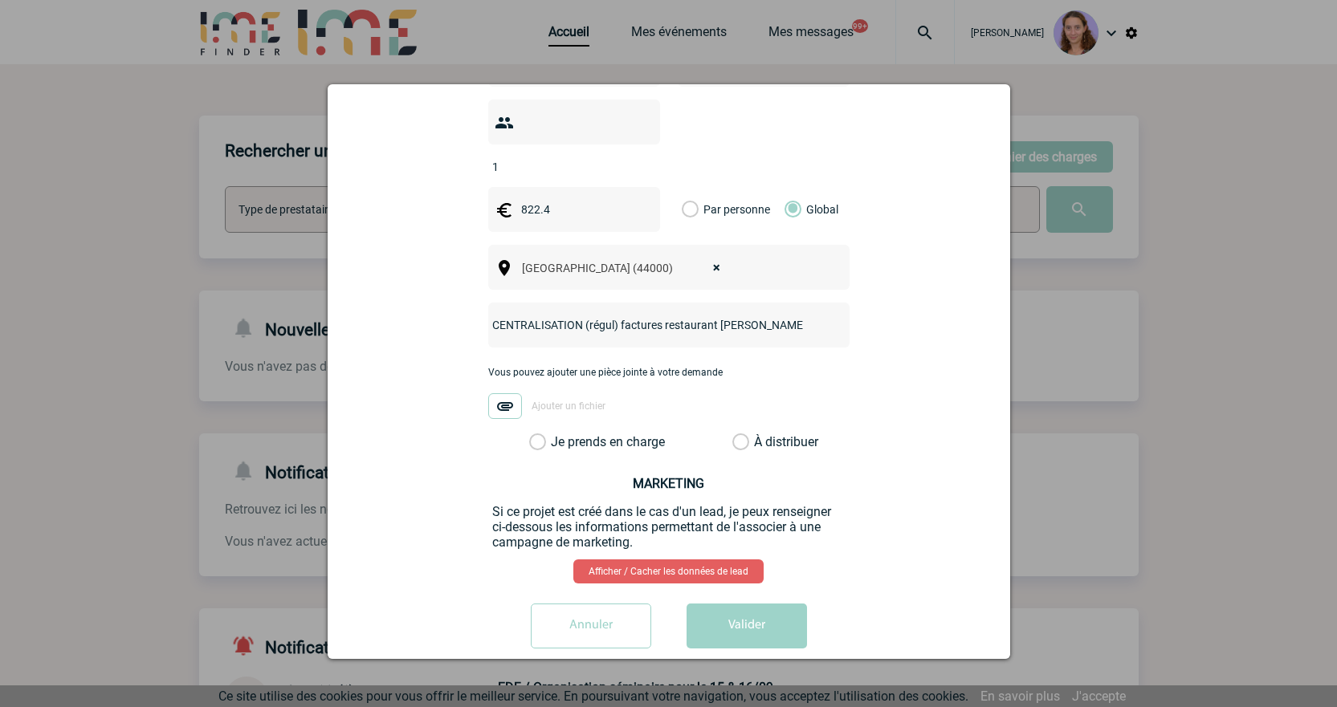
type input "CENTRALISATION (régul) factures restaurant MARIA"
click at [749, 434] on label "À distribuer" at bounding box center [740, 442] width 17 height 16
click at [0, 0] on input "À distribuer" at bounding box center [0, 0] width 0 height 0
click at [734, 604] on button "Valider" at bounding box center [747, 626] width 120 height 45
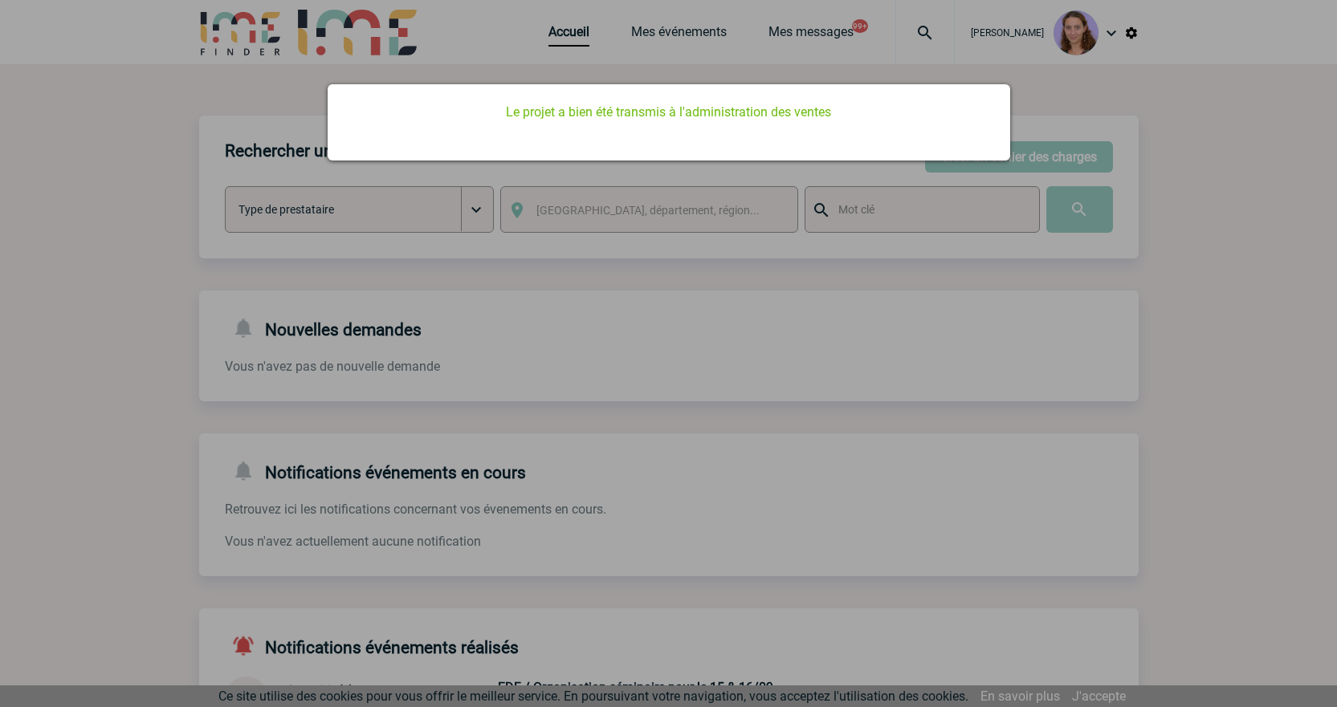
click at [806, 210] on div at bounding box center [668, 353] width 1337 height 707
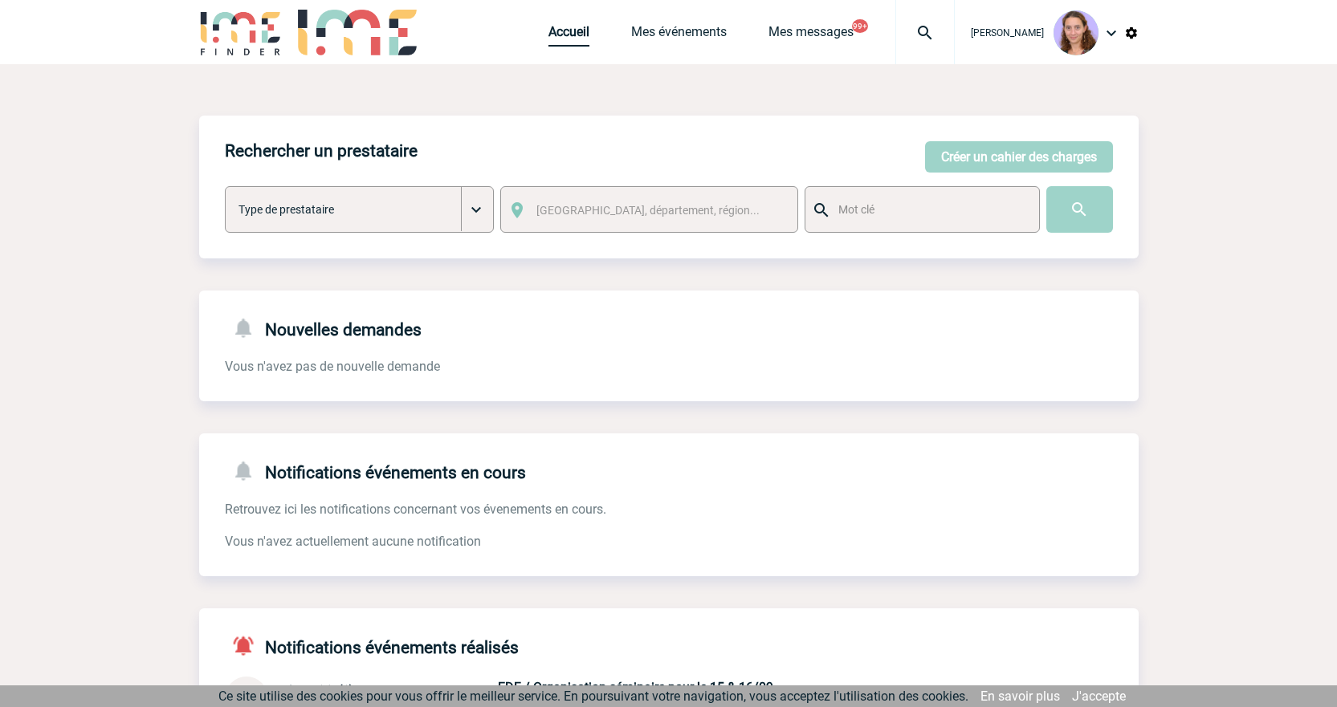
click at [571, 28] on link "Accueil" at bounding box center [568, 35] width 41 height 22
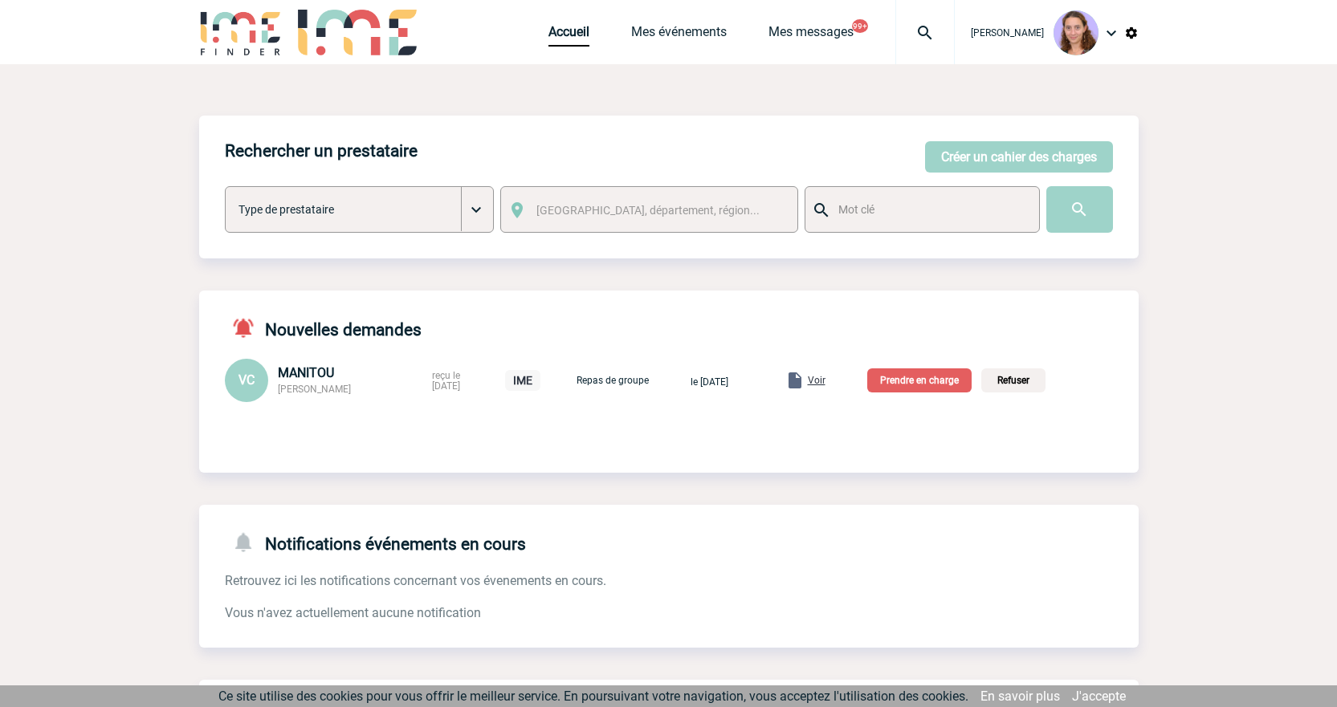
click at [930, 371] on p "Prendre en charge" at bounding box center [919, 381] width 104 height 24
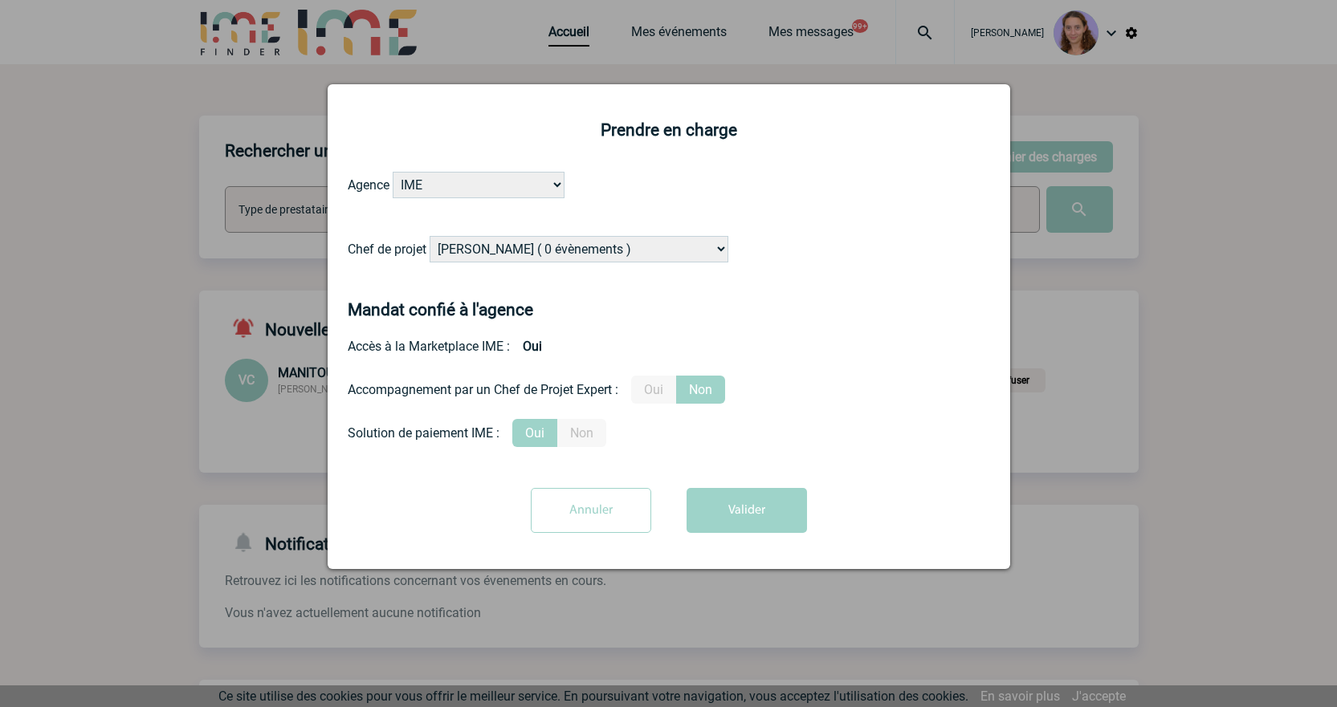
click at [535, 243] on select "Alizée VERLAGUET ( 0 évènements ) Anne GIRAUD ( 1196 évènements ) Anne-François…" at bounding box center [579, 249] width 299 height 26
select select "131347"
click at [430, 237] on select "Alizée VERLAGUET ( 0 évènements ) Anne GIRAUD ( 1196 évènements ) Anne-François…" at bounding box center [579, 249] width 299 height 26
click at [759, 490] on button "Valider" at bounding box center [747, 510] width 120 height 45
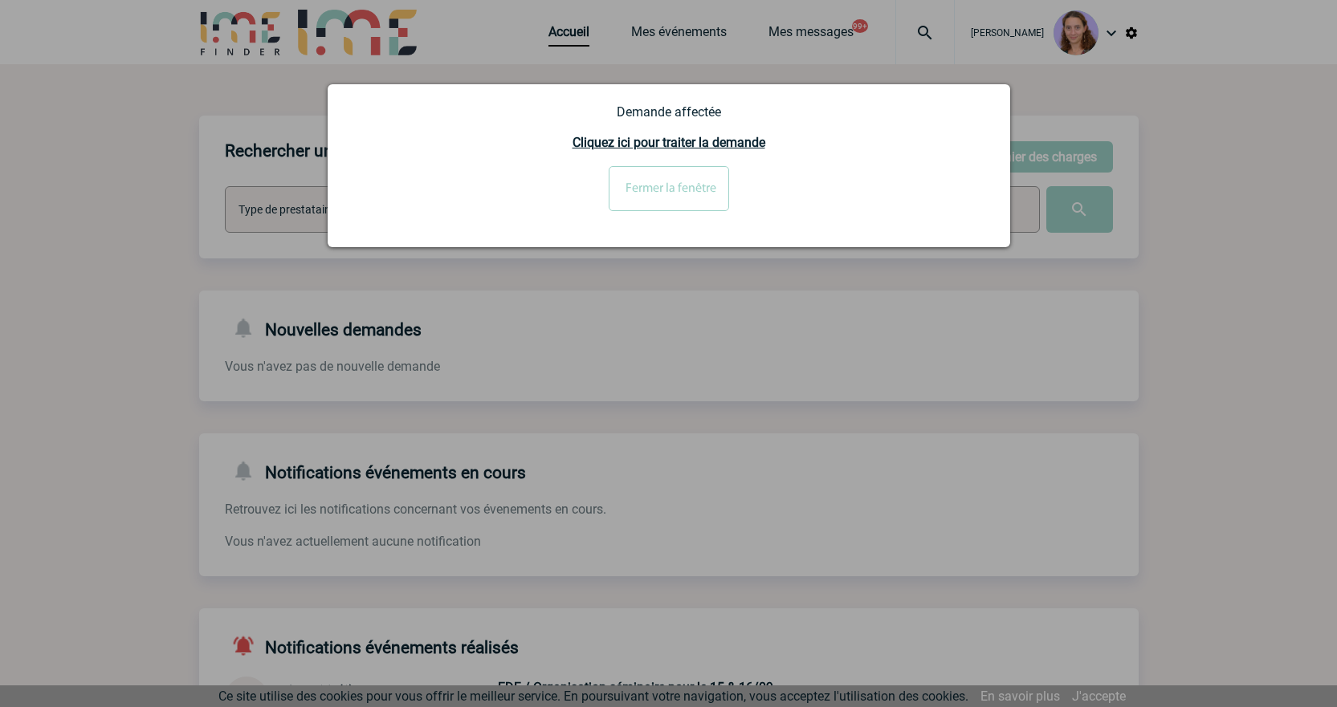
click at [705, 184] on input "Fermer la fenêtre" at bounding box center [669, 188] width 120 height 45
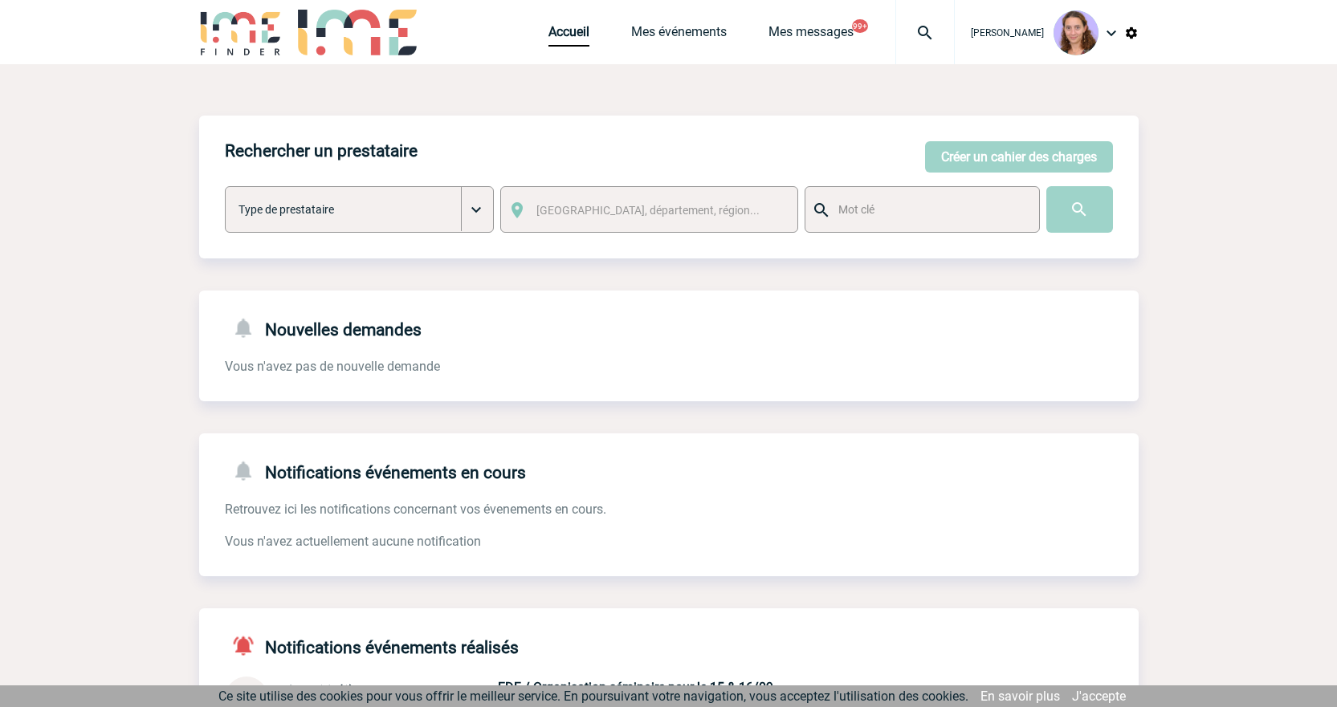
click at [921, 44] on div at bounding box center [924, 32] width 59 height 64
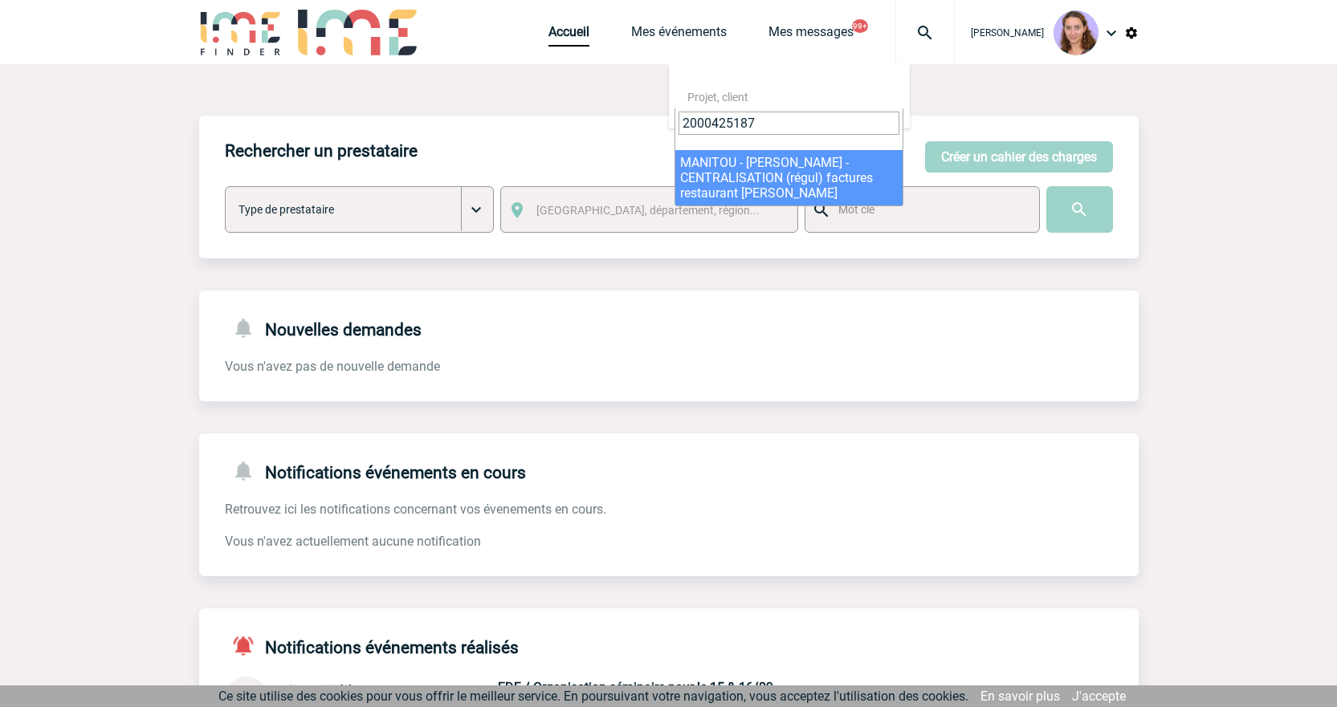
type input "2000425187"
select select "24688"
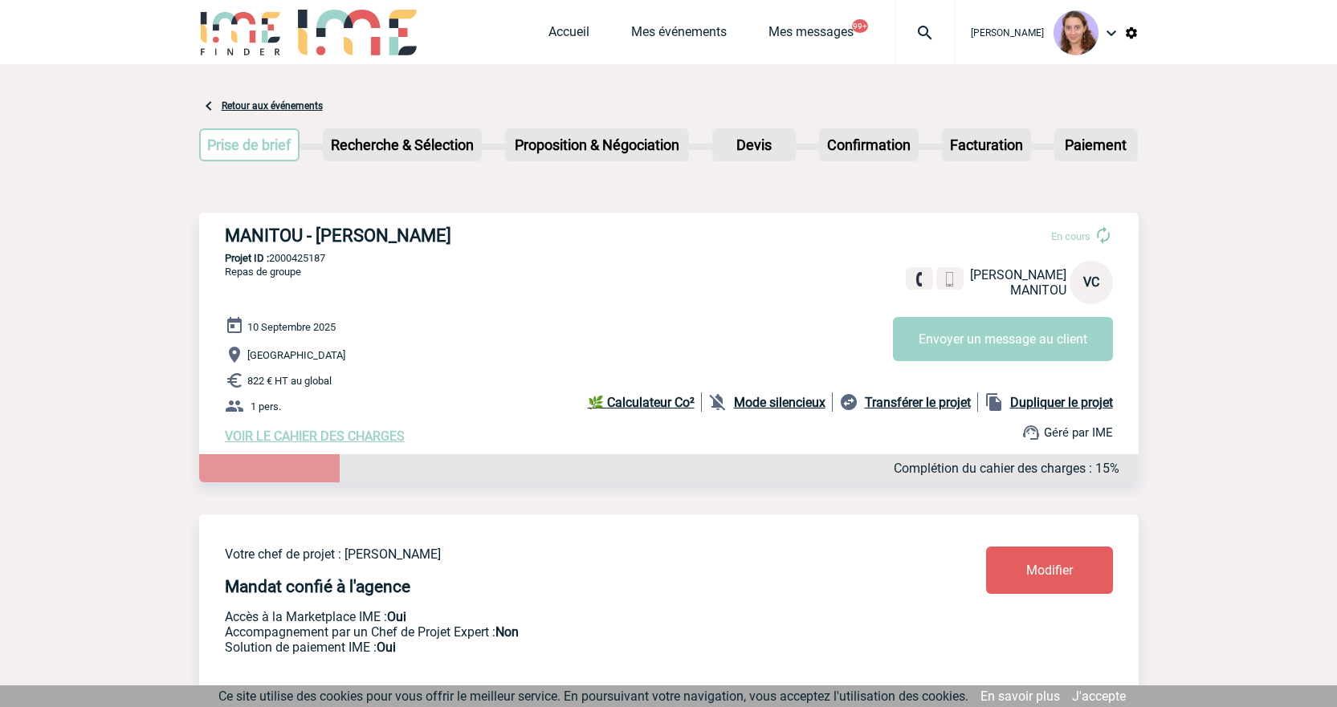
click at [384, 258] on p "Projet ID : 2000425187" at bounding box center [669, 258] width 940 height 12
drag, startPoint x: 336, startPoint y: 260, endPoint x: 207, endPoint y: 235, distance: 130.9
click at [207, 235] on div "MANITOU - [PERSON_NAME] En cours [PERSON_NAME] MANITOU VC Envoyer un message au…" at bounding box center [669, 335] width 940 height 244
copy div "MANITOU - [PERSON_NAME] En cours [PERSON_NAME] MANITOU VC Envoyer un message au…"
click at [315, 270] on div "MANITOU - [PERSON_NAME] En cours [PERSON_NAME] MANITOU VC Envoyer un message au…" at bounding box center [669, 335] width 940 height 244
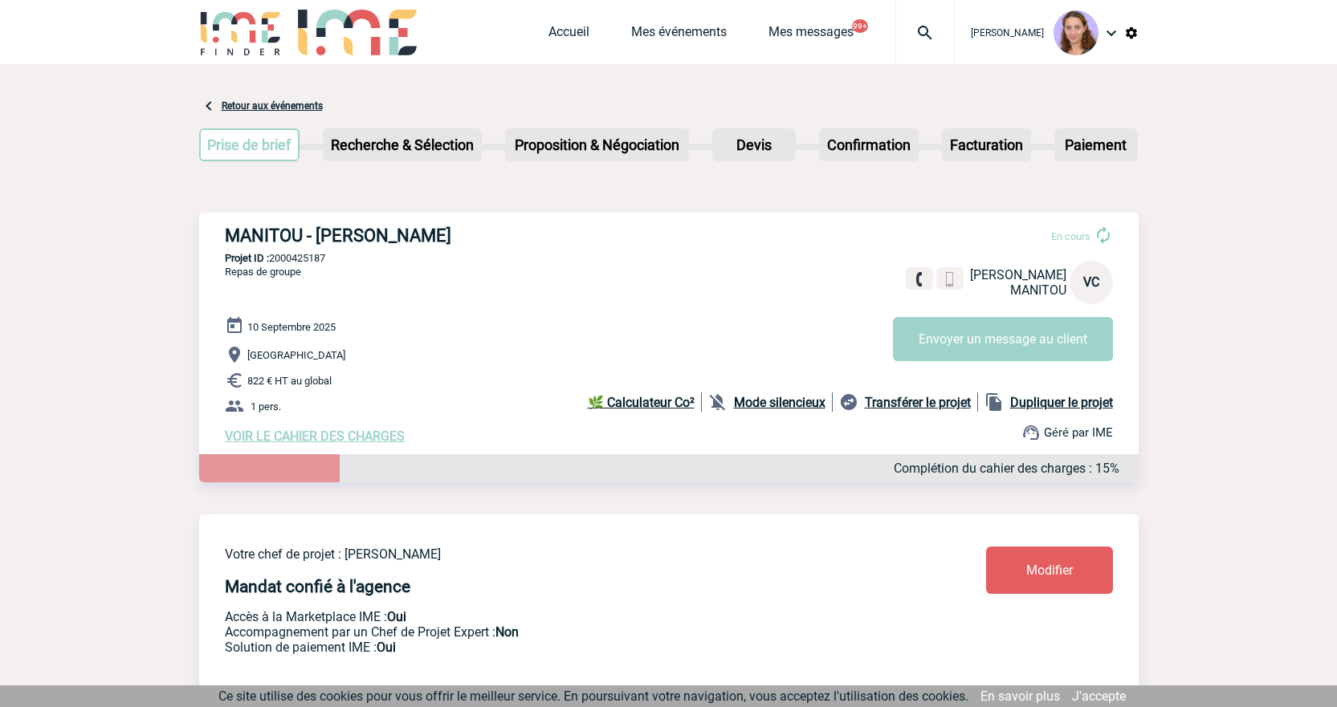
click at [313, 261] on p "Projet ID : 2000425187" at bounding box center [669, 258] width 940 height 12
copy p "2000425187"
